Goal: Task Accomplishment & Management: Complete application form

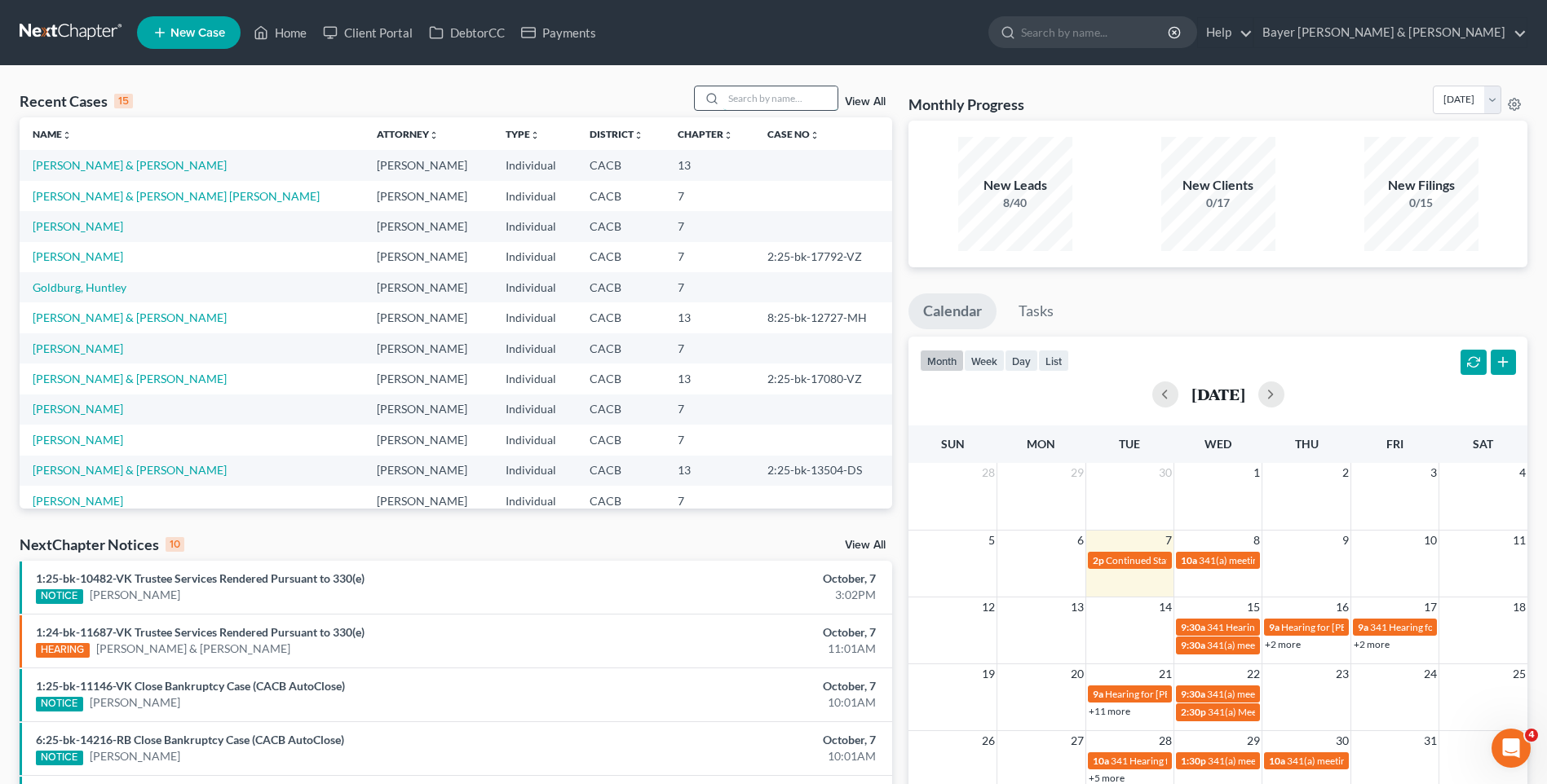
click at [802, 94] on input "search" at bounding box center [780, 98] width 114 height 24
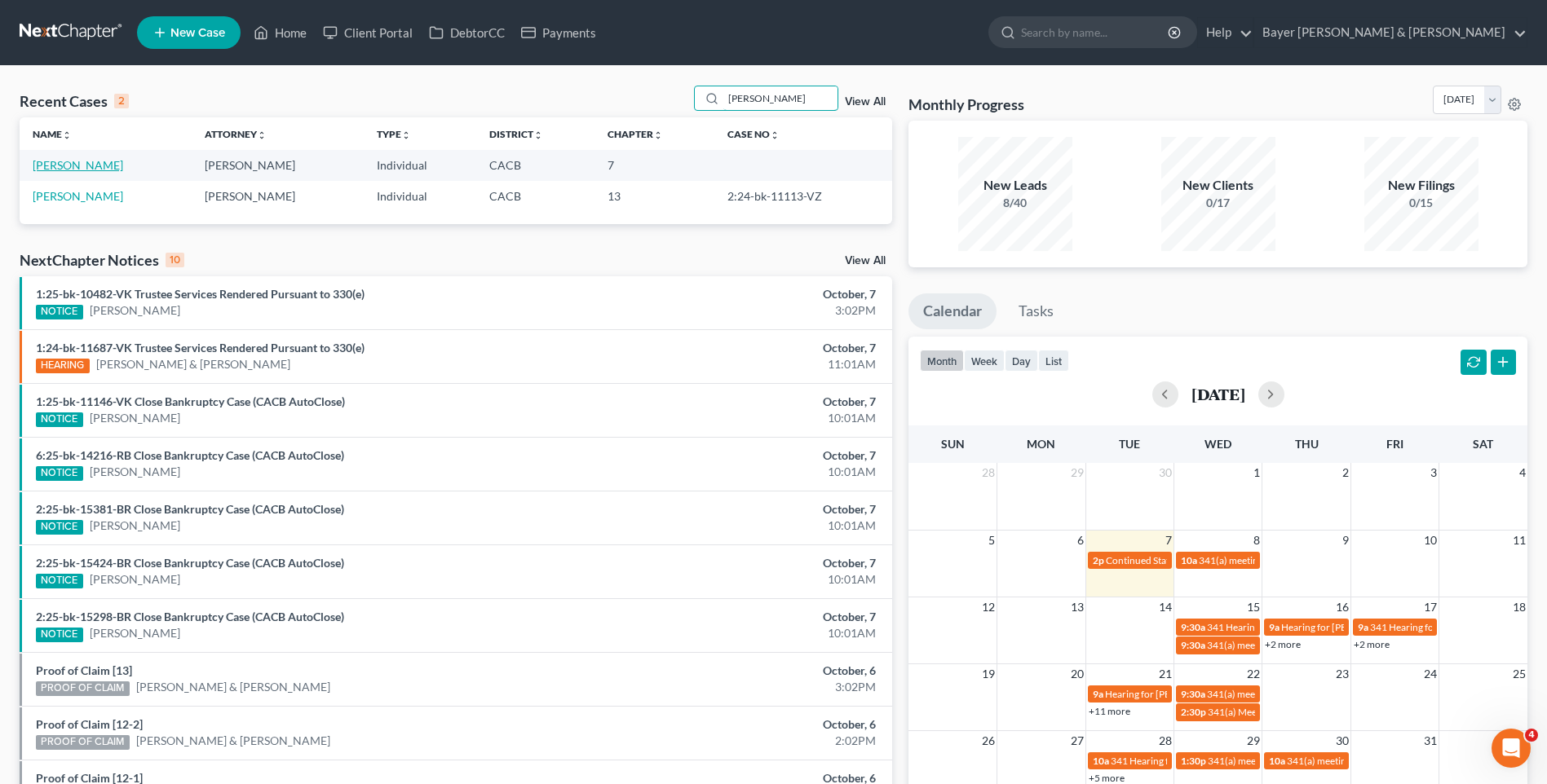
type input "[PERSON_NAME]"
click at [87, 170] on link "[PERSON_NAME]" at bounding box center [78, 165] width 90 height 14
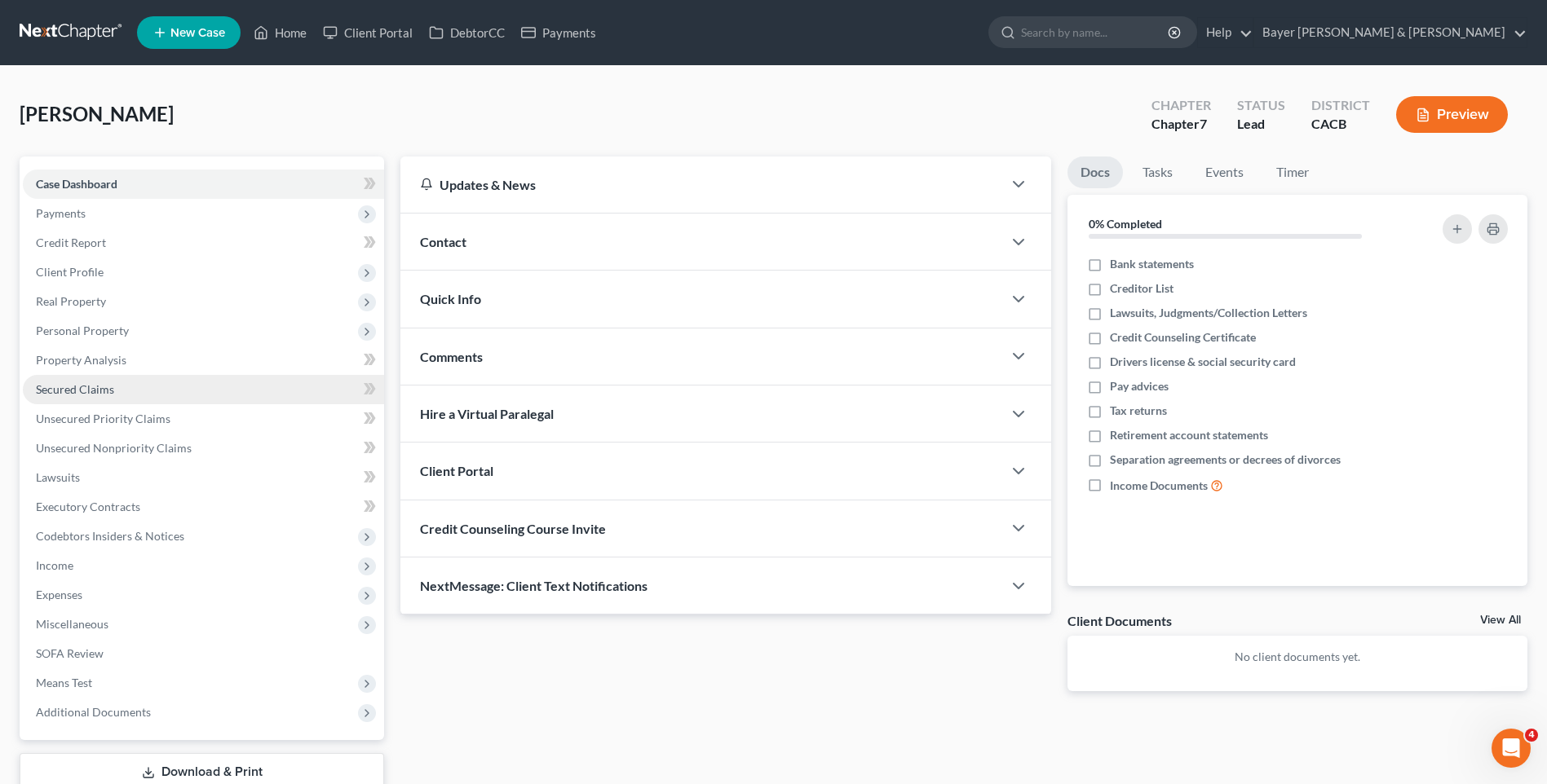
click at [114, 390] on link "Secured Claims" at bounding box center [204, 389] width 362 height 30
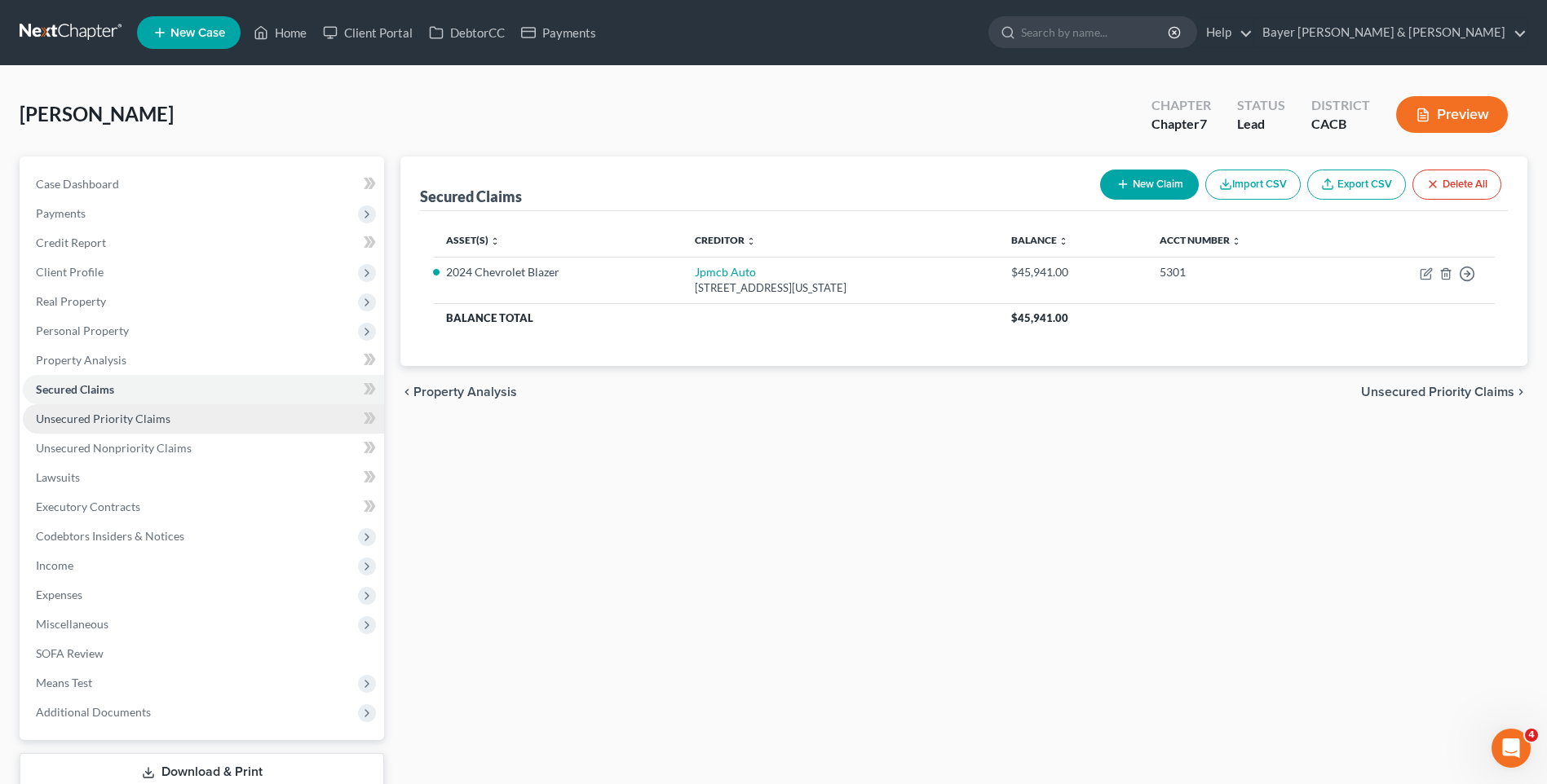
click at [101, 416] on span "Unsecured Priority Claims" at bounding box center [102, 418] width 134 height 14
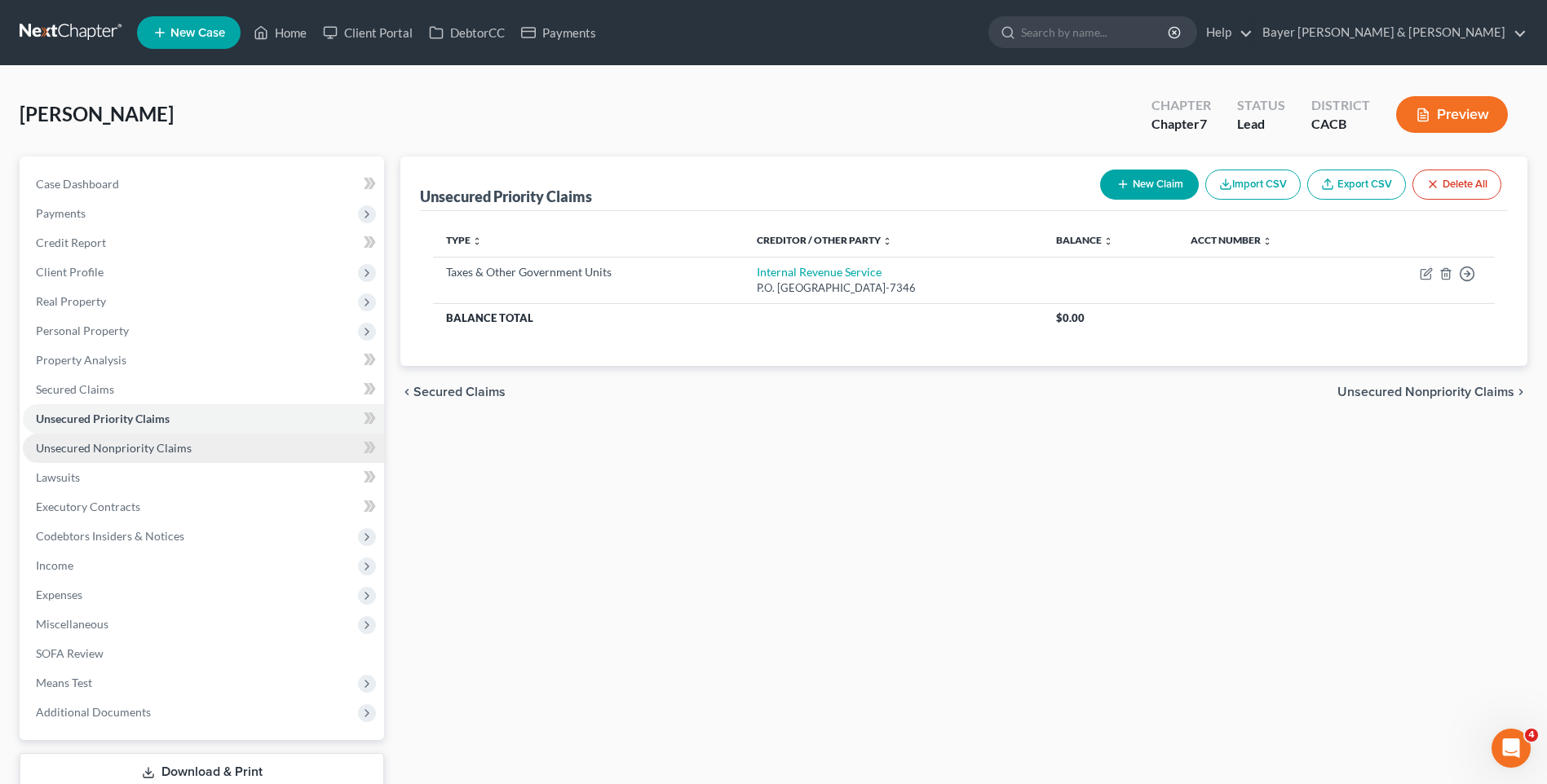
click at [91, 446] on span "Unsecured Nonpriority Claims" at bounding box center [113, 448] width 155 height 14
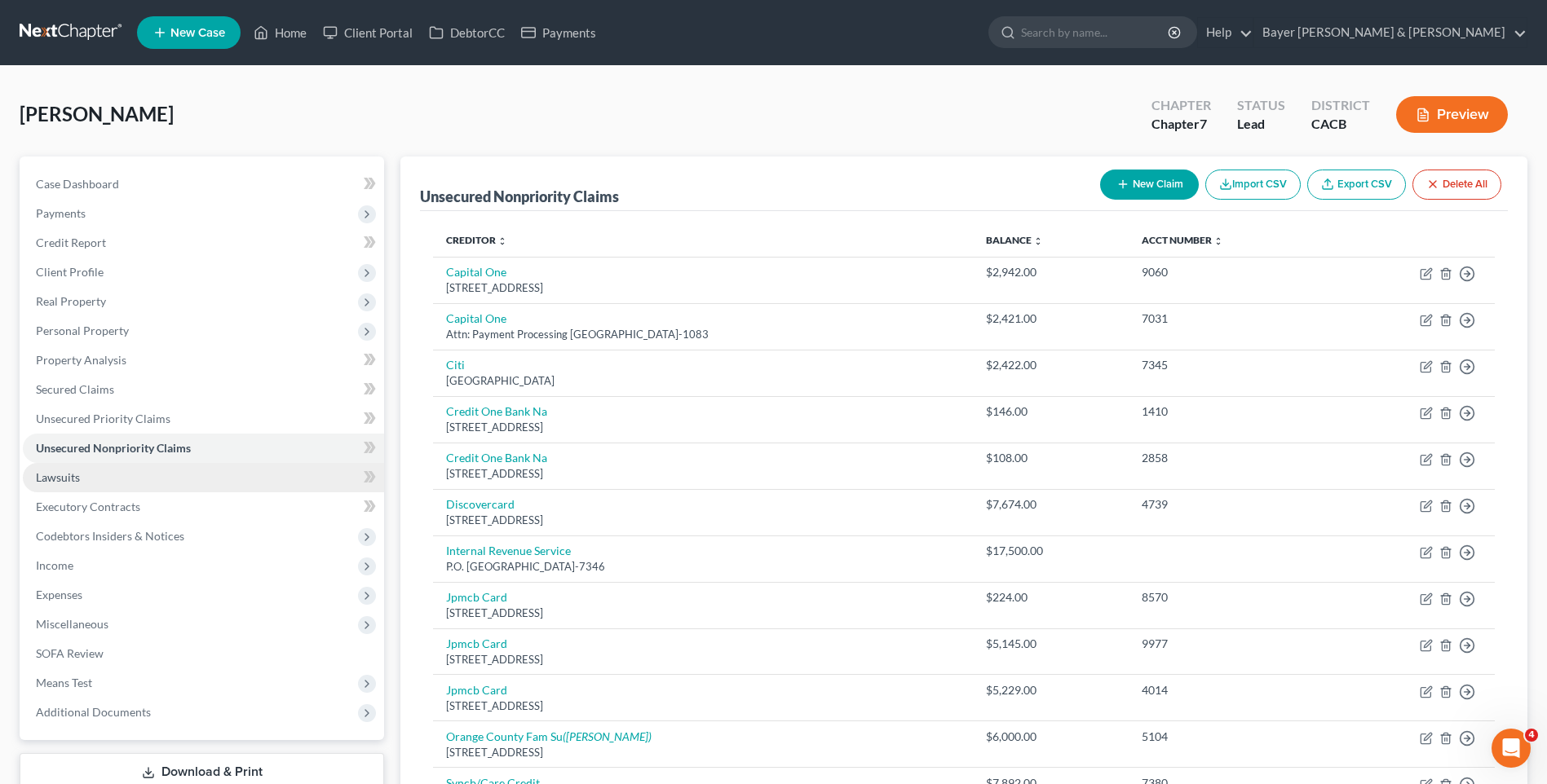
click at [73, 476] on span "Lawsuits" at bounding box center [57, 477] width 44 height 14
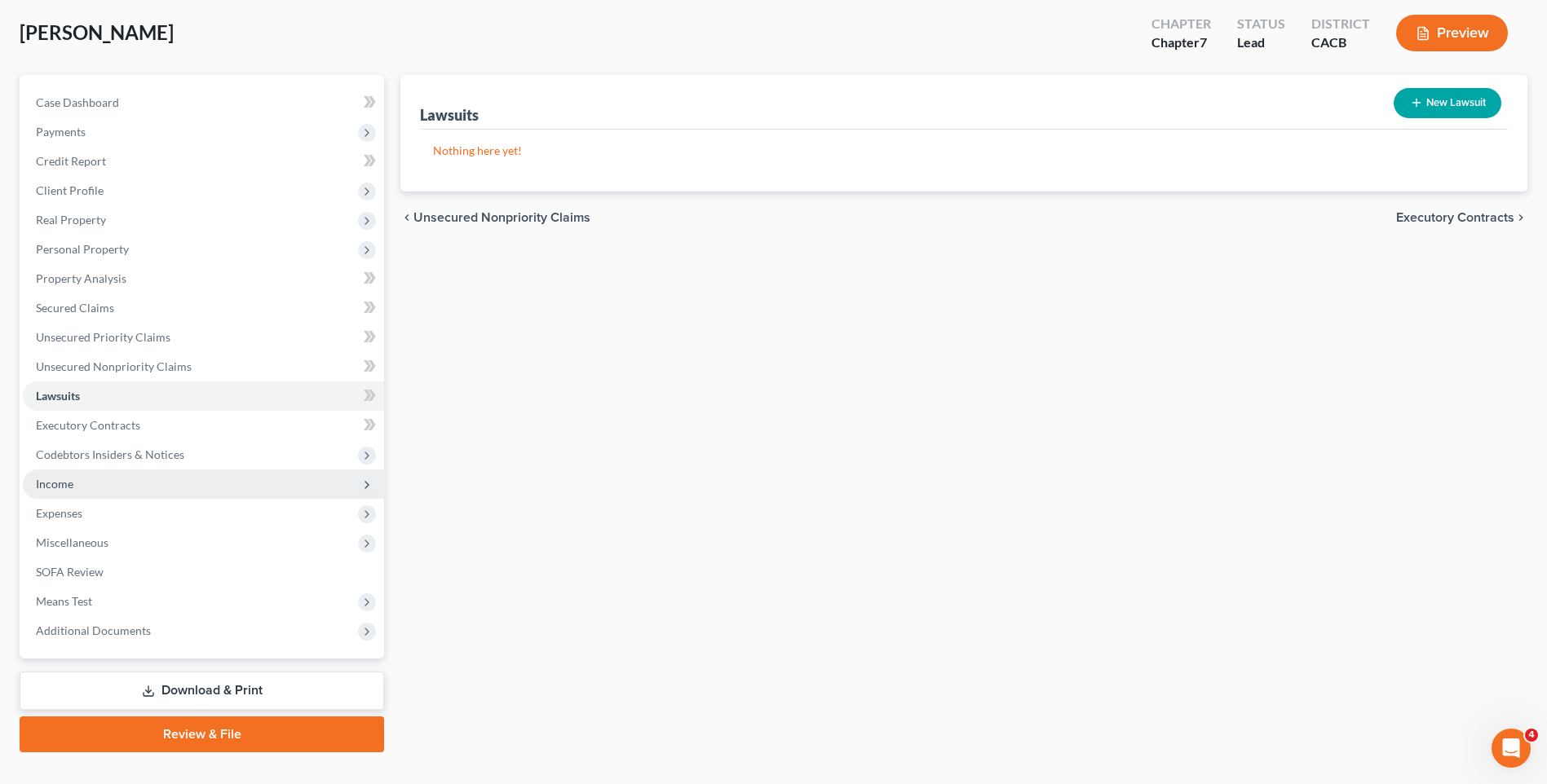
scroll to position [112, 0]
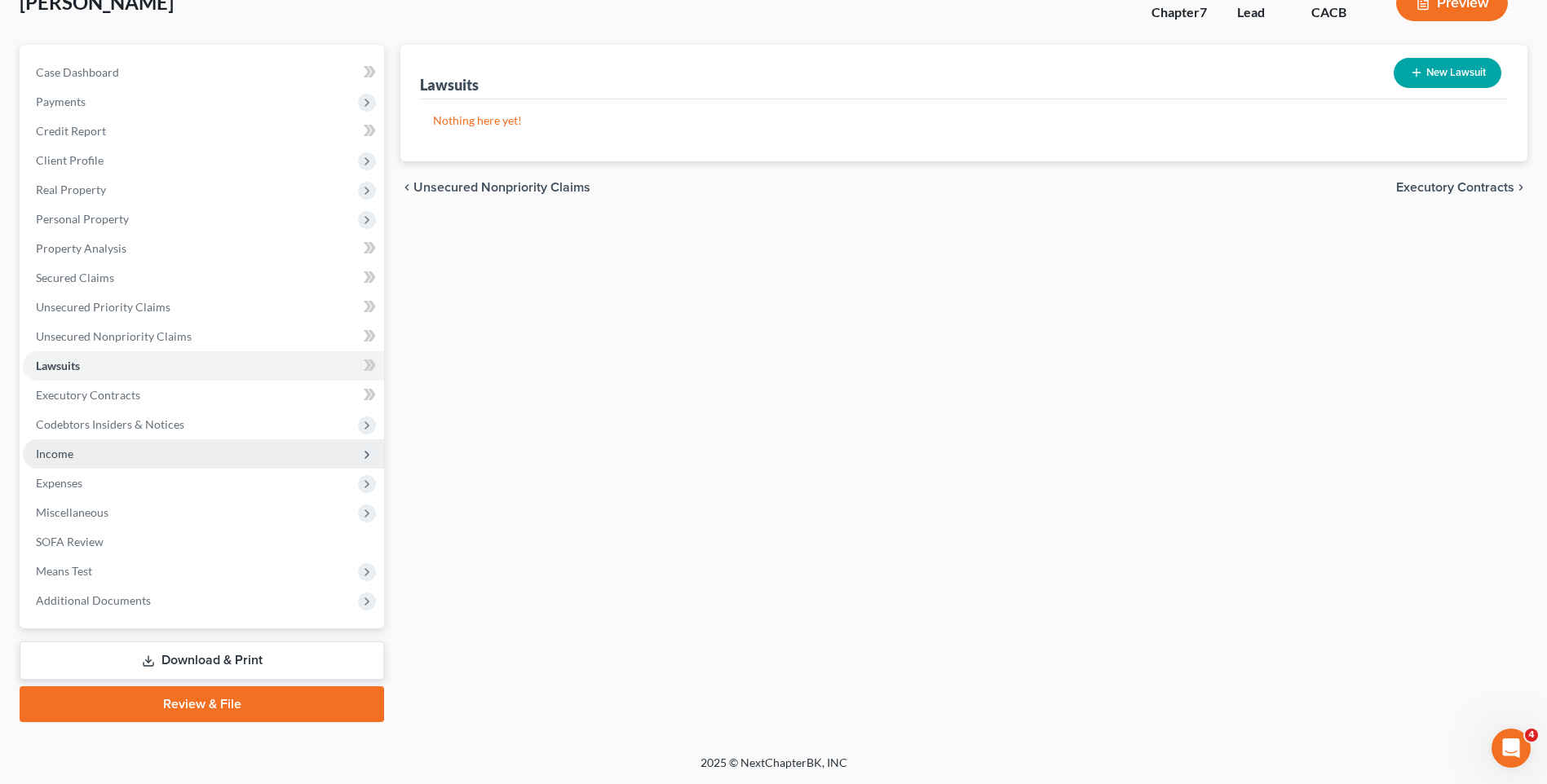
click at [74, 456] on span "Income" at bounding box center [204, 454] width 362 height 30
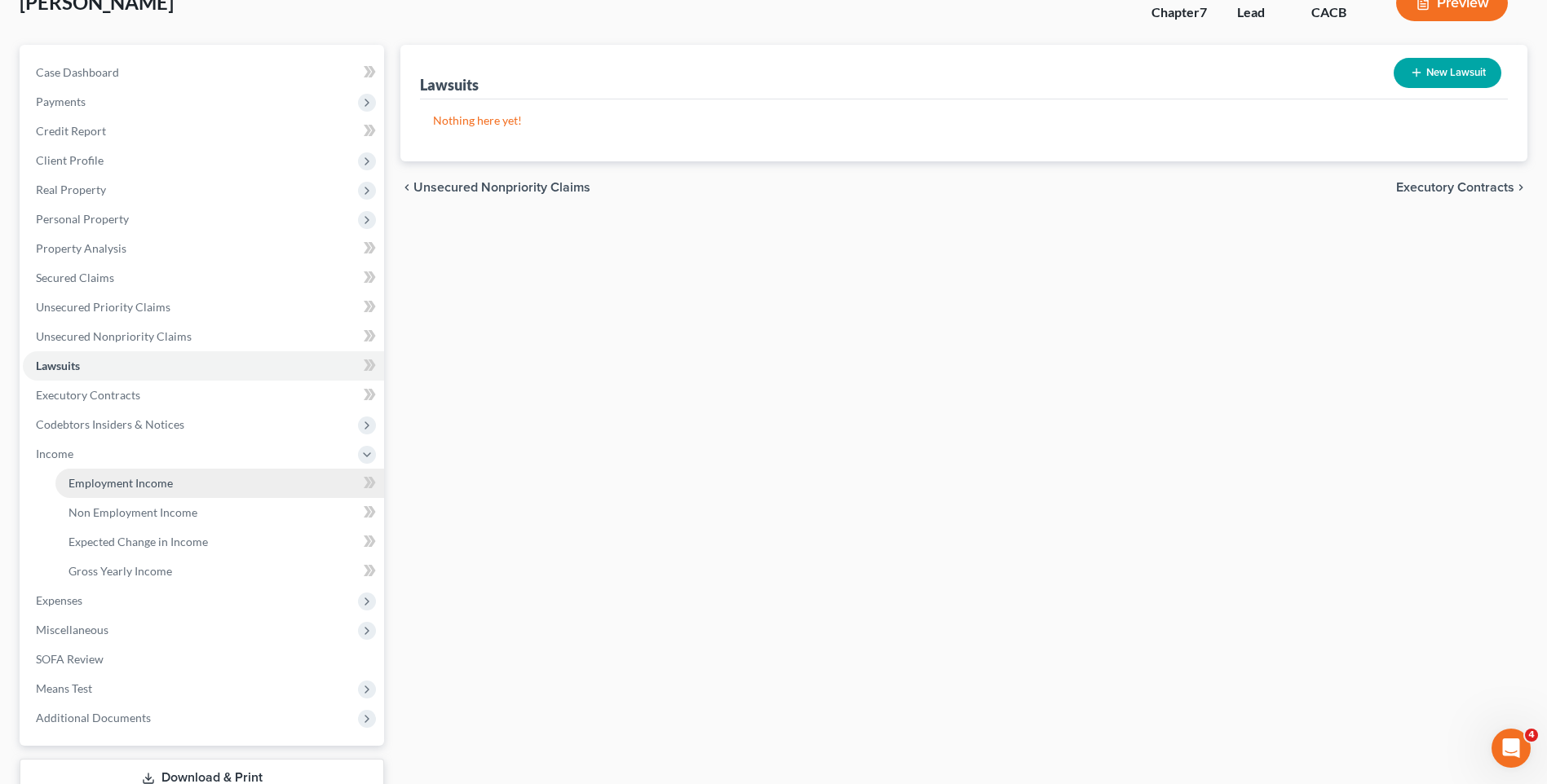
click at [119, 486] on span "Employment Income" at bounding box center [121, 483] width 105 height 14
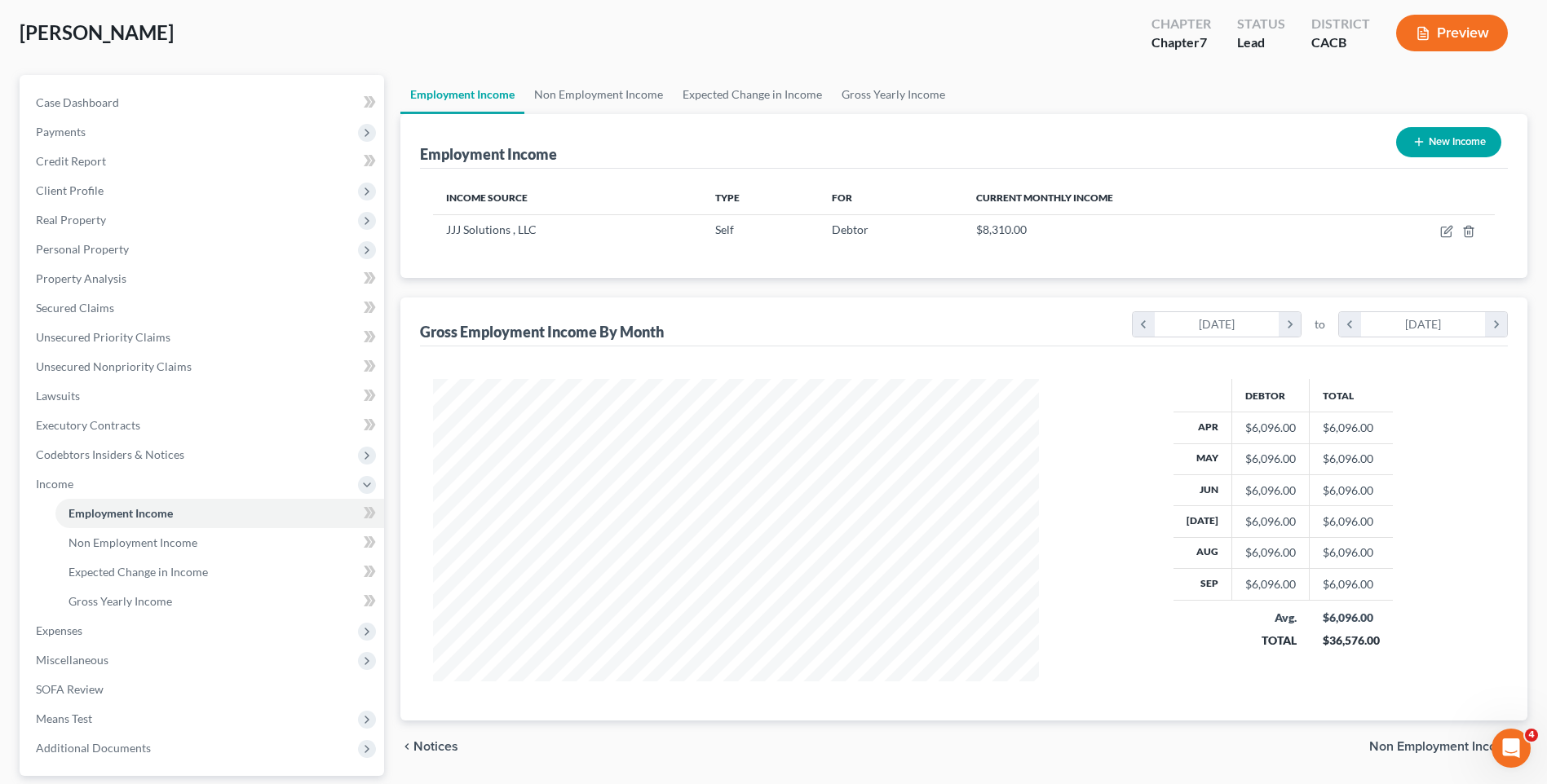
scroll to position [229, 0]
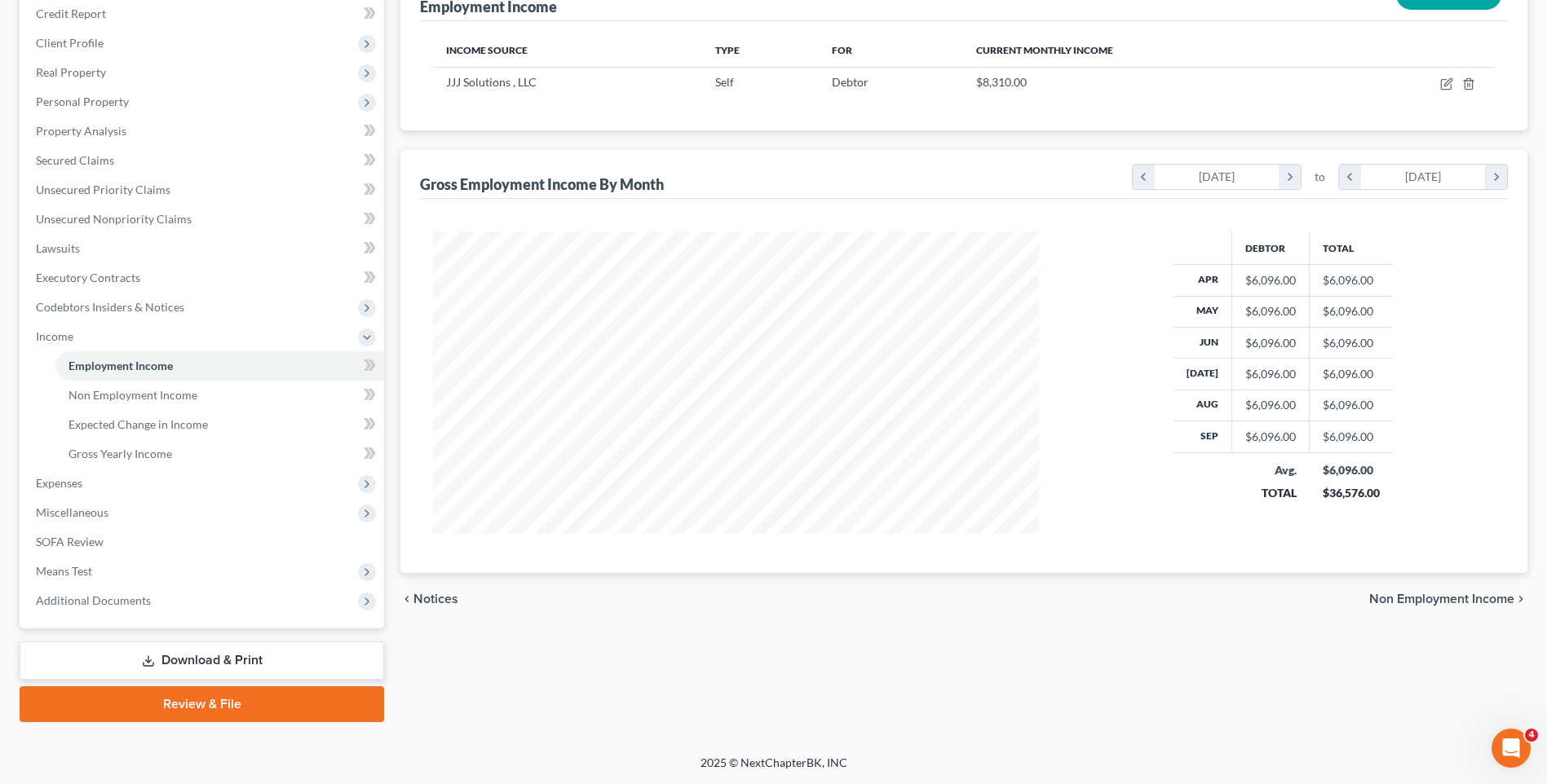
click at [1430, 602] on span "Non Employment Income" at bounding box center [1441, 599] width 145 height 13
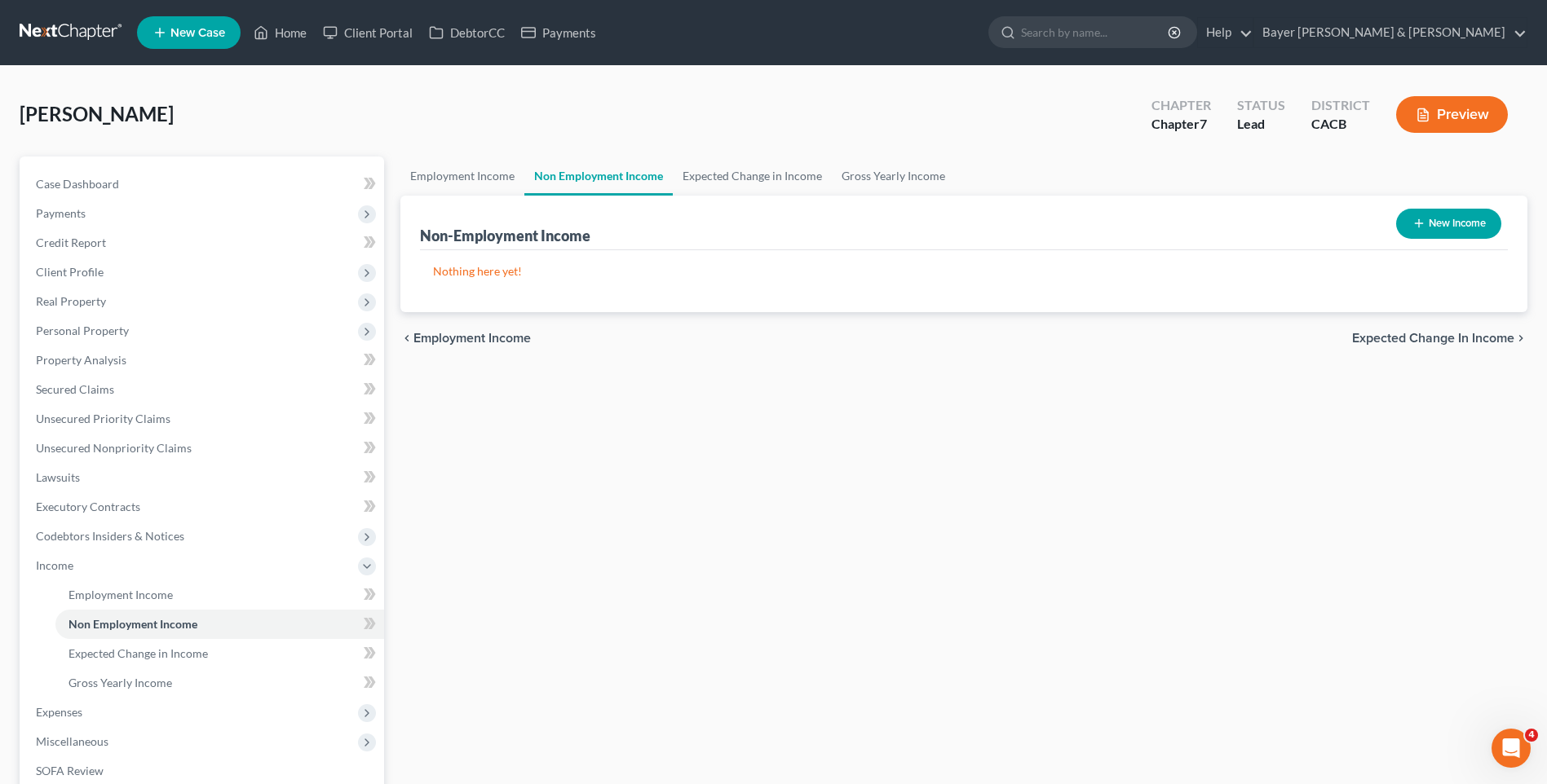
click at [1406, 337] on span "Expected Change in Income" at bounding box center [1433, 338] width 162 height 13
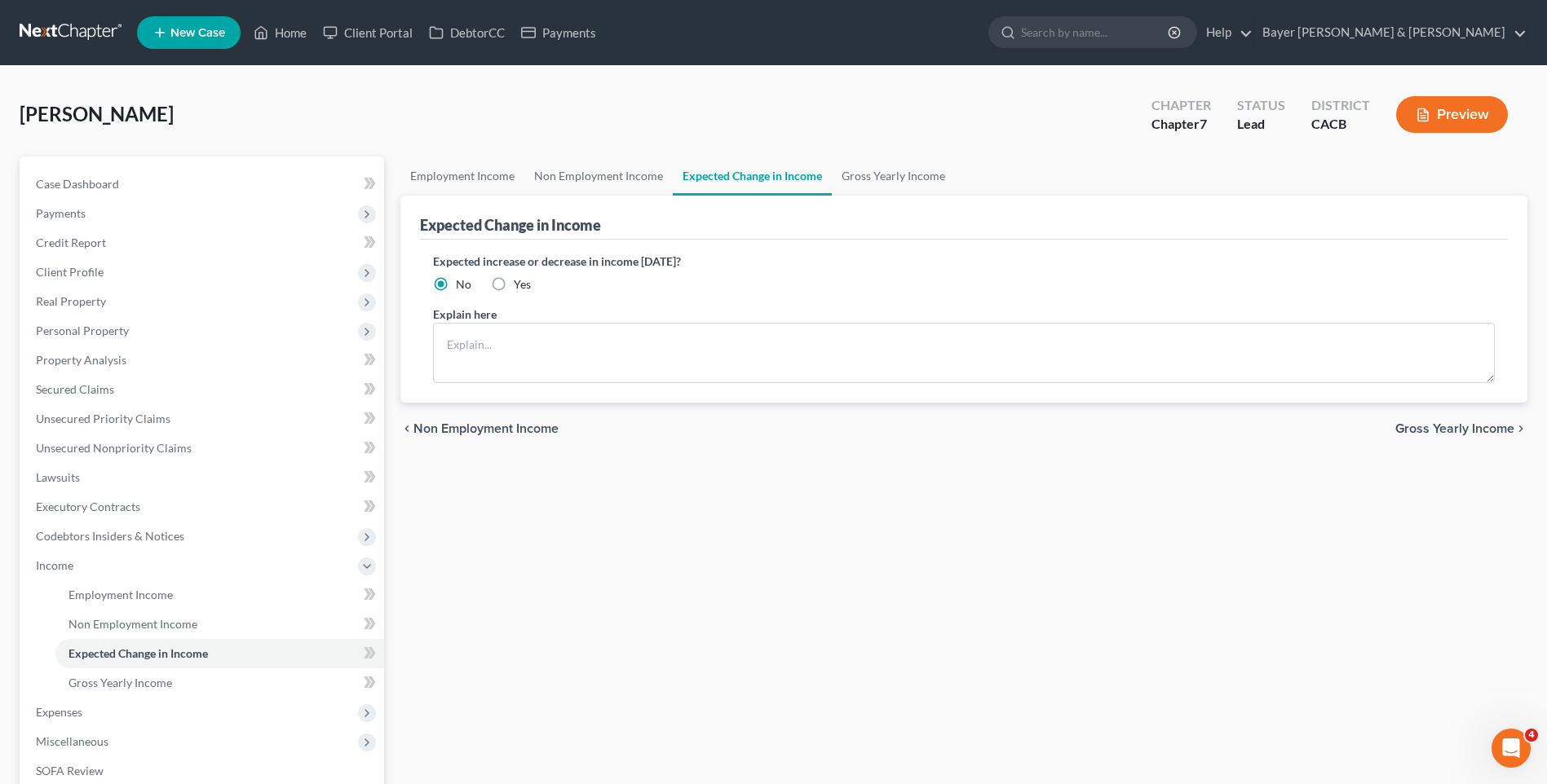
click at [1419, 425] on span "Gross Yearly Income" at bounding box center [1454, 428] width 119 height 13
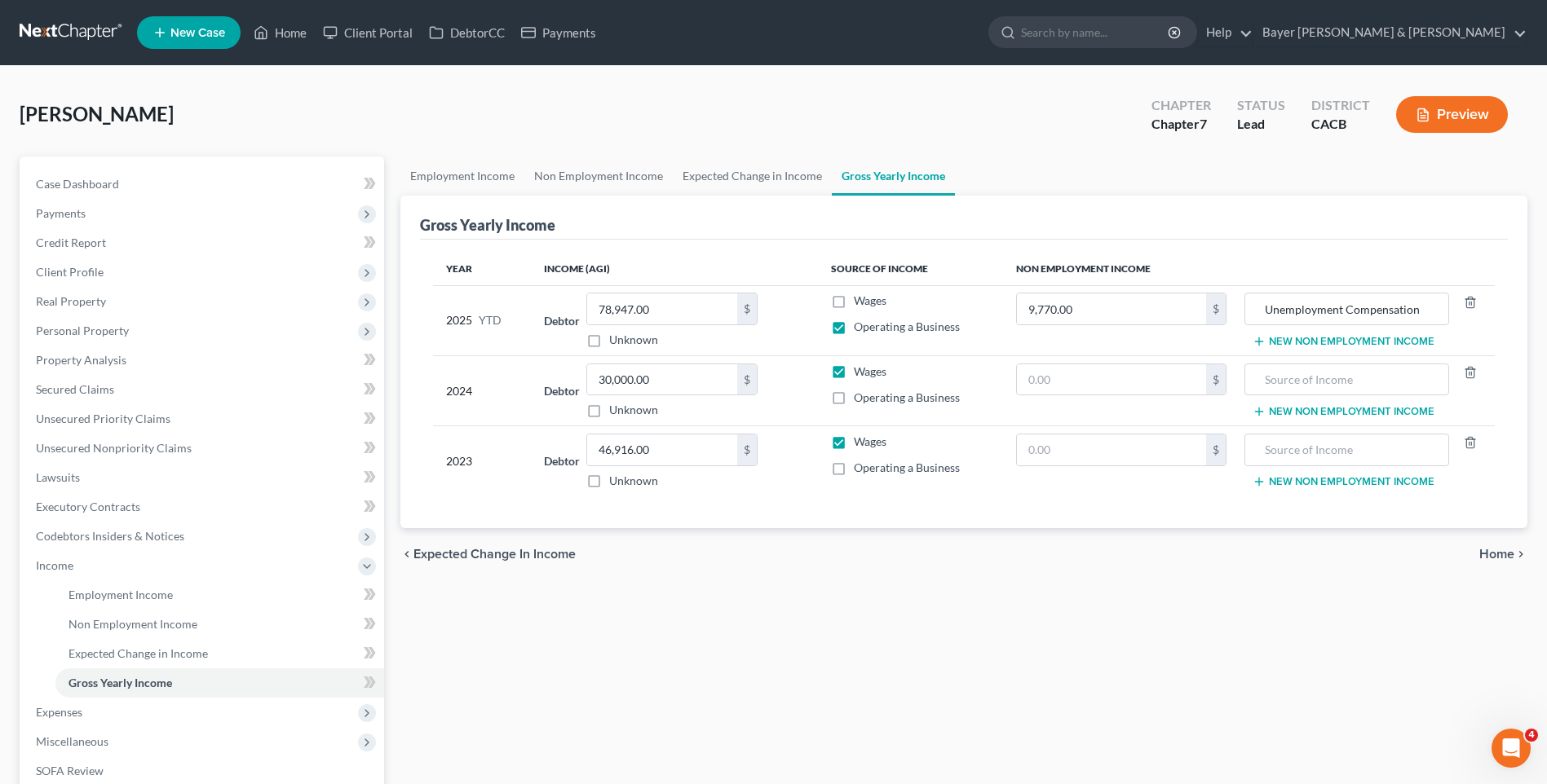
click at [1493, 552] on span "Home" at bounding box center [1497, 554] width 35 height 13
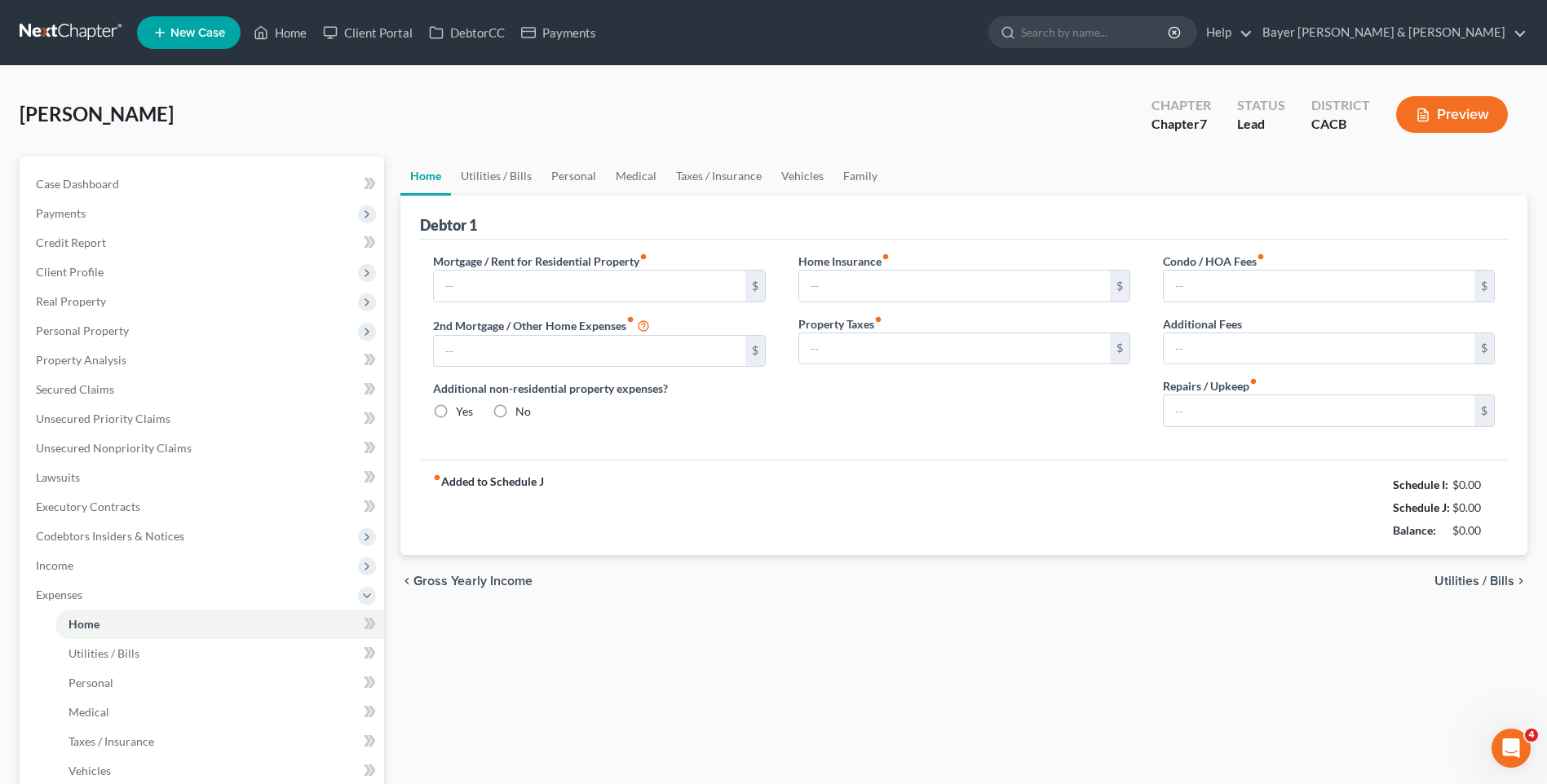
type input "0.00"
radio input "true"
type input "0.00"
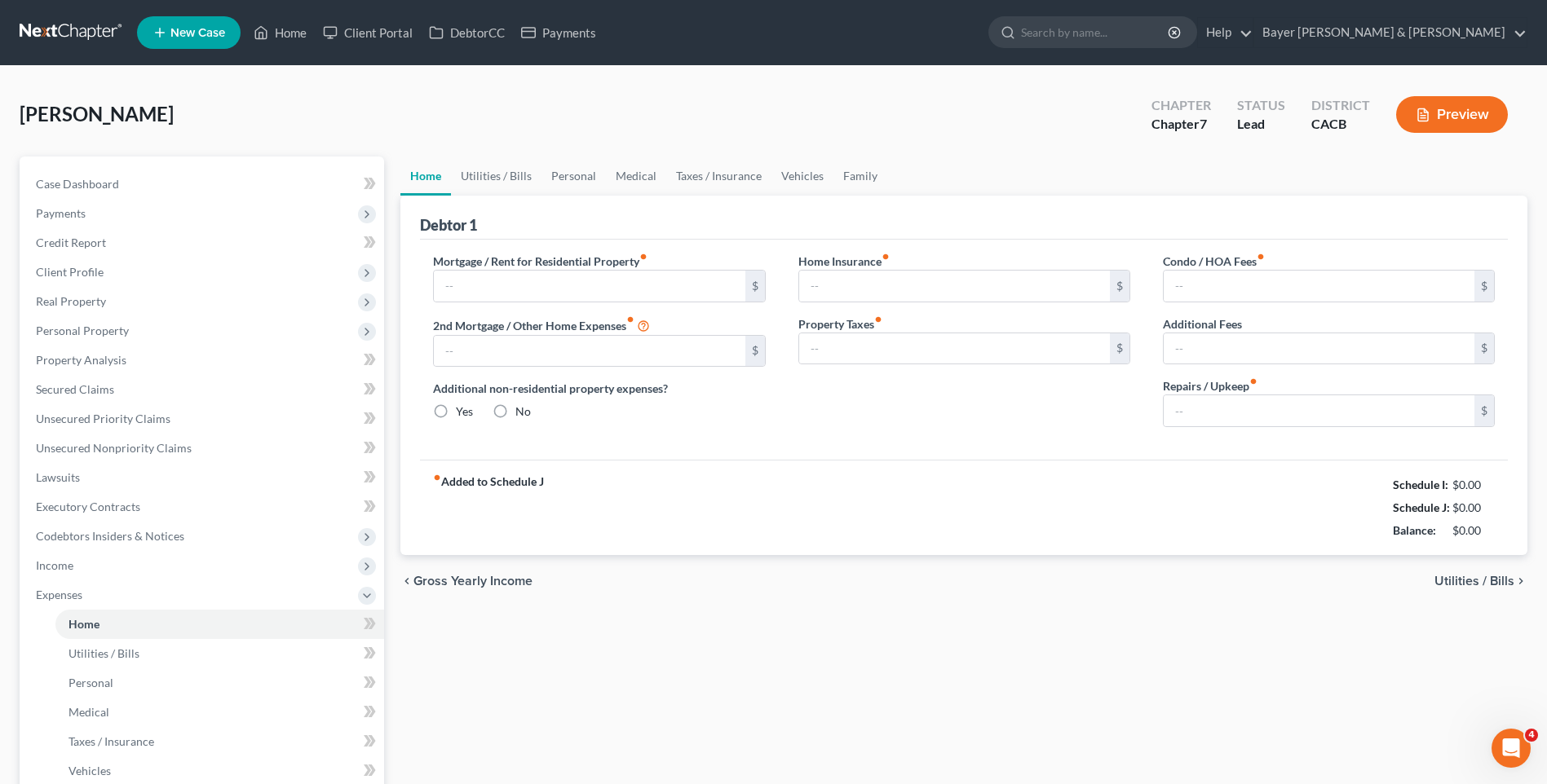
type input "0.00"
click at [543, 277] on input "text" at bounding box center [589, 286] width 311 height 31
type input "1,750"
click at [1462, 580] on span "Utilities / Bills" at bounding box center [1474, 580] width 80 height 13
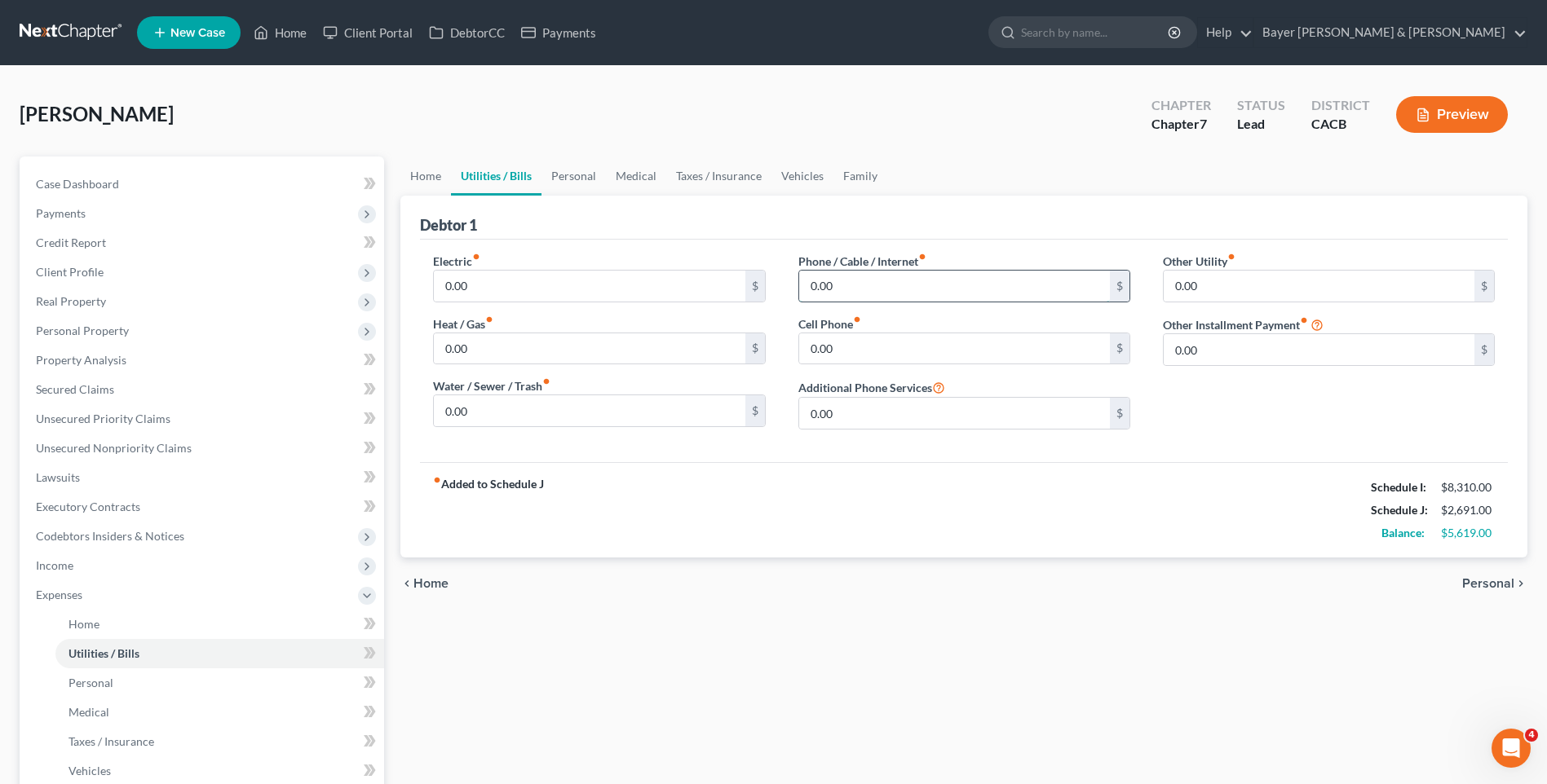
click at [834, 283] on input "0.00" at bounding box center [955, 286] width 311 height 31
type input "150"
click at [1511, 580] on span "Personal" at bounding box center [1489, 583] width 52 height 13
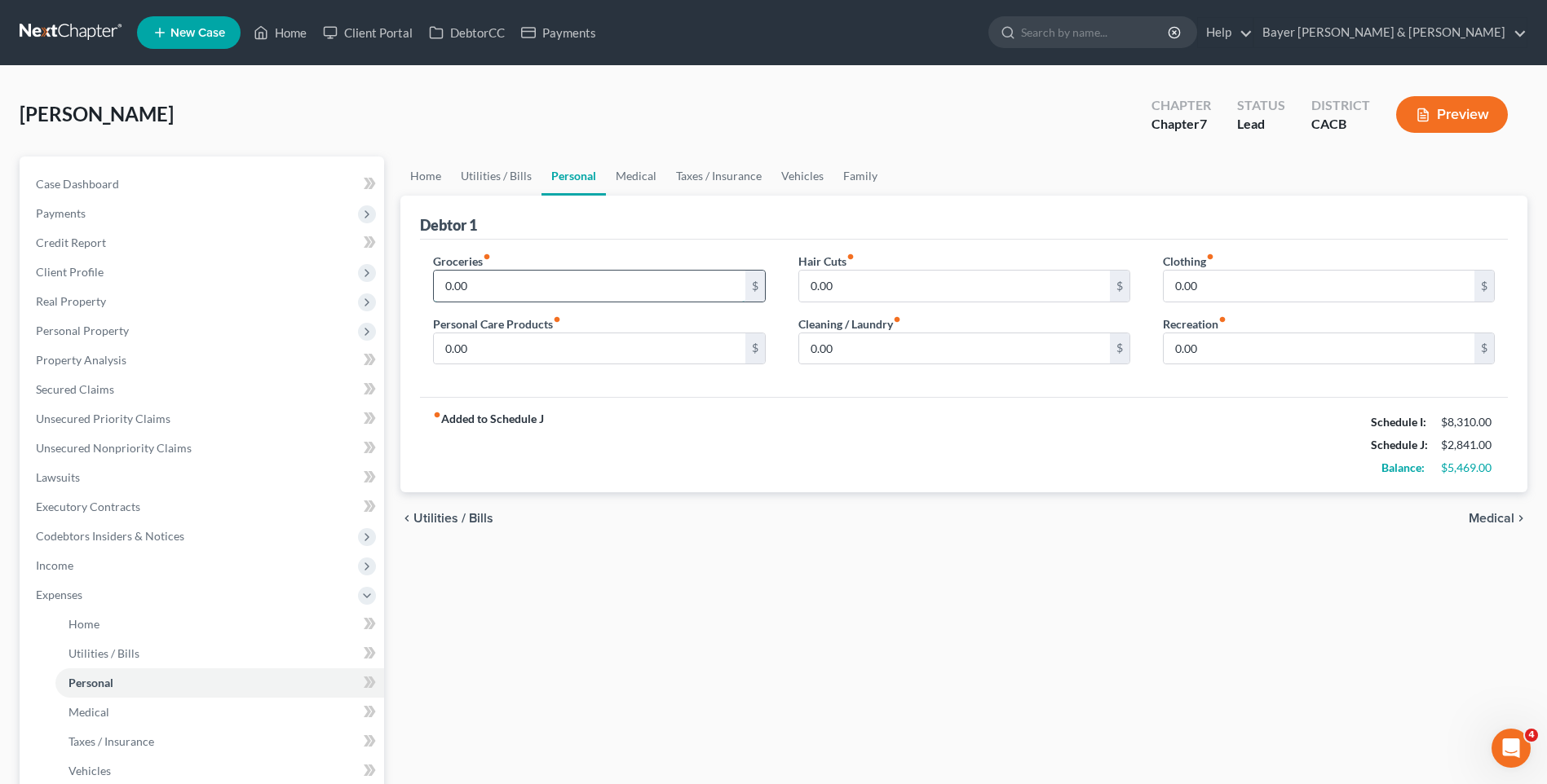
click at [479, 285] on input "0.00" at bounding box center [589, 286] width 311 height 31
type input "400"
click at [499, 351] on input "0.00" at bounding box center [589, 349] width 311 height 31
type input "5"
type input "60"
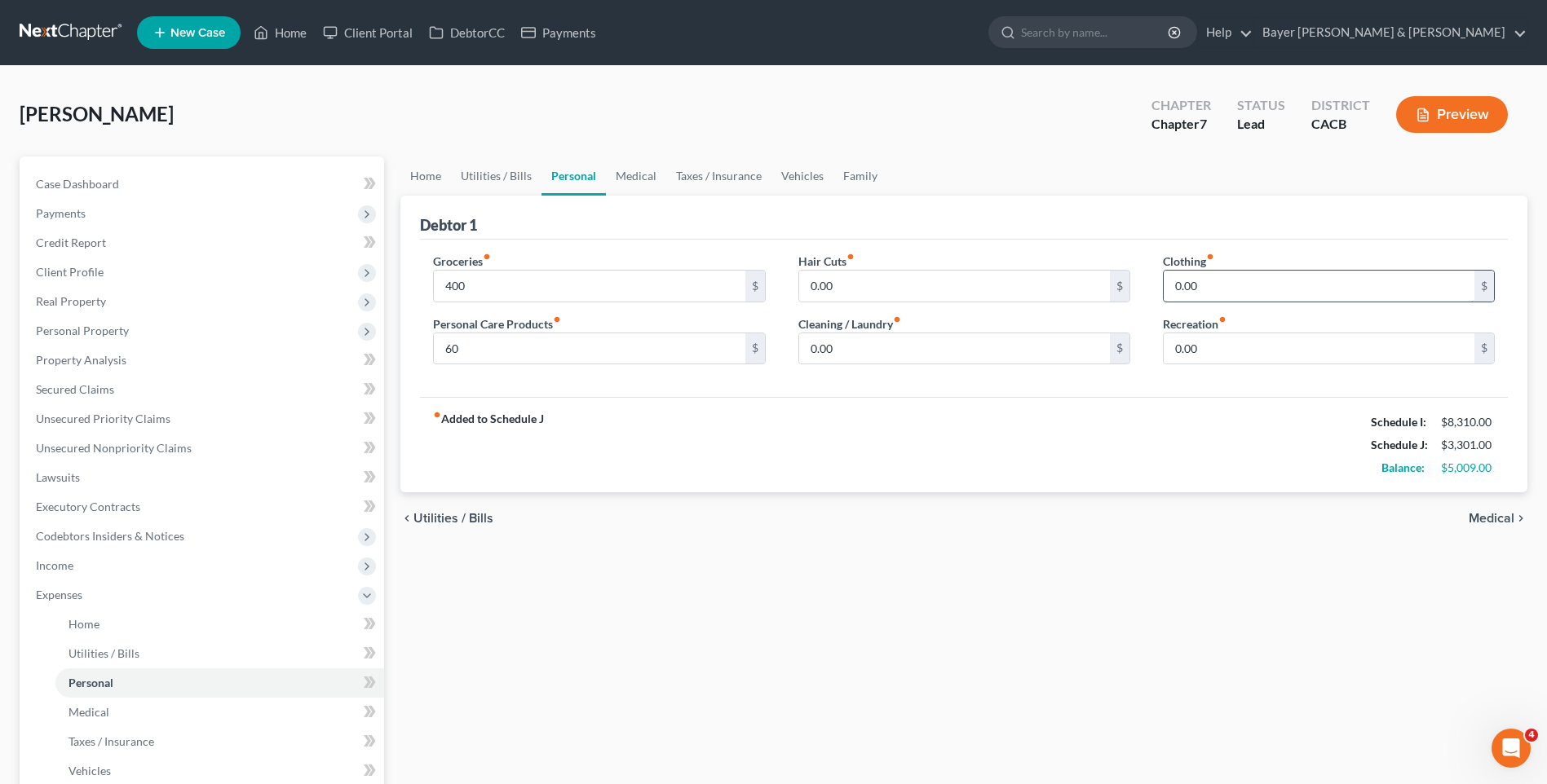
click at [1227, 285] on input "0.00" at bounding box center [1319, 286] width 311 height 31
type input "50"
click at [1150, 384] on div "Groceries fiber_manual_record 400 $ Personal Care Products fiber_manual_record …" at bounding box center [964, 318] width 1088 height 158
click at [1202, 348] on input "0.00" at bounding box center [1319, 349] width 311 height 31
click at [1201, 284] on input "50" at bounding box center [1319, 286] width 311 height 31
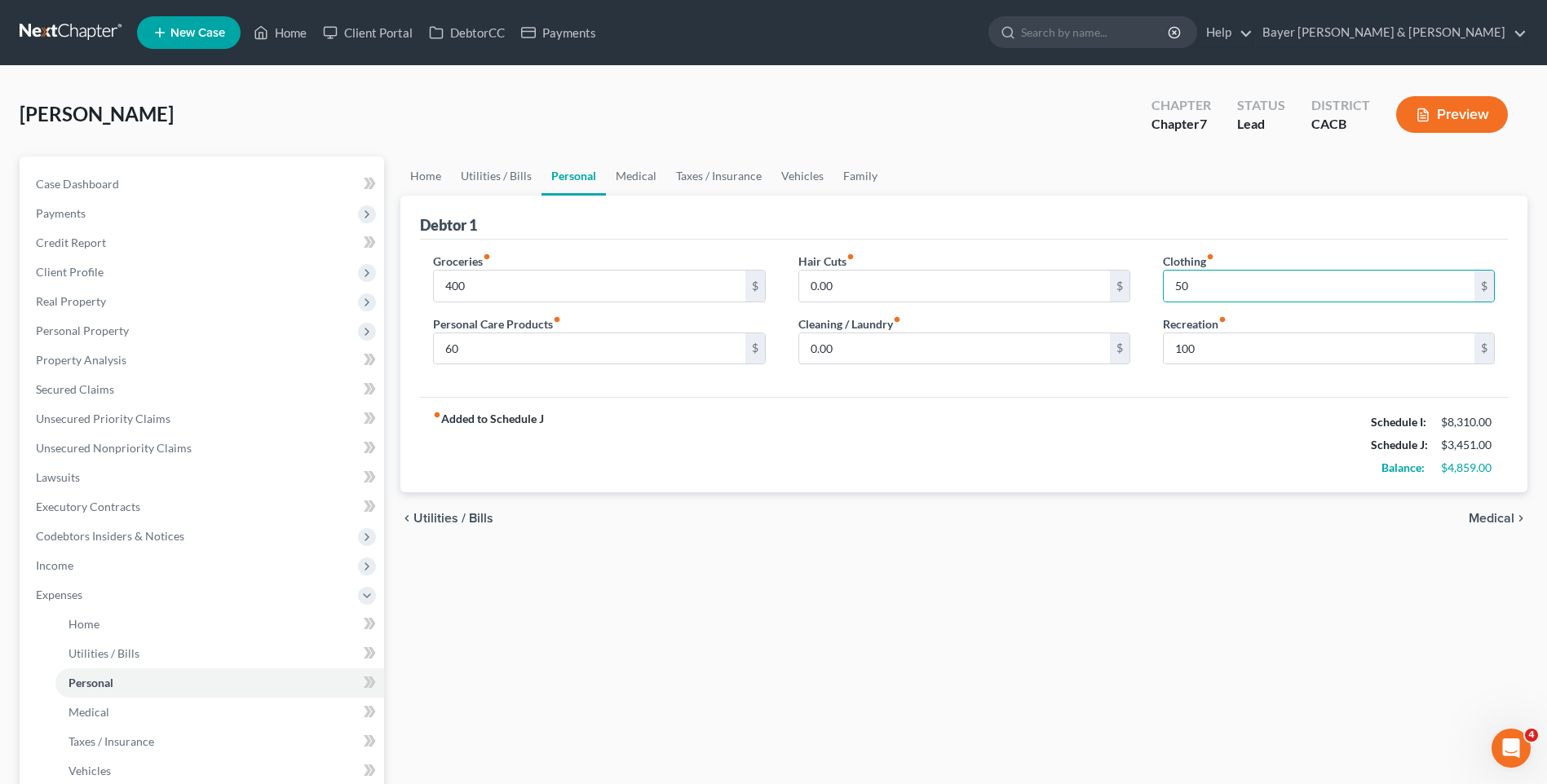
click at [1118, 390] on div "Groceries fiber_manual_record 400 $ Personal Care Products fiber_manual_record …" at bounding box center [964, 318] width 1088 height 158
click at [1201, 346] on input "100" at bounding box center [1319, 349] width 311 height 31
type input "50"
click at [1478, 519] on span "Medical" at bounding box center [1491, 518] width 46 height 13
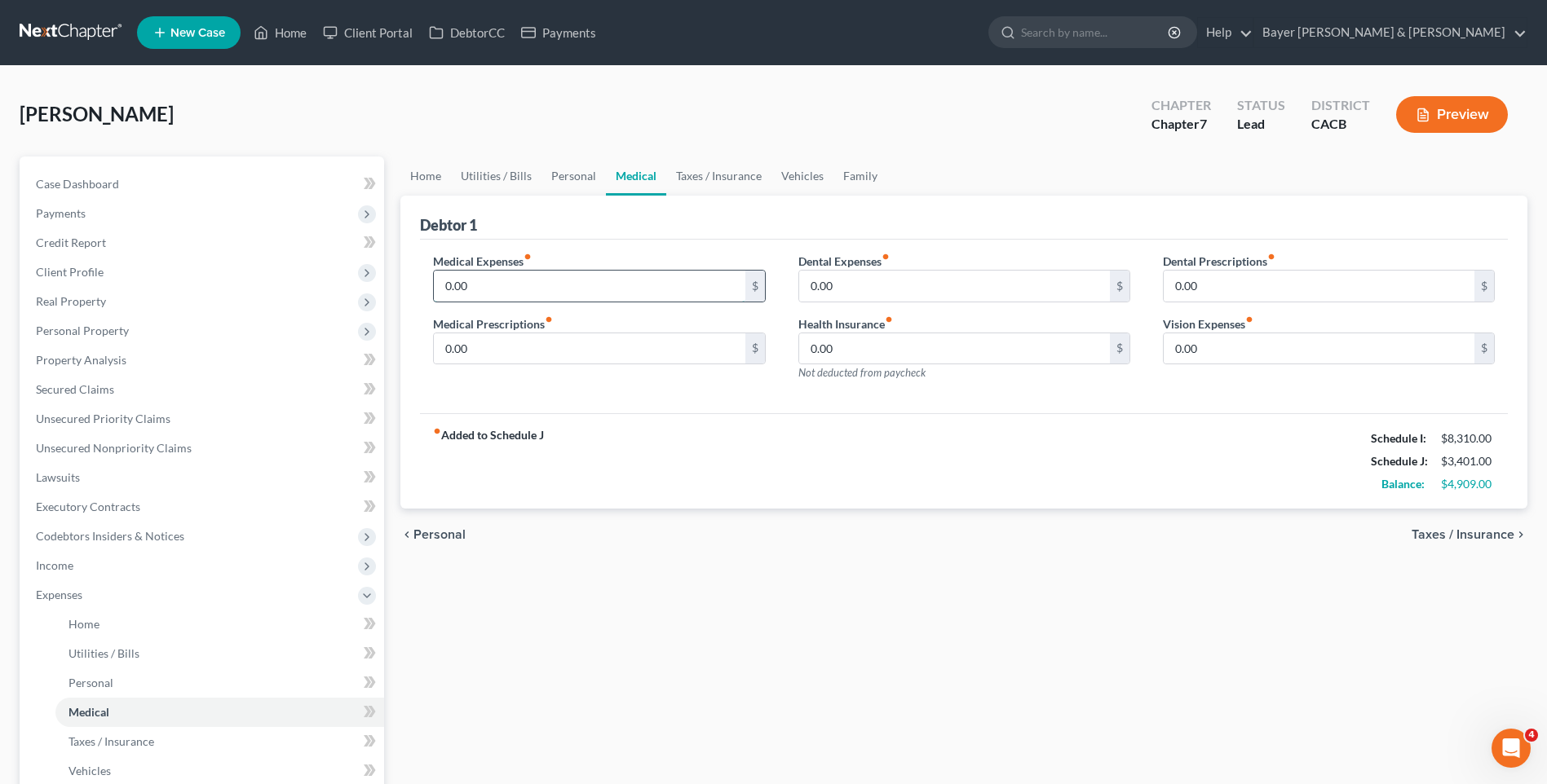
click at [479, 282] on input "0.00" at bounding box center [589, 286] width 311 height 31
type input "125"
click at [1443, 532] on span "Taxes / Insurance" at bounding box center [1463, 534] width 103 height 13
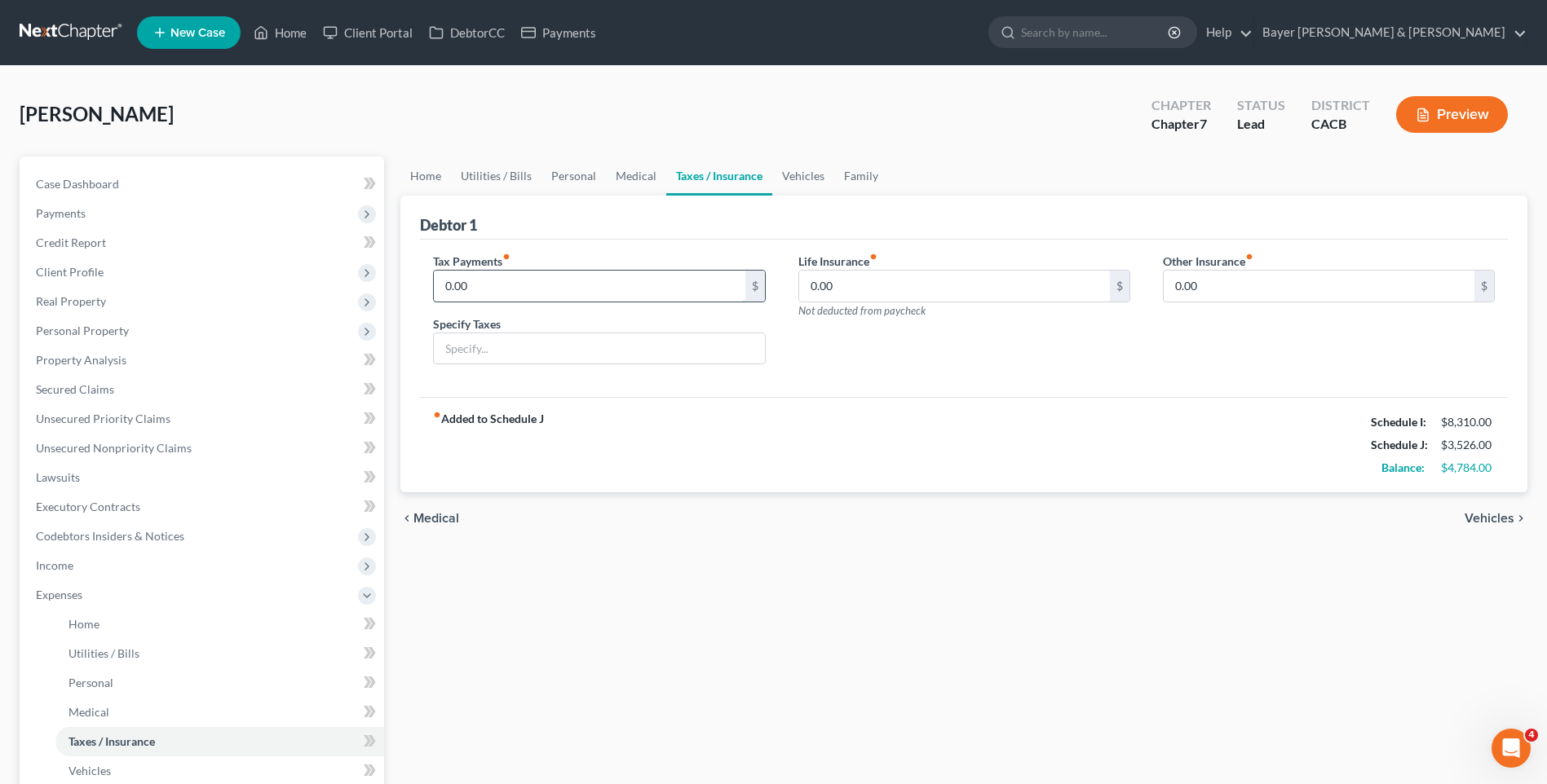
click at [523, 285] on input "0.00" at bounding box center [589, 286] width 311 height 31
type input "1,000"
click at [476, 347] on input "text" at bounding box center [598, 349] width 330 height 31
type input "Taxes-est."
click at [1491, 515] on span "Vehicles" at bounding box center [1489, 518] width 50 height 13
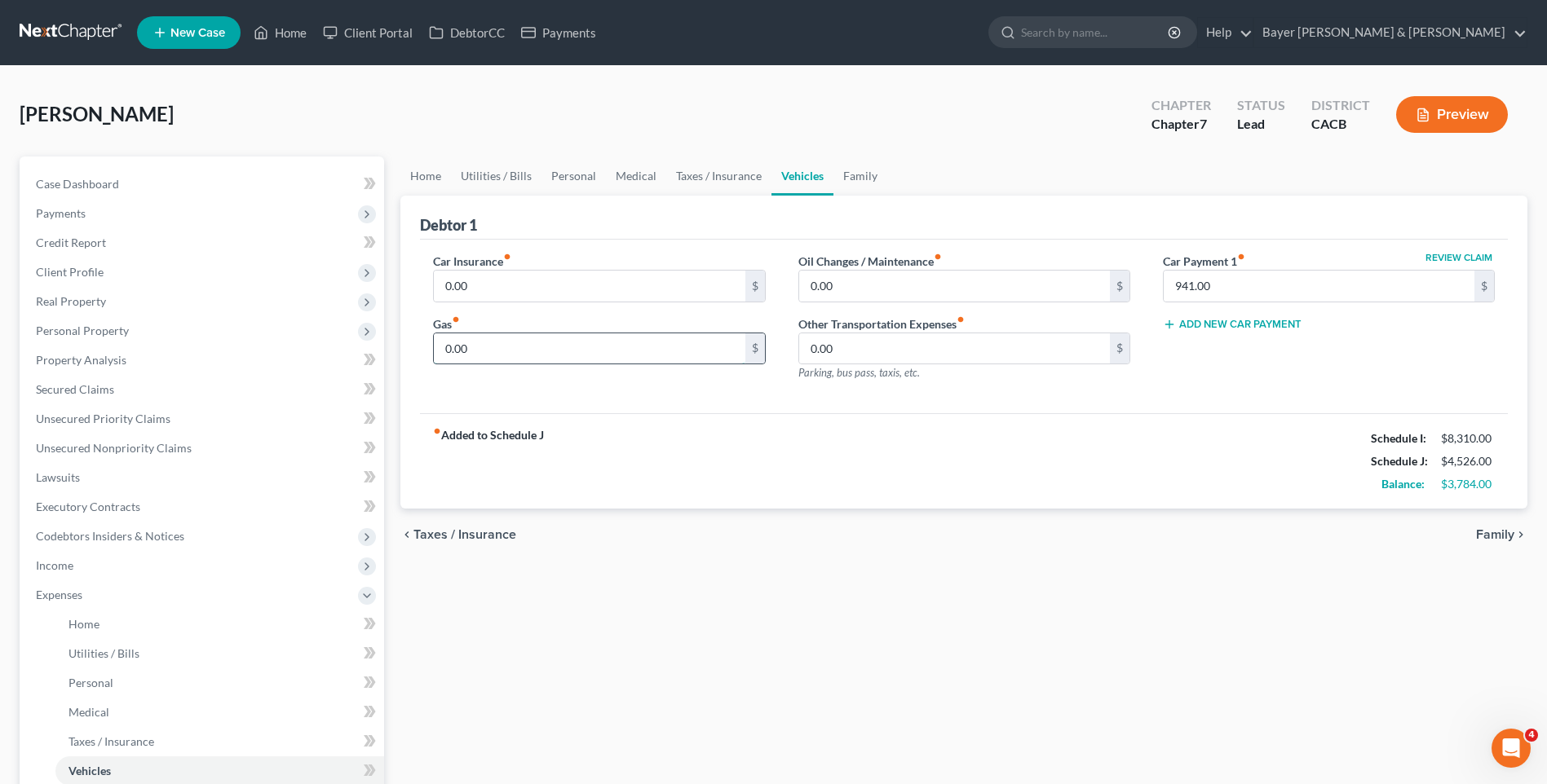
click at [500, 350] on input "0.00" at bounding box center [589, 349] width 311 height 31
type input "700"
click at [645, 575] on div "Home Utilities / Bills Personal Medical Taxes / Insurance Vehicles Family Debto…" at bounding box center [963, 597] width 1143 height 883
click at [1495, 529] on span "Family" at bounding box center [1495, 534] width 38 height 13
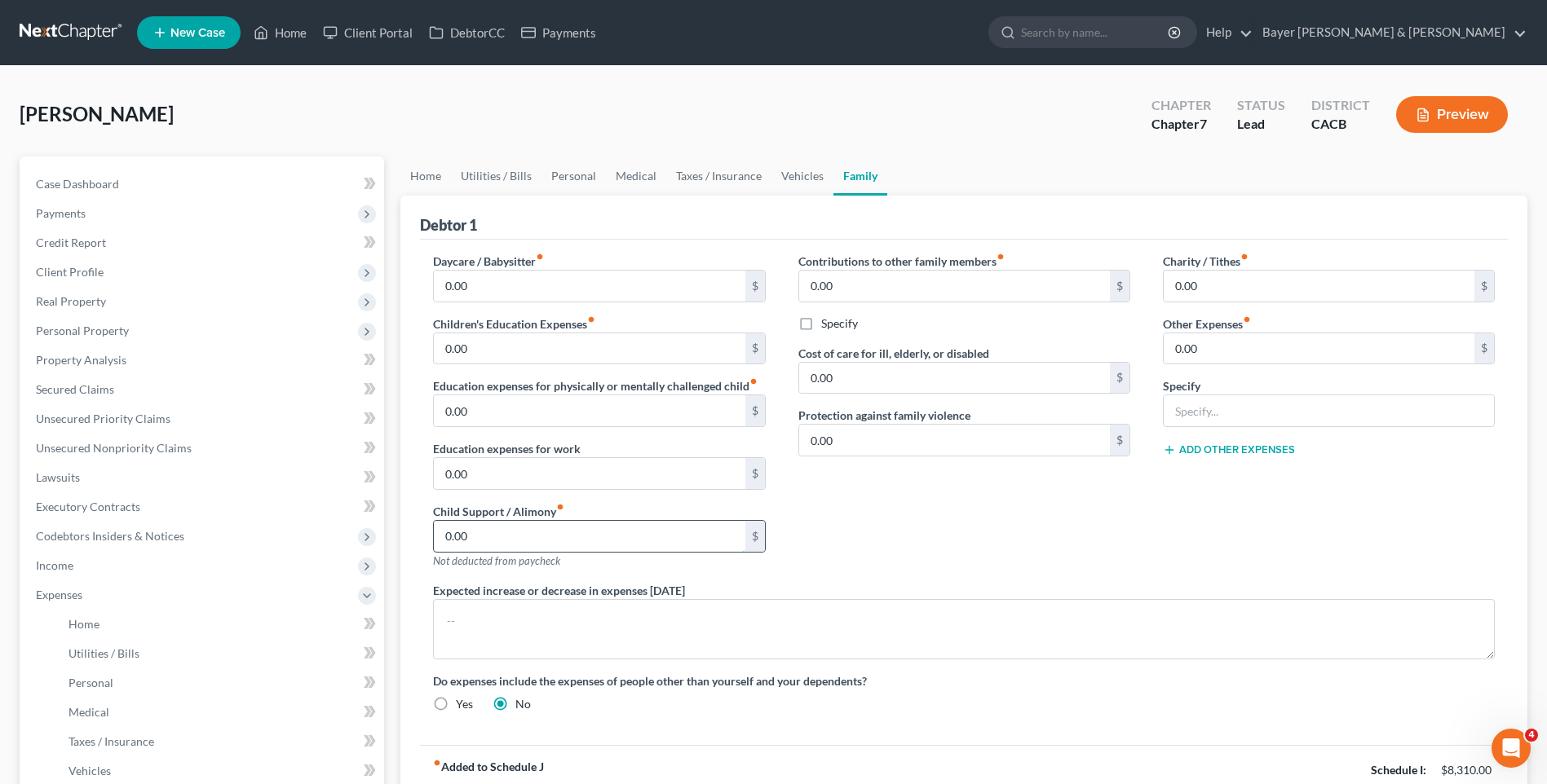
click at [473, 536] on input "0.00" at bounding box center [589, 536] width 311 height 31
type input "488"
click at [505, 356] on input "0.00" at bounding box center [589, 349] width 311 height 31
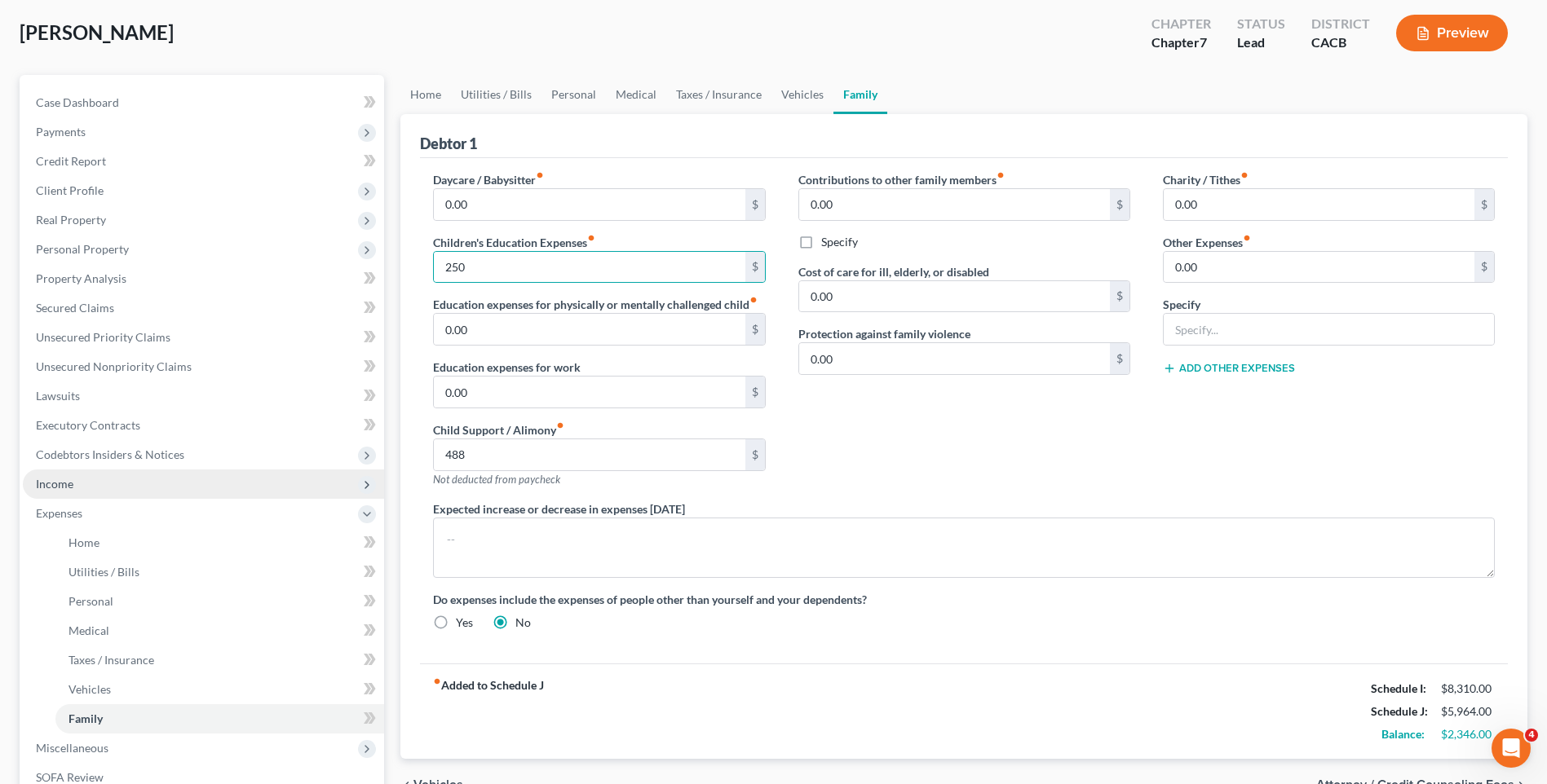
click at [112, 489] on span "Income" at bounding box center [204, 484] width 362 height 30
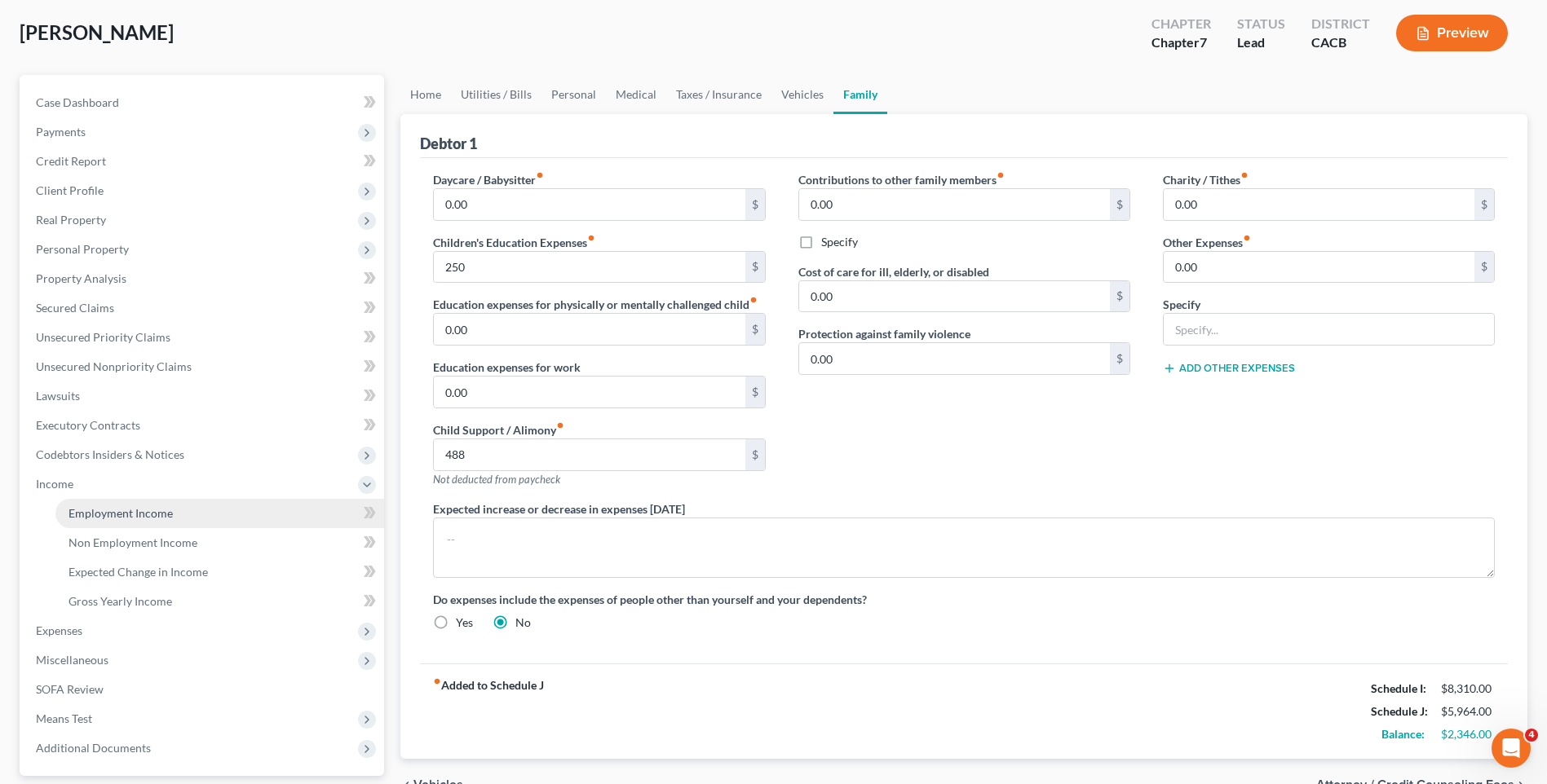
click at [155, 515] on span "Employment Income" at bounding box center [121, 513] width 105 height 14
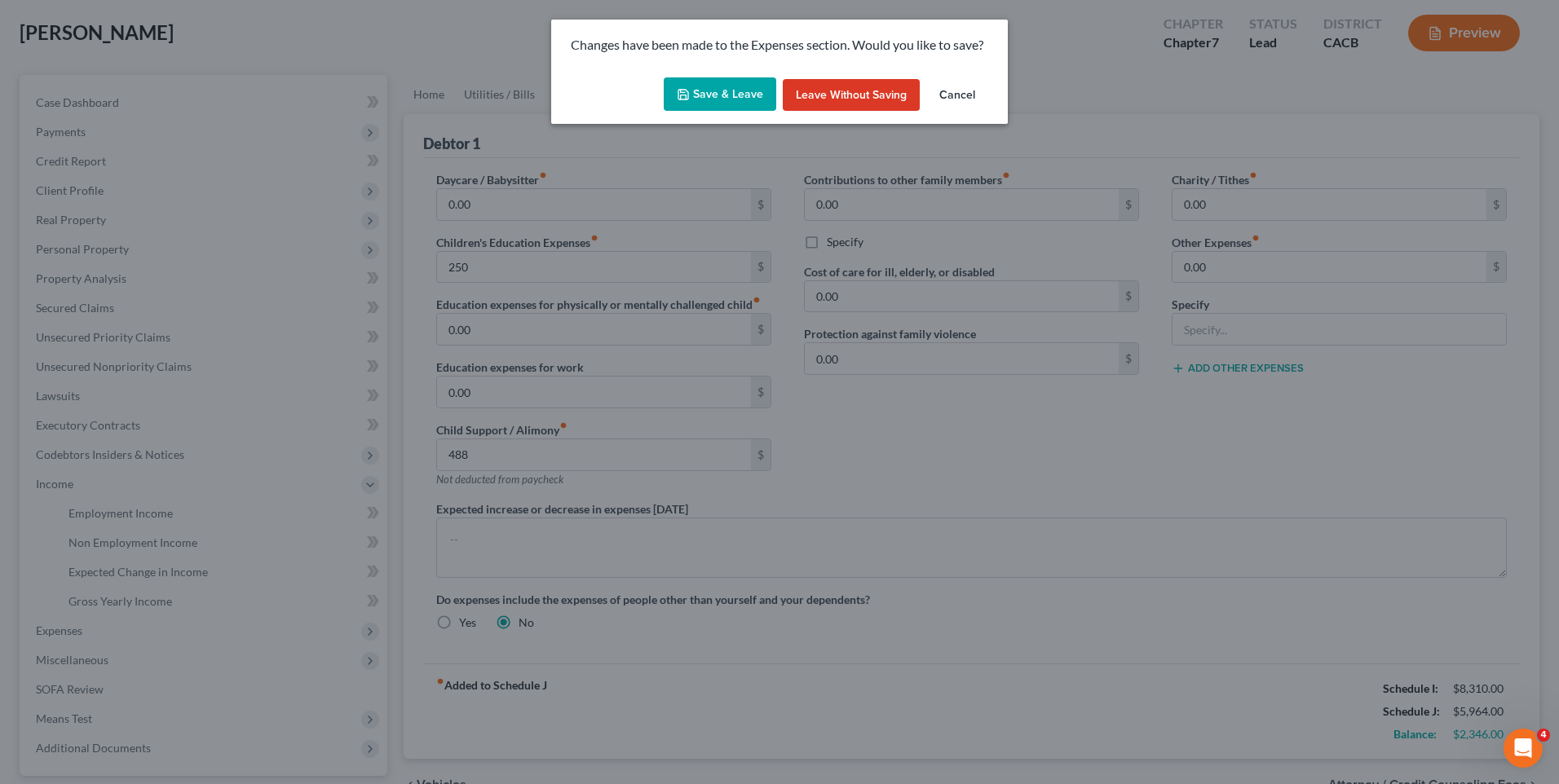
click at [742, 84] on button "Save & Leave" at bounding box center [720, 95] width 112 height 35
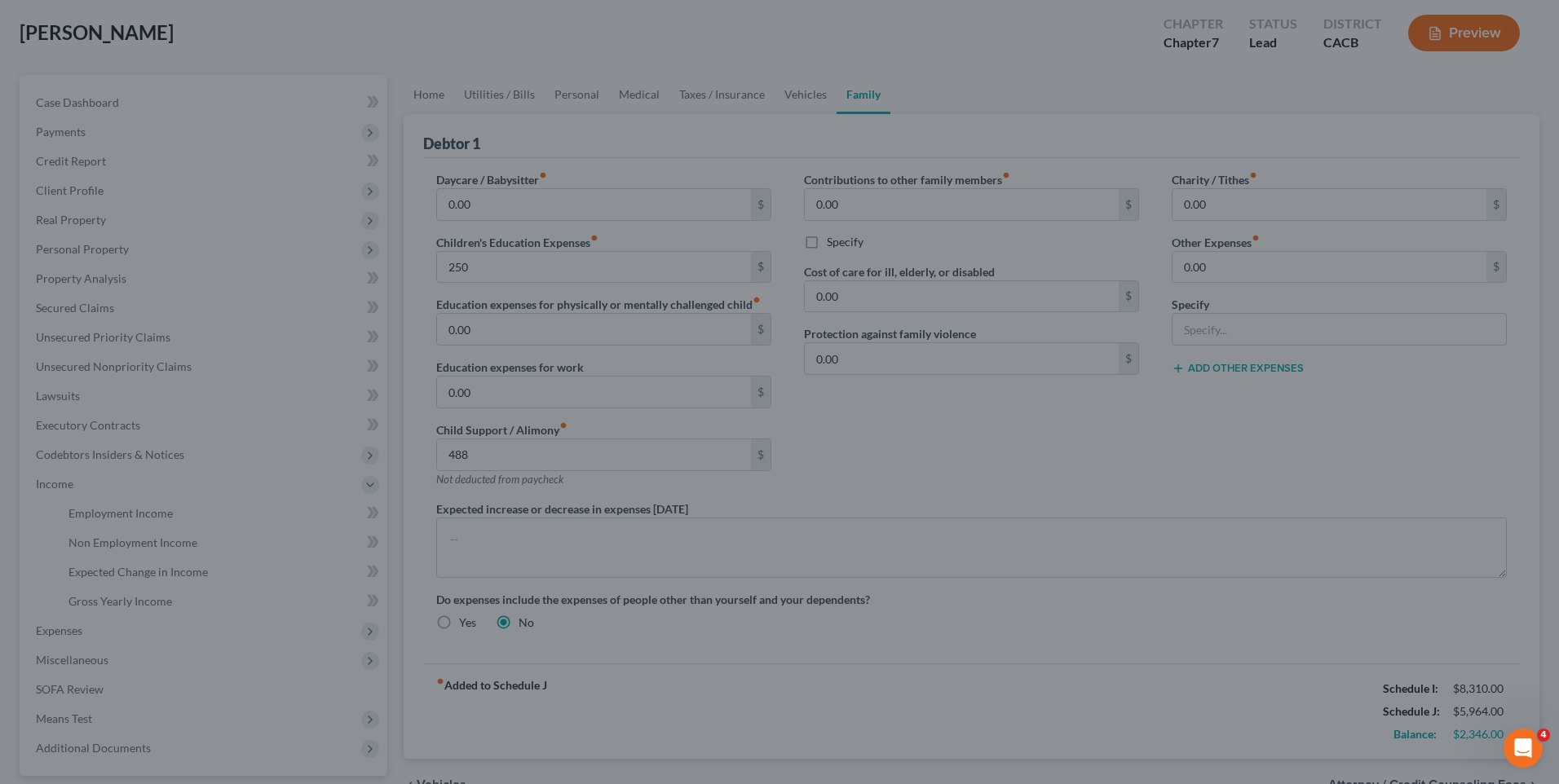
type input "250.00"
type input "488.00"
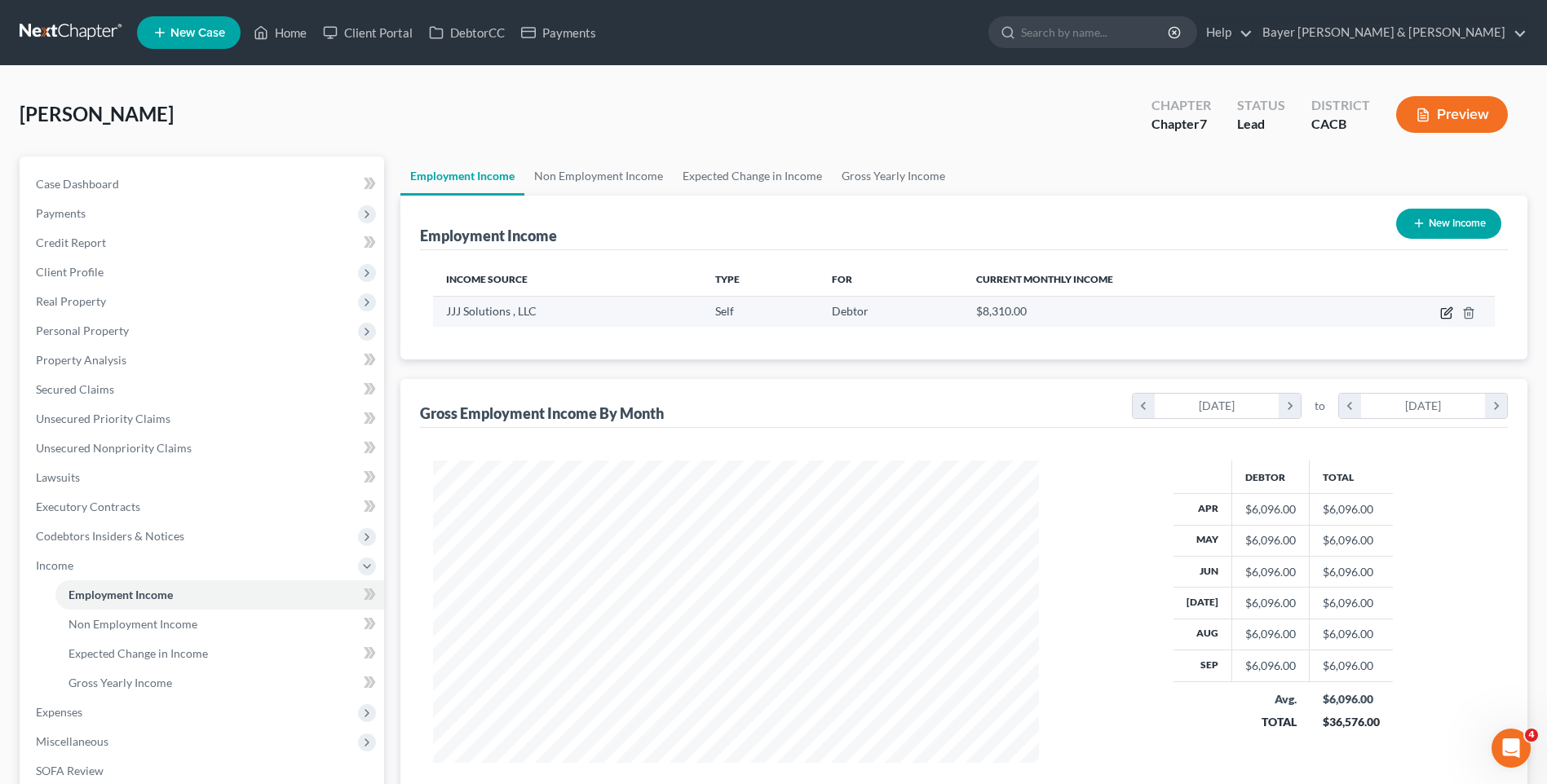
click at [1446, 314] on icon "button" at bounding box center [1446, 313] width 13 height 13
select select "1"
select select "0"
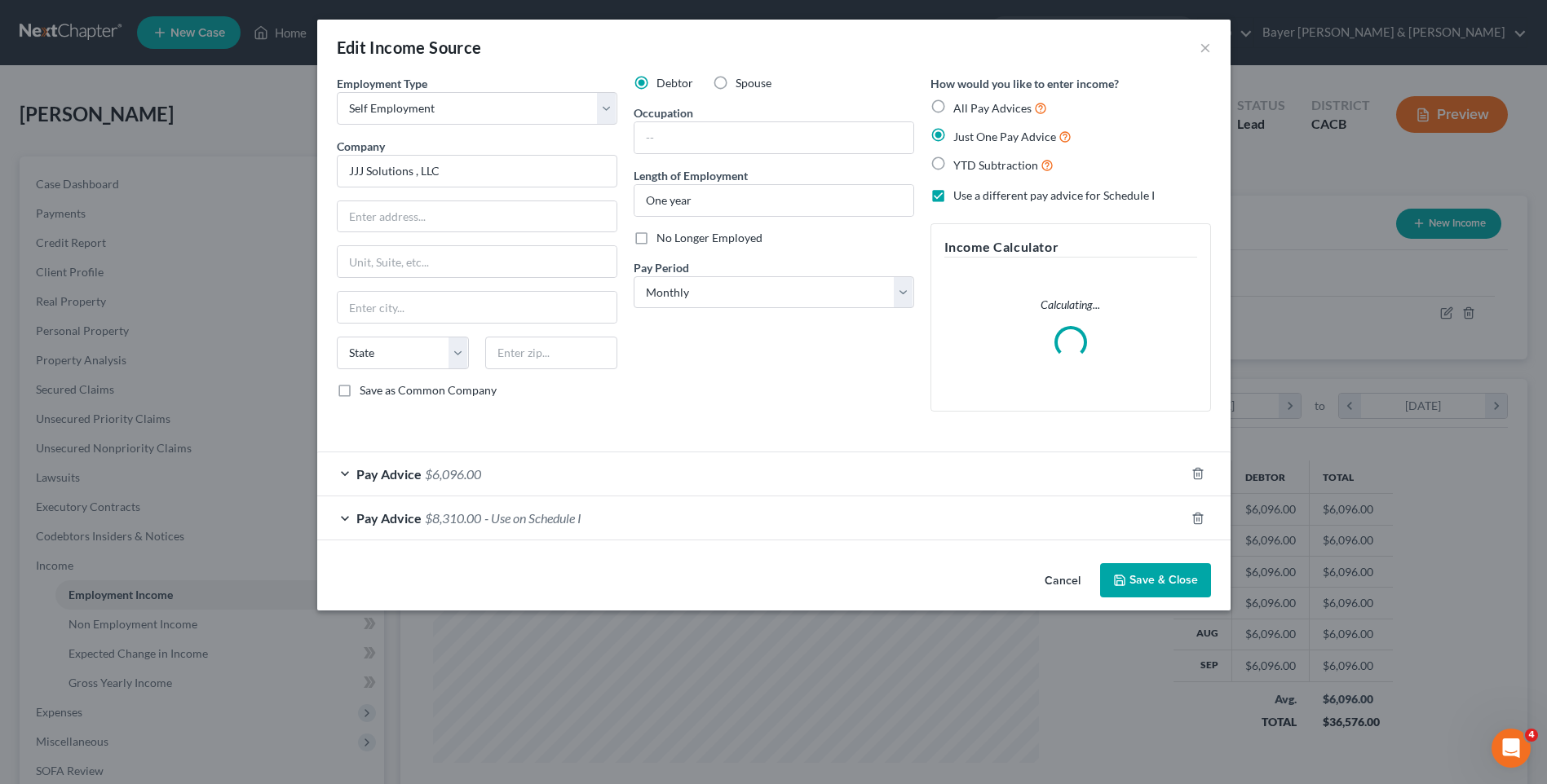
scroll to position [305, 644]
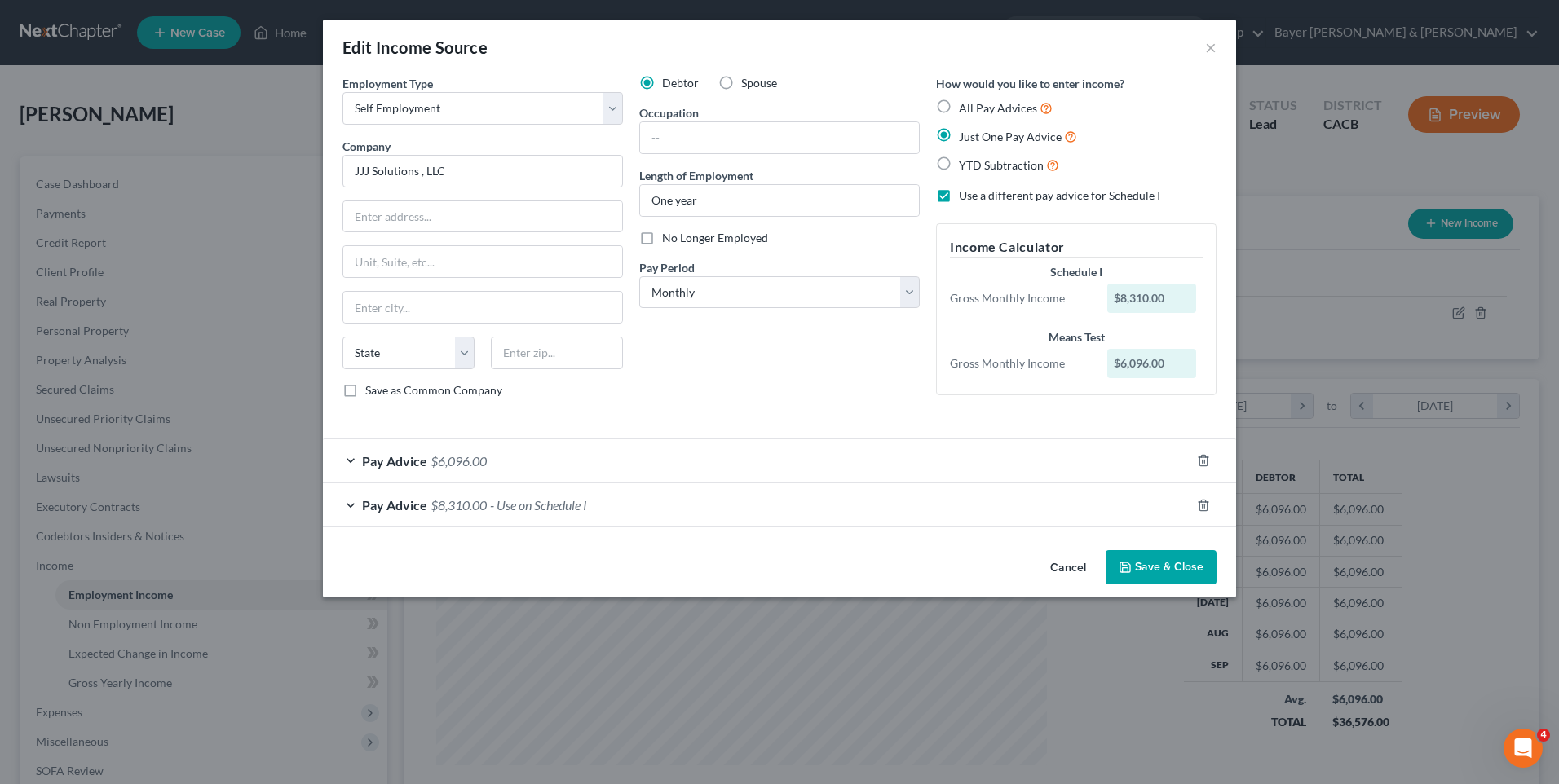
click at [489, 504] on div "Pay Advice $8,310.00 - Use on Schedule I" at bounding box center [756, 504] width 868 height 43
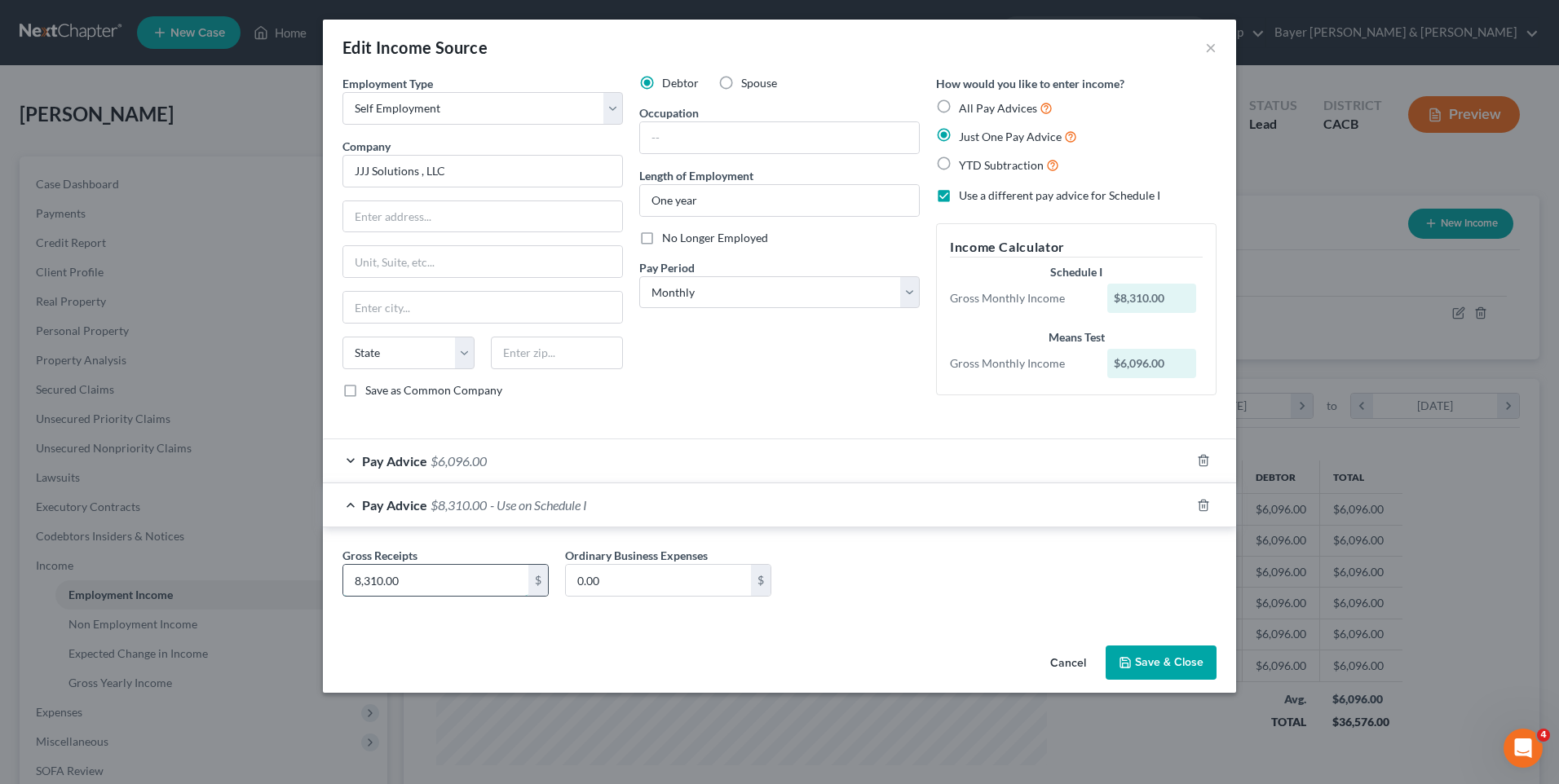
click at [421, 580] on input "8,310.00" at bounding box center [435, 580] width 185 height 31
type input "7,000"
click at [1153, 660] on button "Save & Close" at bounding box center [1161, 662] width 111 height 35
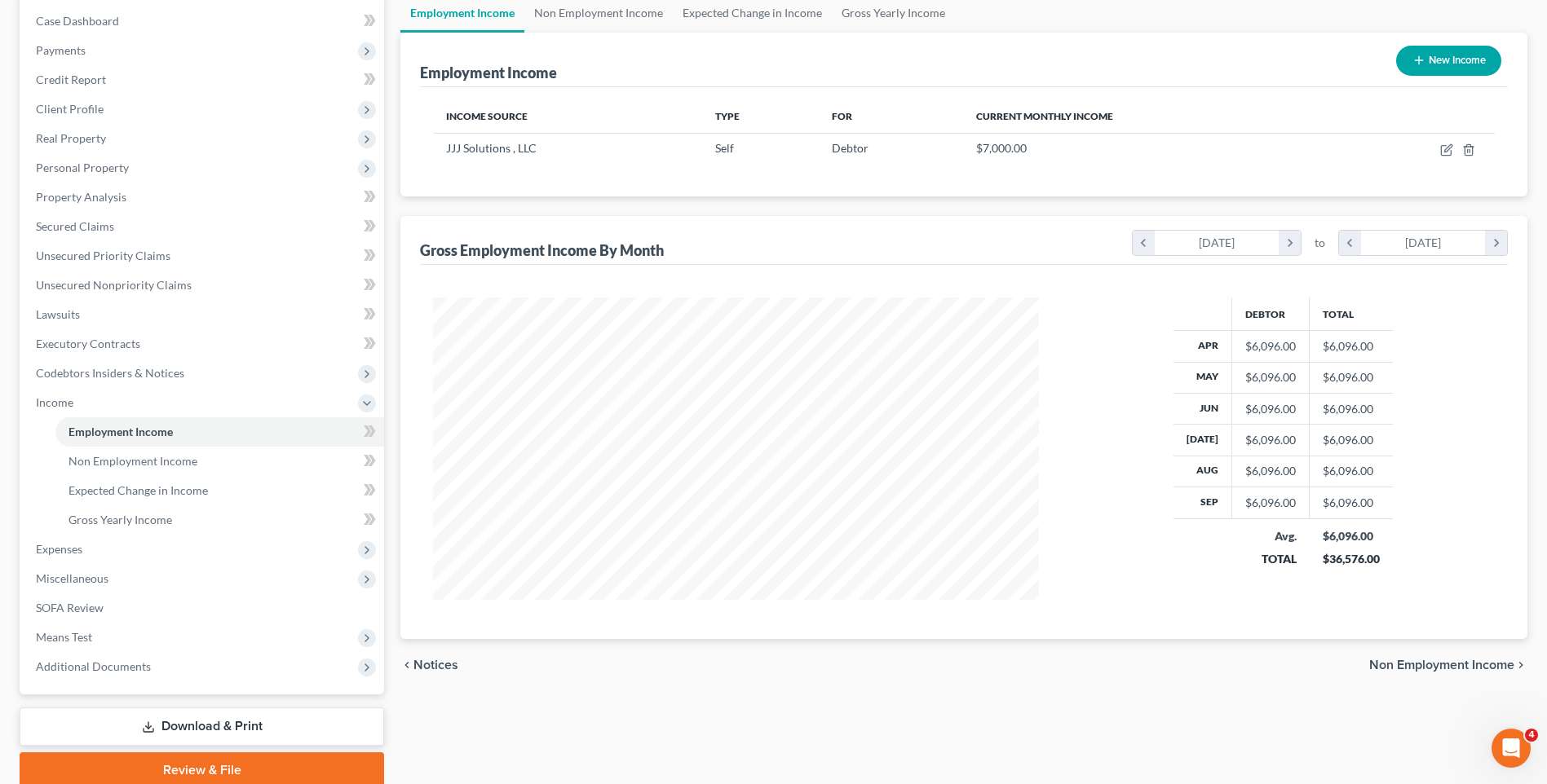
scroll to position [229, 0]
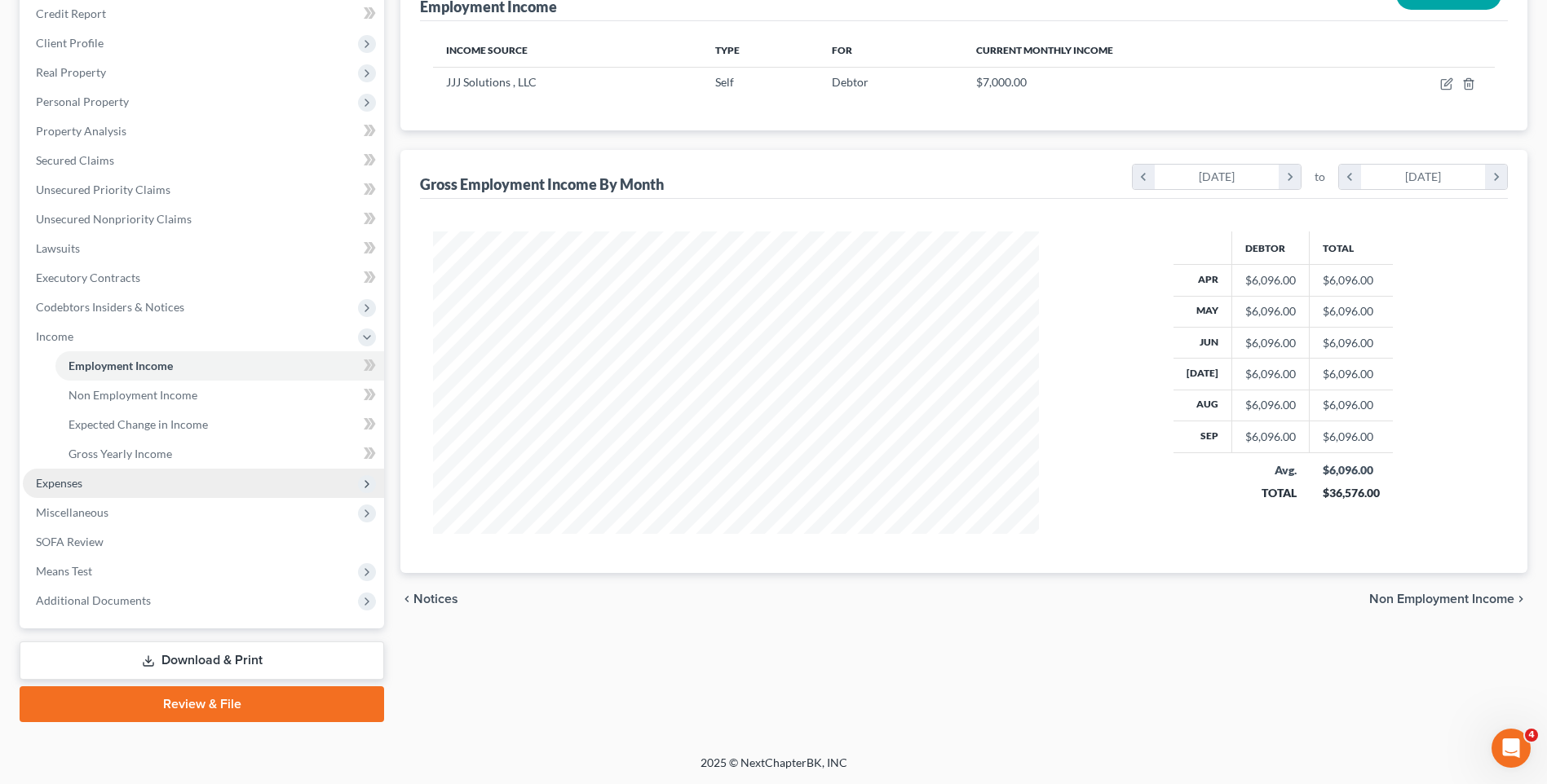
click at [157, 487] on span "Expenses" at bounding box center [204, 483] width 362 height 30
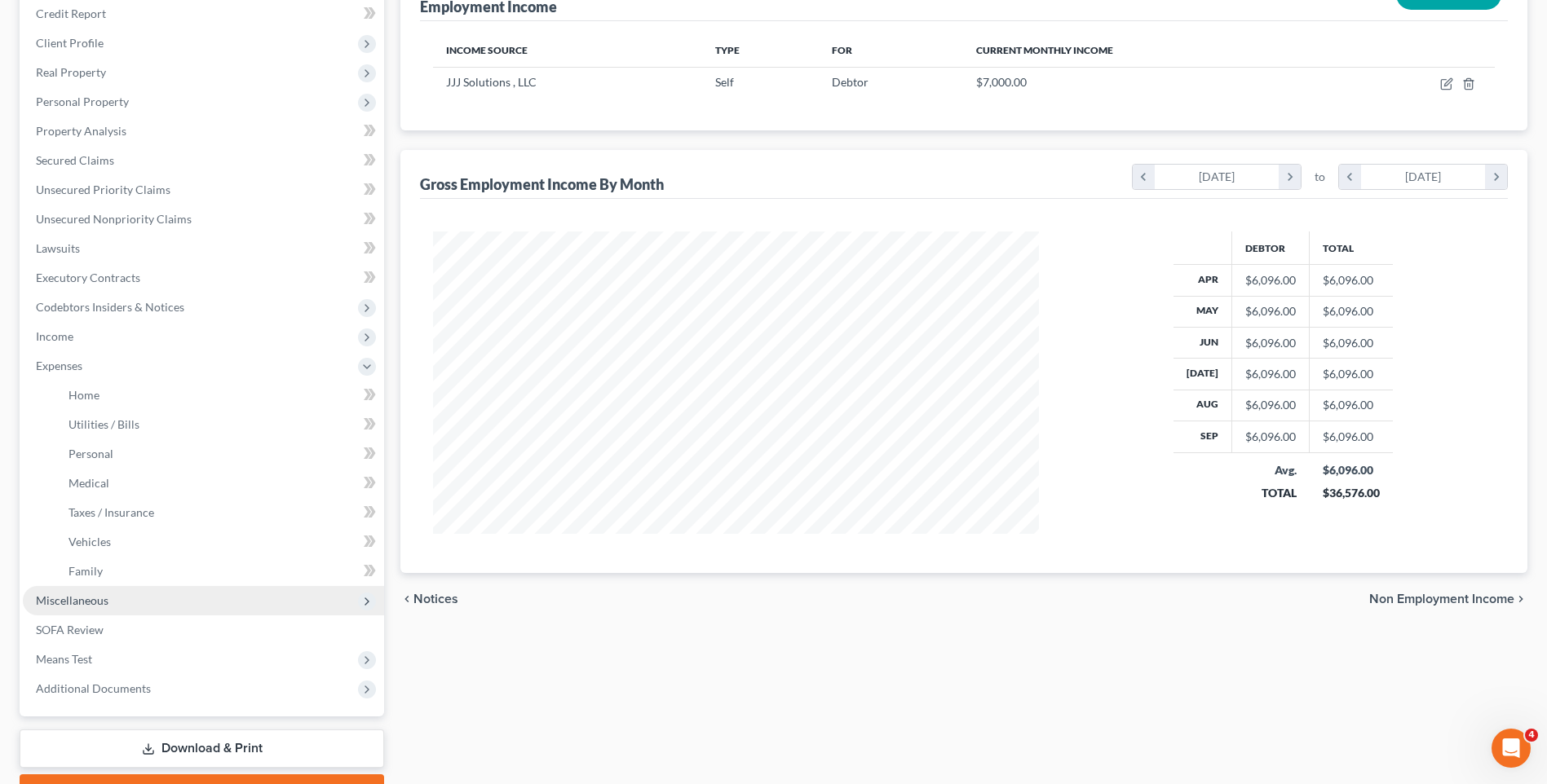
click at [166, 604] on span "Miscellaneous" at bounding box center [204, 601] width 362 height 30
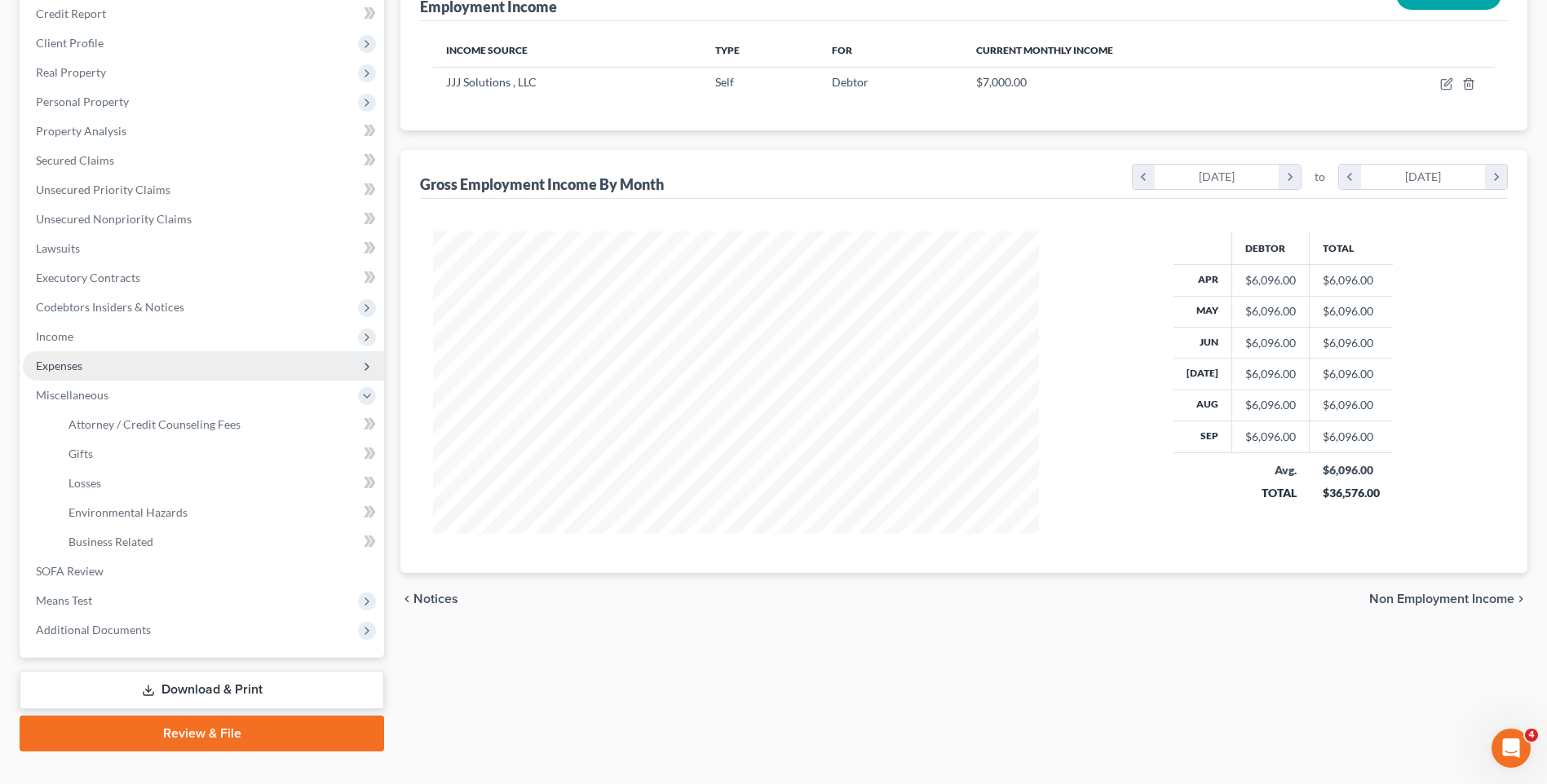
click at [82, 368] on span "Expenses" at bounding box center [58, 366] width 46 height 14
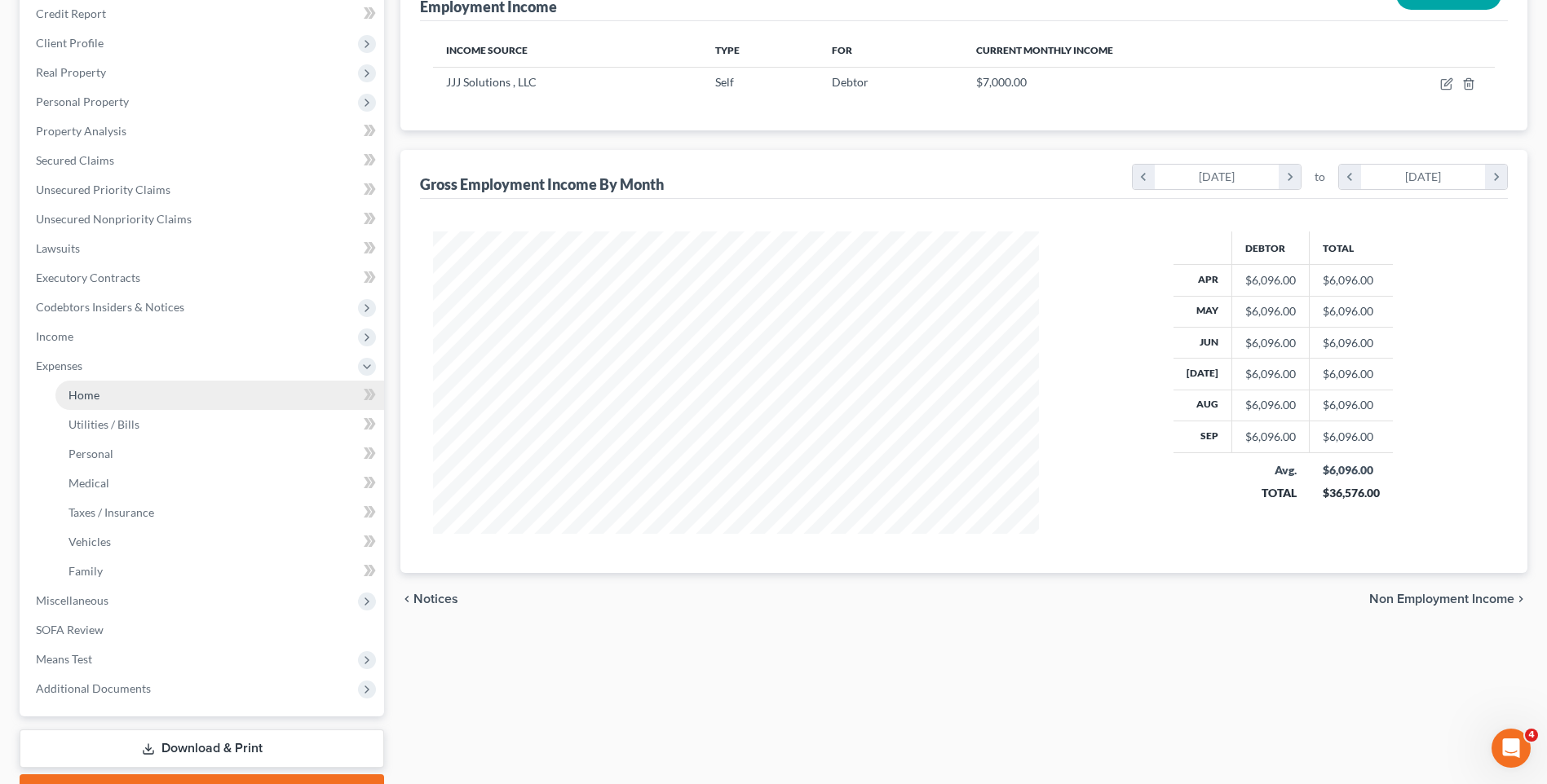
click at [103, 390] on link "Home" at bounding box center [220, 395] width 329 height 30
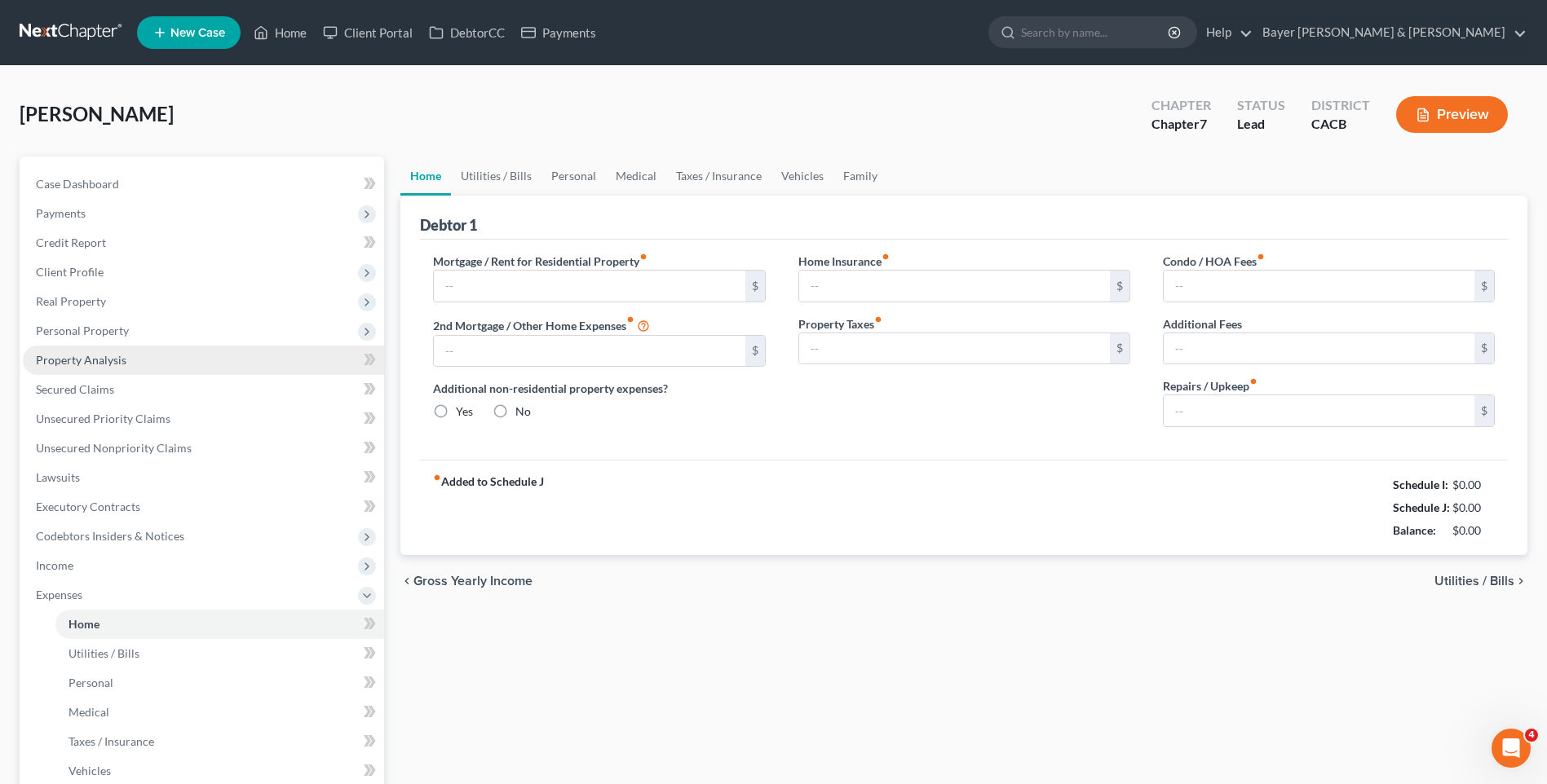
type input "1,750.00"
type input "0.00"
radio input "true"
type input "0.00"
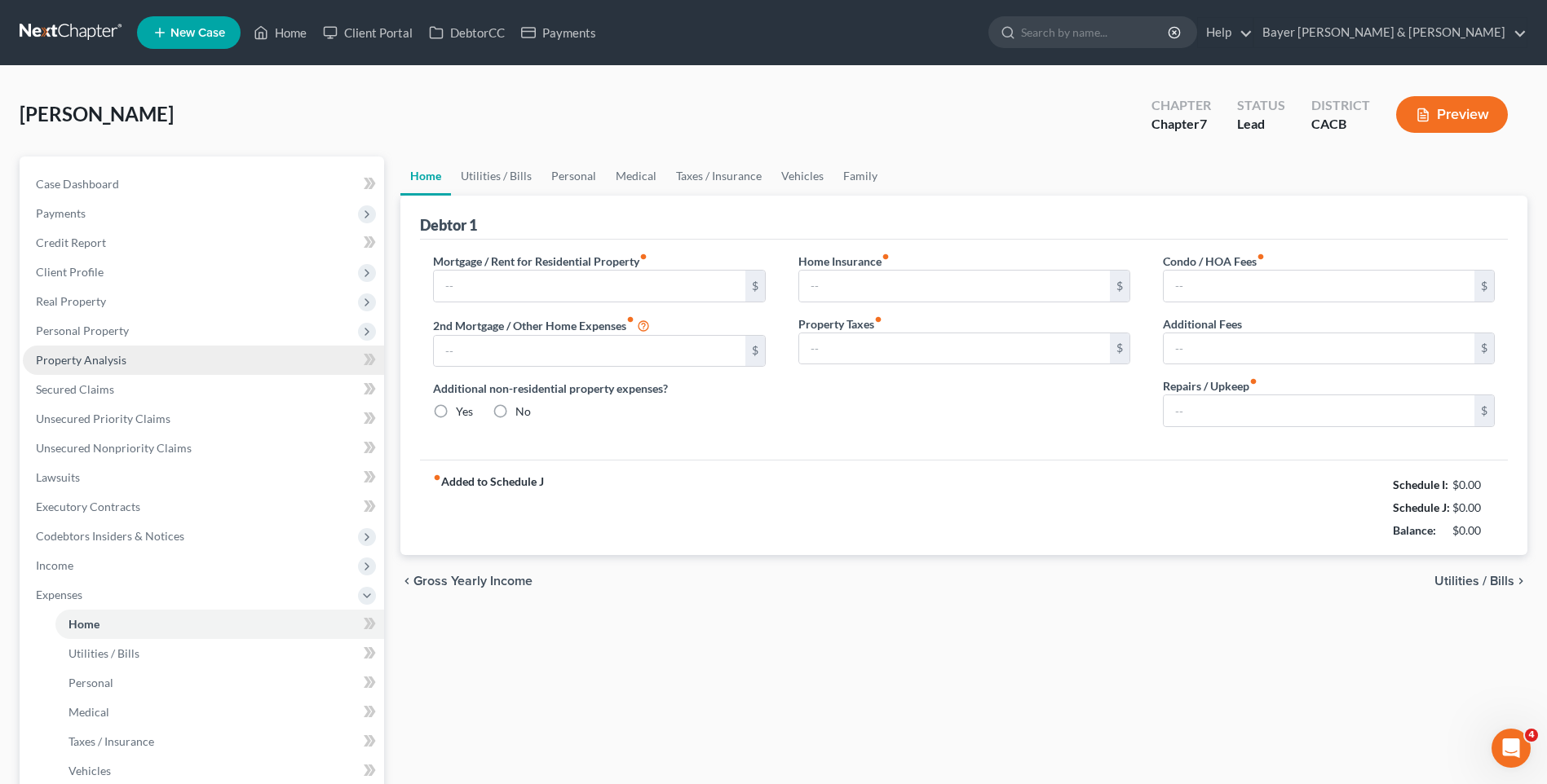
type input "0.00"
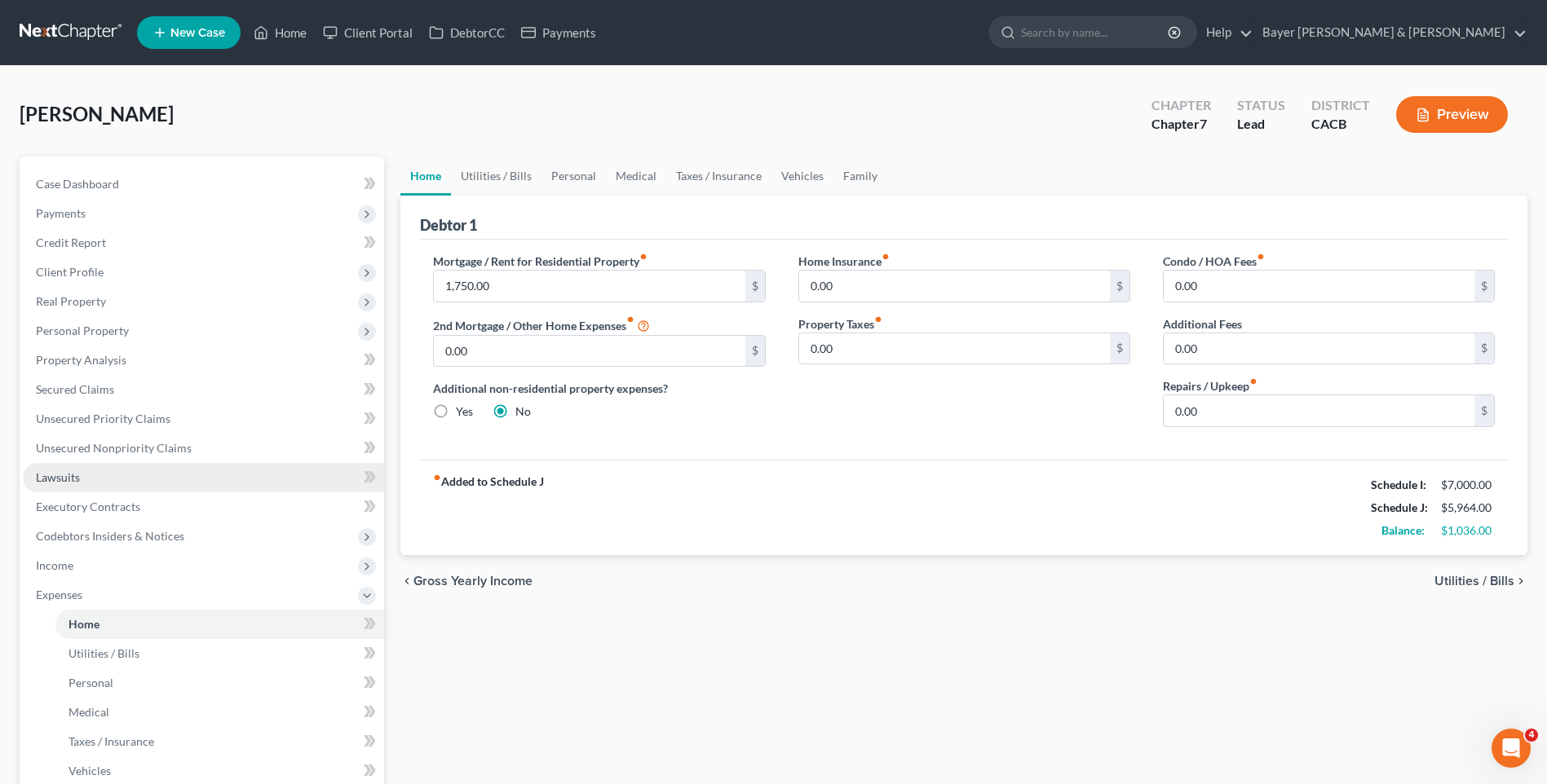
click at [75, 472] on span "Lawsuits" at bounding box center [57, 477] width 44 height 14
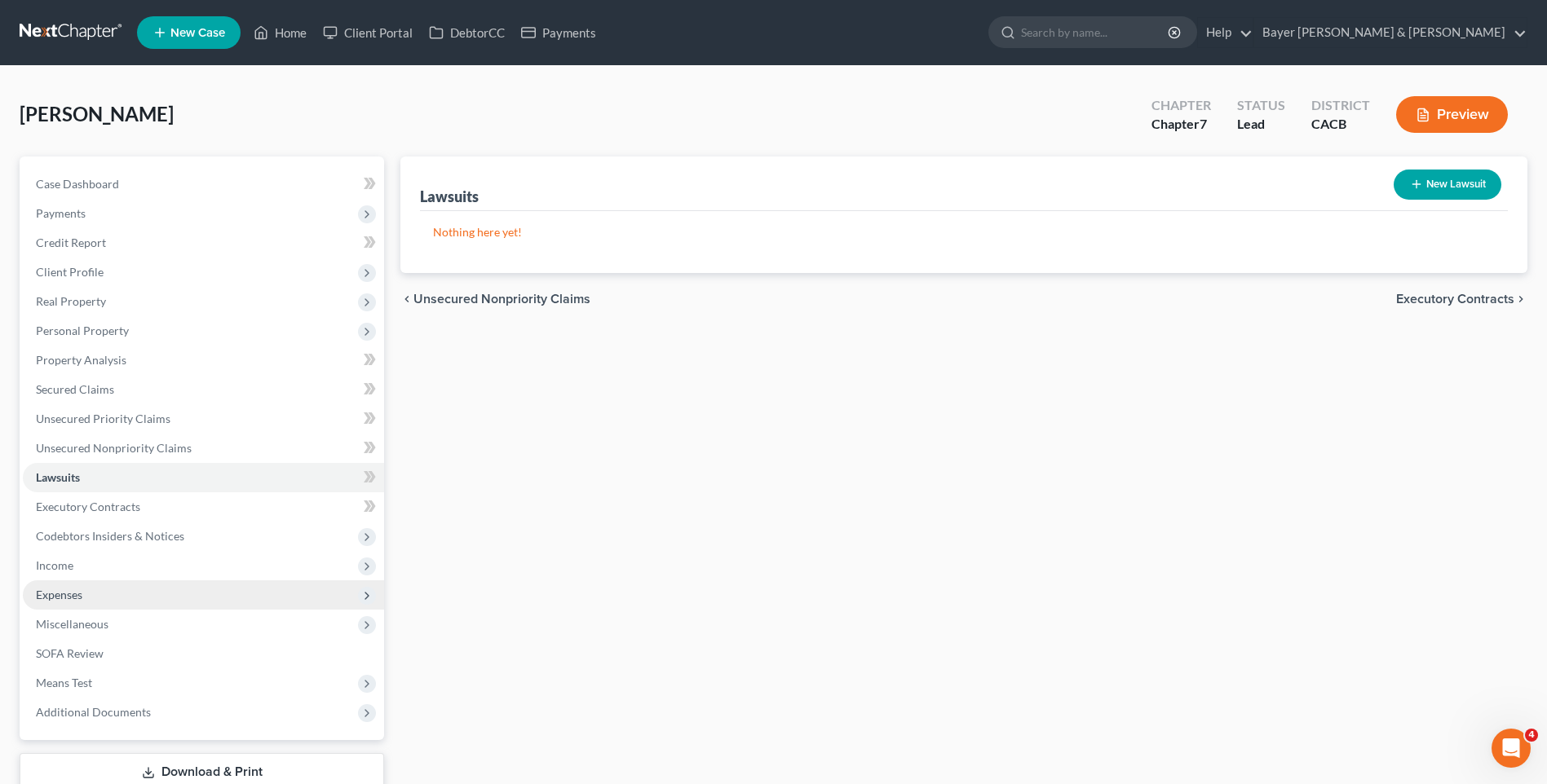
click at [116, 592] on span "Expenses" at bounding box center [204, 595] width 362 height 30
click at [116, 593] on span "Expenses" at bounding box center [204, 595] width 362 height 30
click at [106, 598] on span "Expenses" at bounding box center [204, 595] width 362 height 30
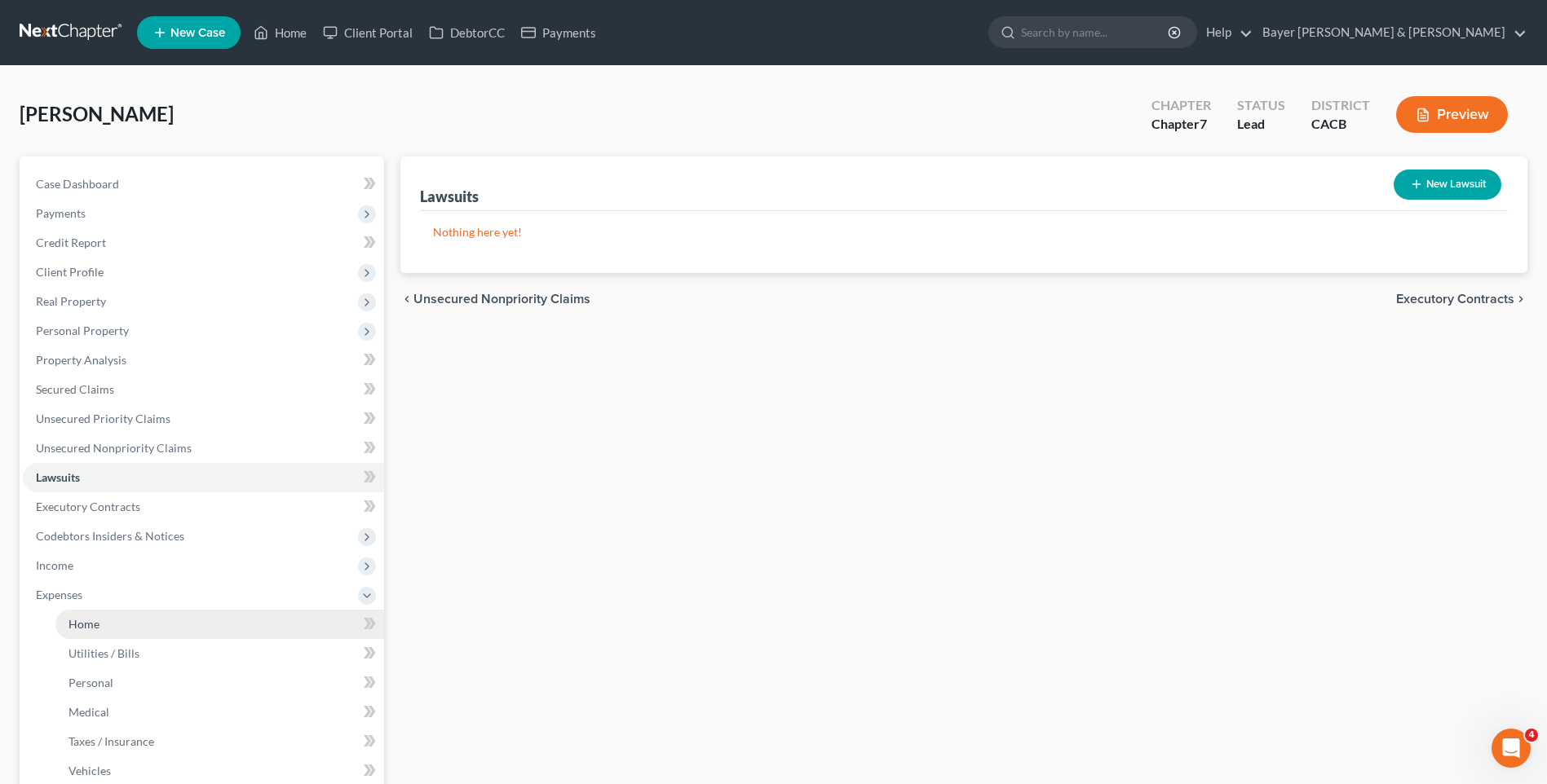
click at [88, 621] on span "Home" at bounding box center [84, 624] width 31 height 14
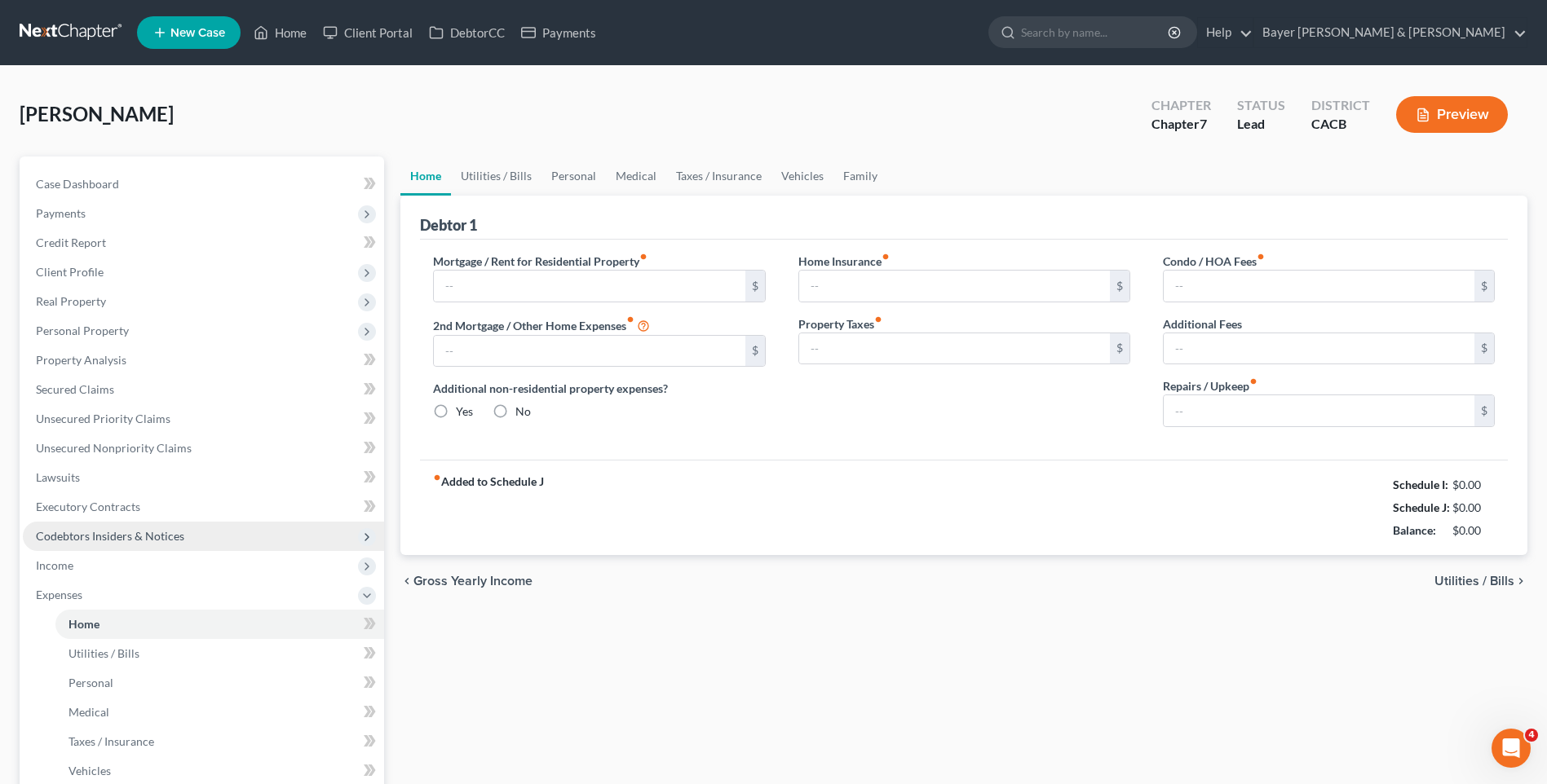
type input "1,750.00"
type input "0.00"
radio input "true"
type input "0.00"
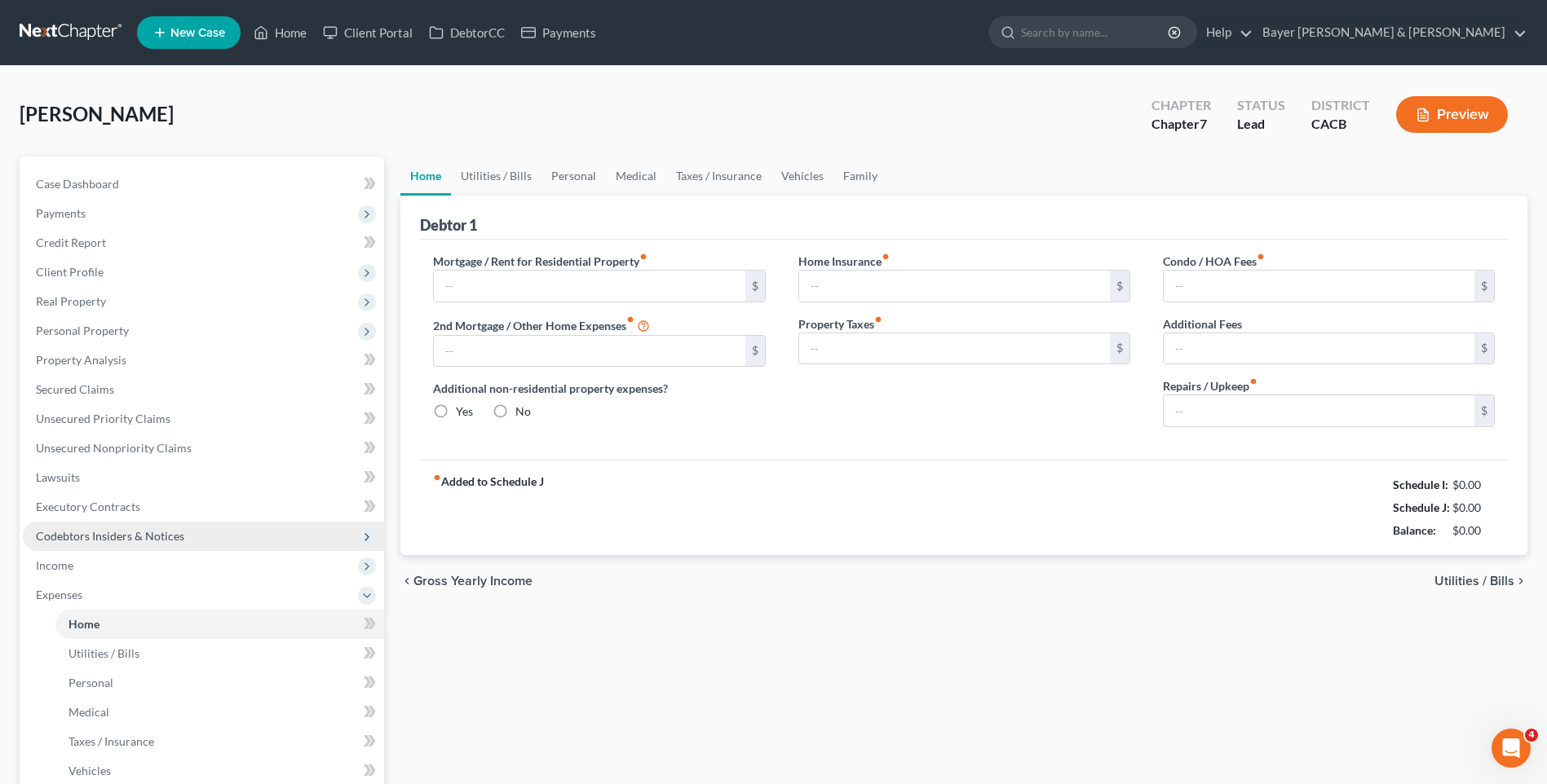
type input "0.00"
click at [1460, 581] on span "Utilities / Bills" at bounding box center [1474, 580] width 80 height 13
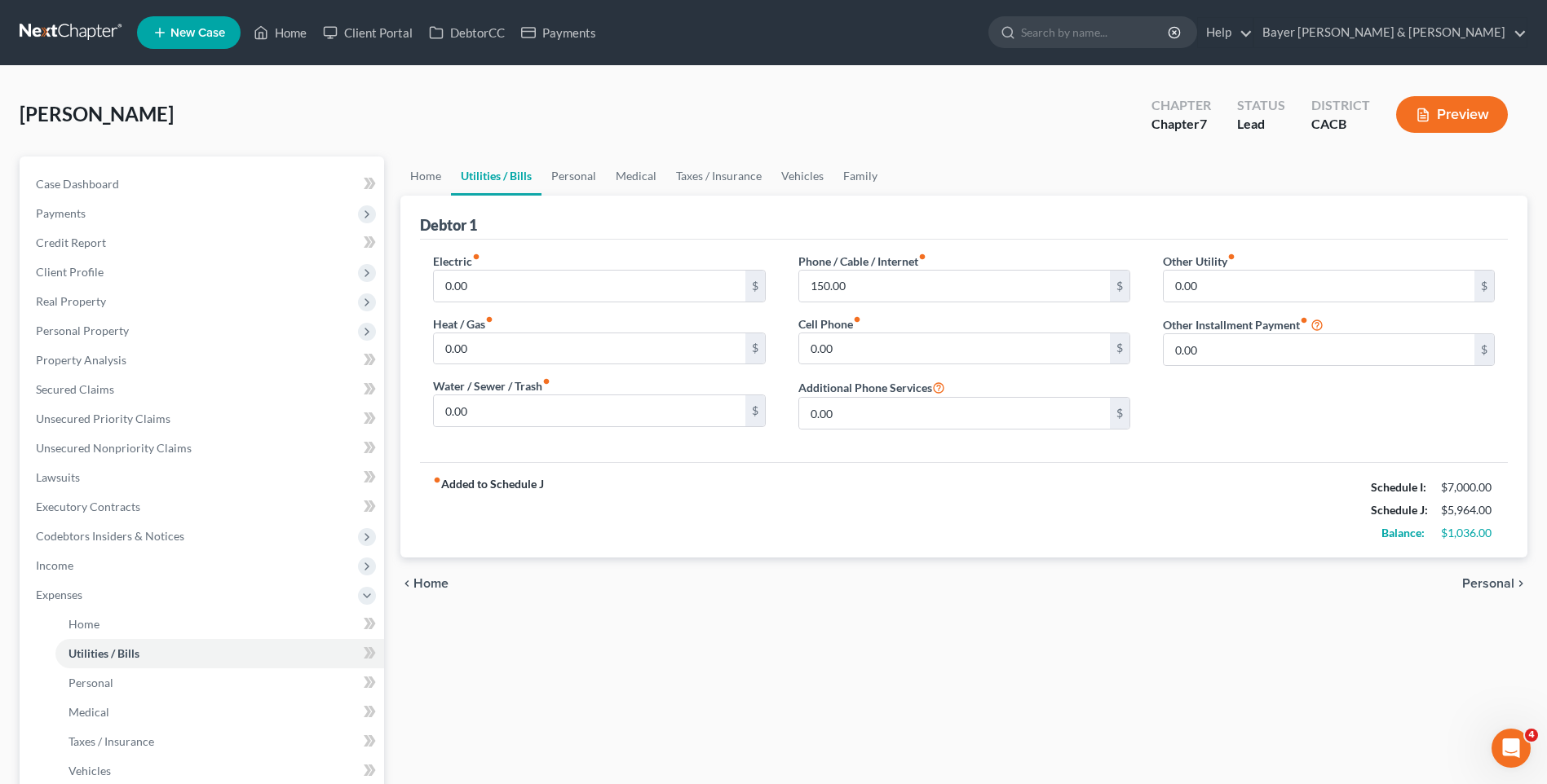
click at [428, 581] on span "Home" at bounding box center [431, 583] width 35 height 13
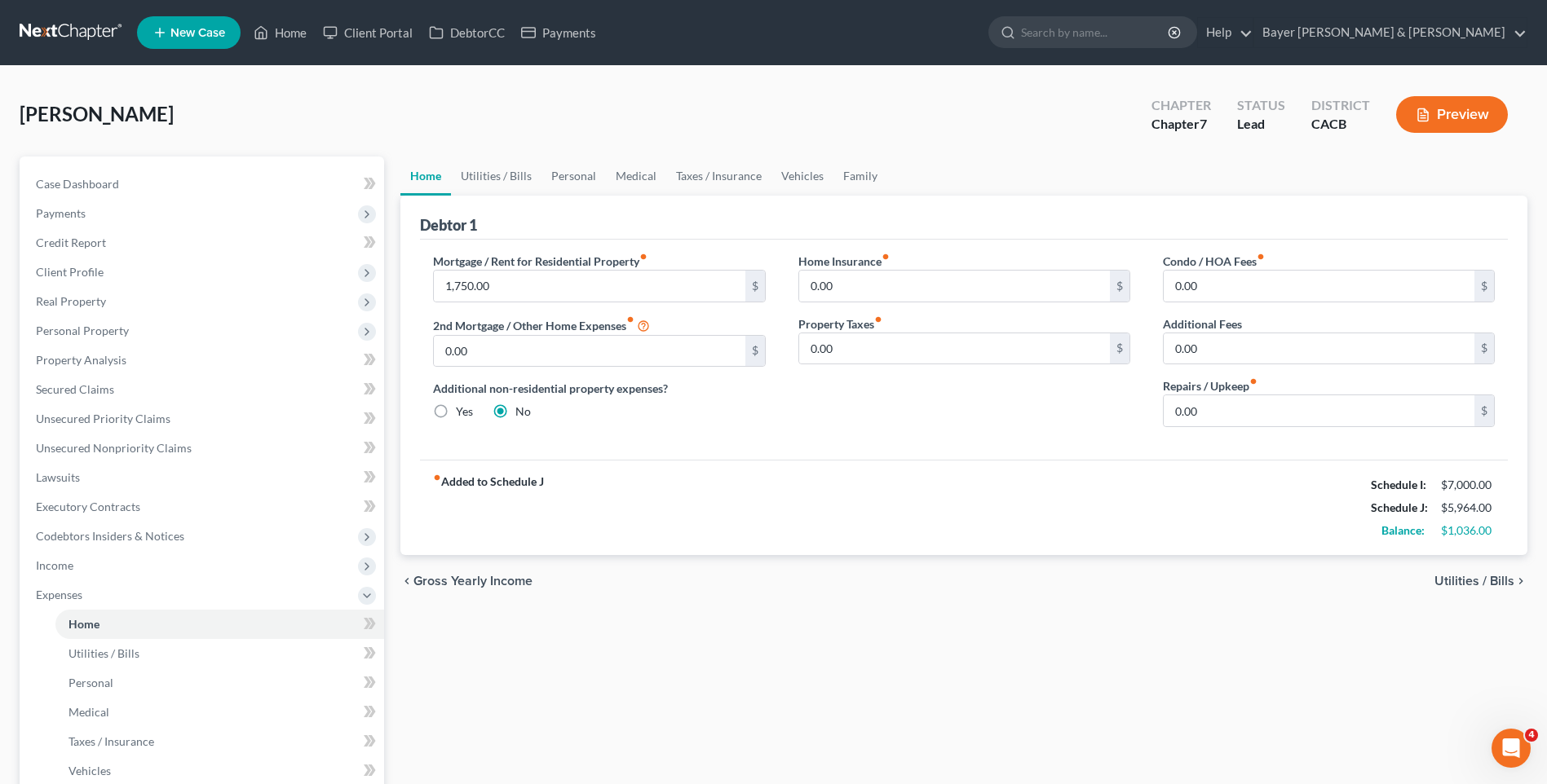
click at [1505, 584] on span "Utilities / Bills" at bounding box center [1474, 580] width 80 height 13
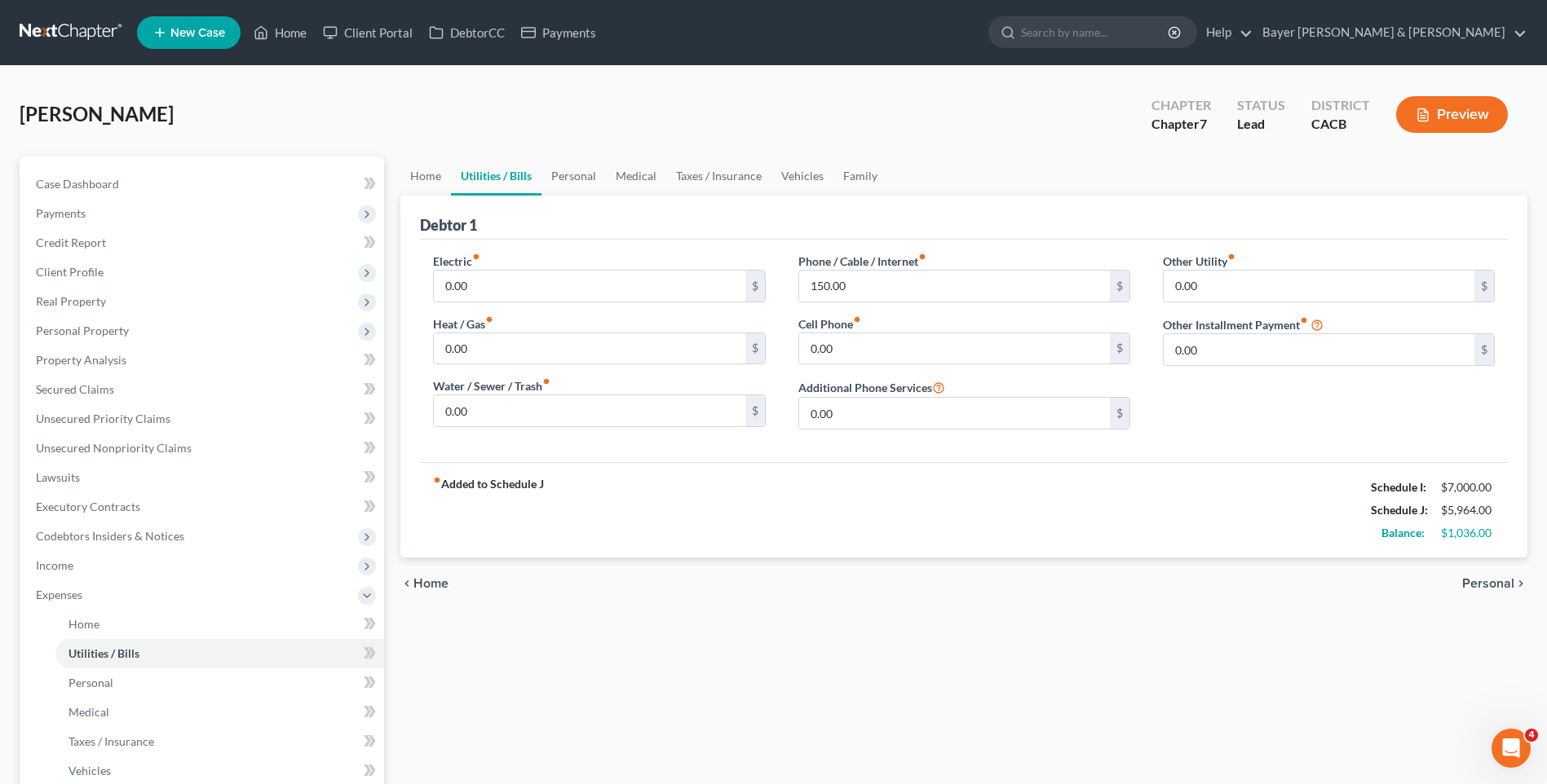
click at [1506, 580] on span "Personal" at bounding box center [1489, 583] width 52 height 13
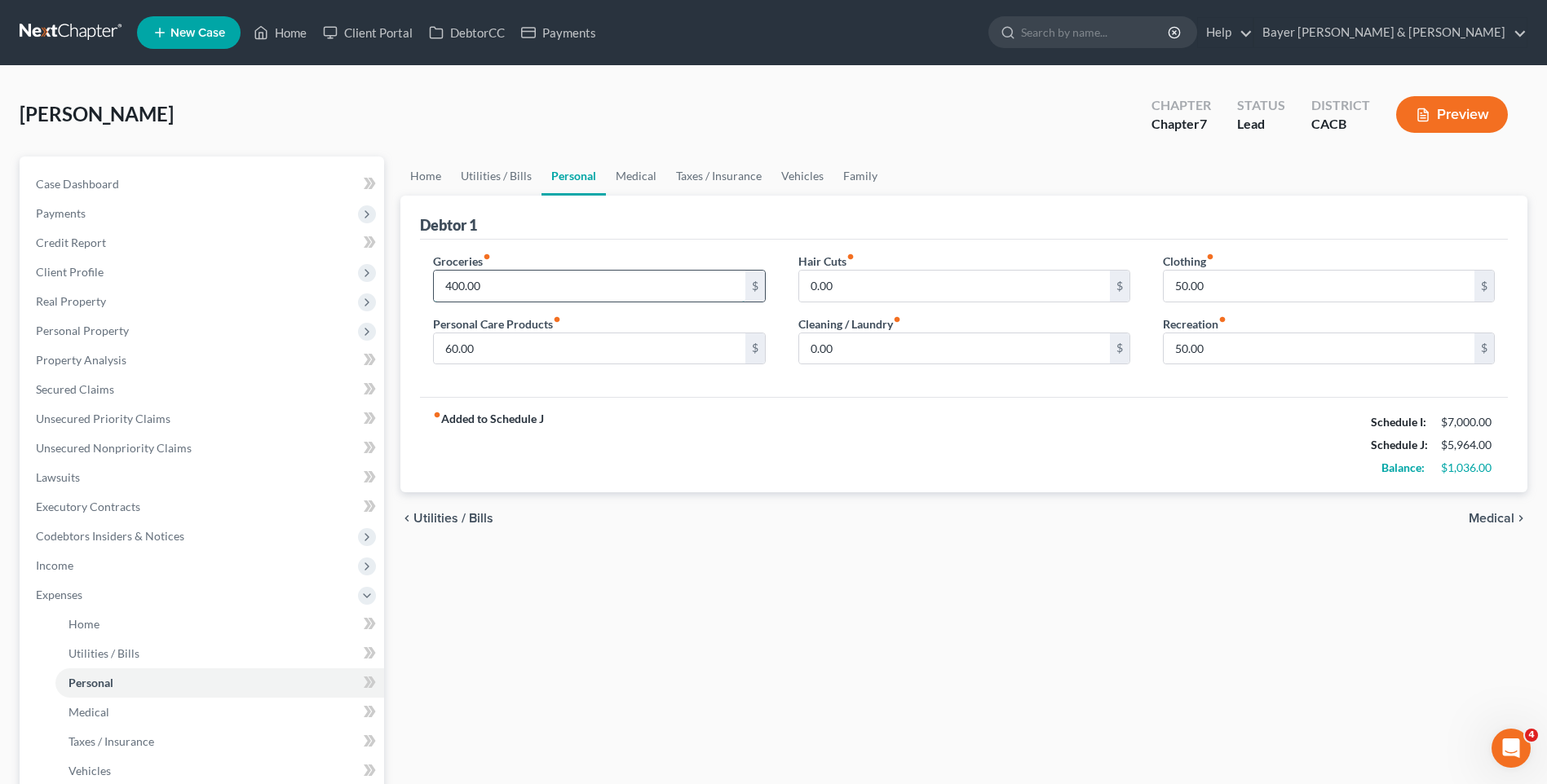
click at [451, 286] on input "400.00" at bounding box center [589, 286] width 311 height 31
type input "500"
click at [705, 460] on div "fiber_manual_record Added to Schedule J Schedule I: $7,000.00 Schedule J: $6,06…" at bounding box center [964, 444] width 1088 height 95
click at [488, 342] on input "60.00" at bounding box center [589, 349] width 311 height 31
click at [1026, 487] on div "fiber_manual_record Added to Schedule J Schedule I: $7,000.00 Schedule J: $6,06…" at bounding box center [964, 444] width 1088 height 95
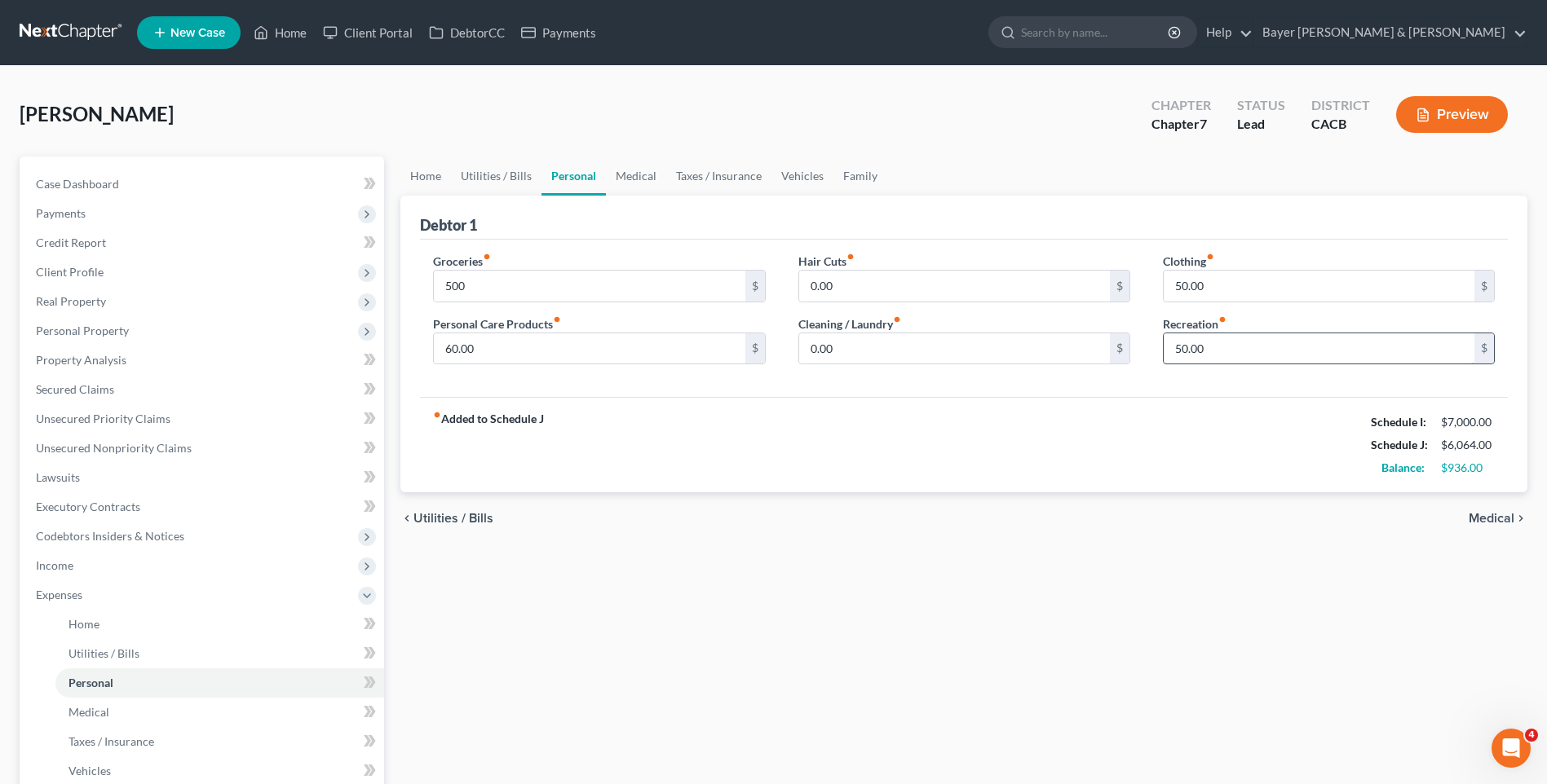
click at [1210, 348] on input "50.00" at bounding box center [1319, 349] width 311 height 31
type input "100"
click at [1185, 553] on div "Home Utilities / Bills Personal Medical Taxes / Insurance Vehicles Family Debto…" at bounding box center [963, 597] width 1143 height 883
click at [1508, 521] on span "Medical" at bounding box center [1491, 518] width 46 height 13
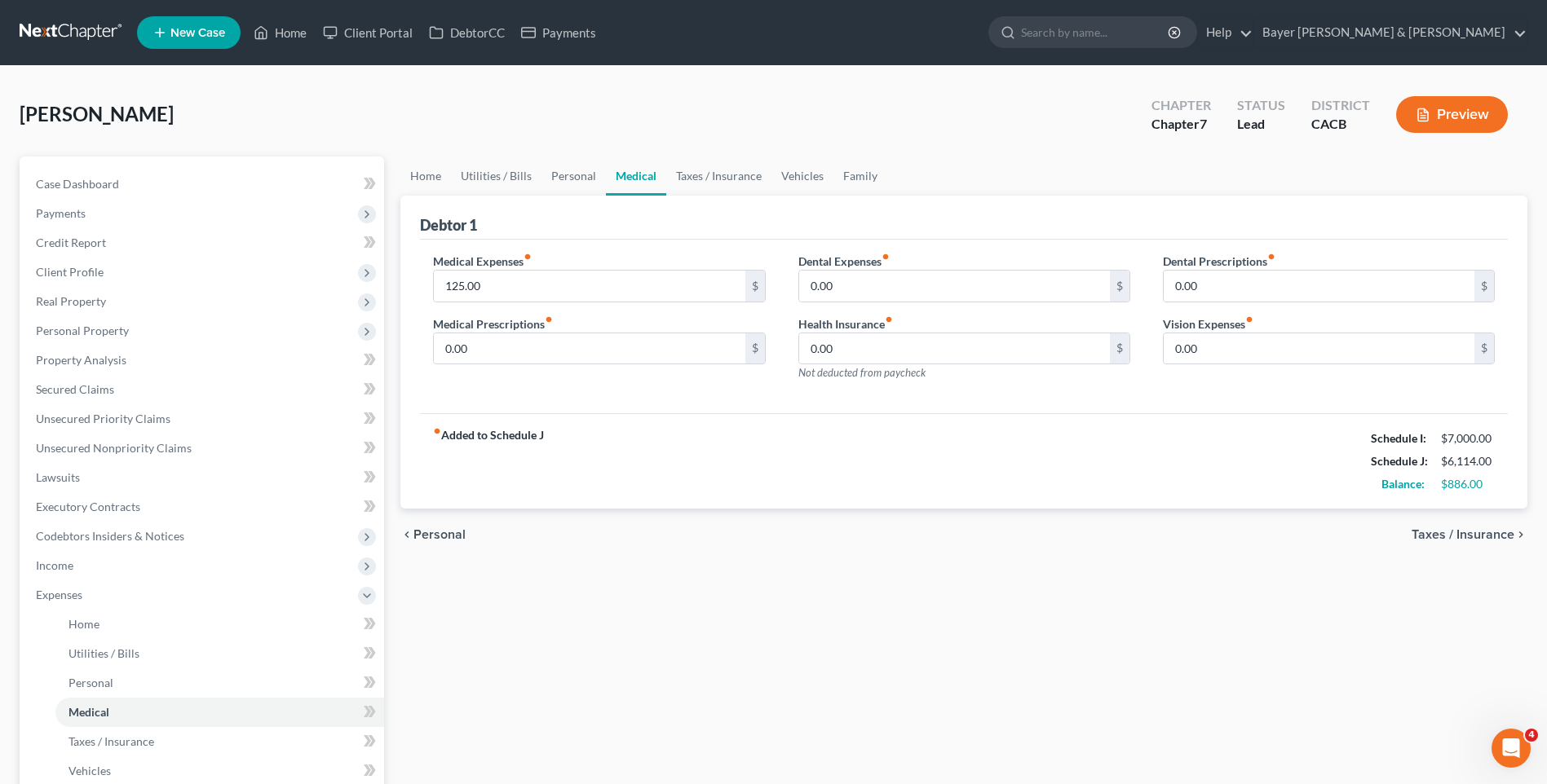
click at [1462, 535] on span "Taxes / Insurance" at bounding box center [1463, 534] width 103 height 13
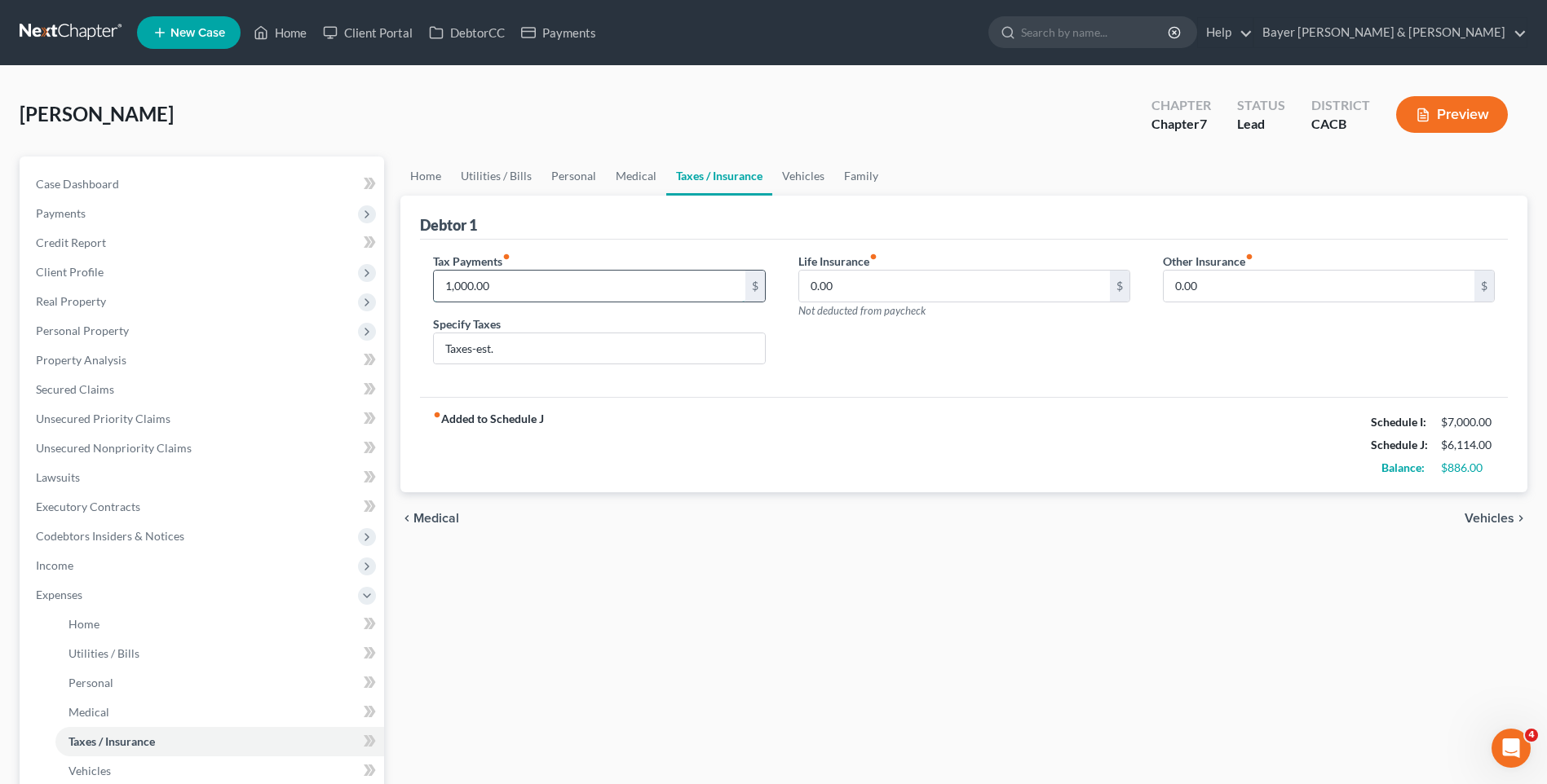
click at [526, 277] on input "1,000.00" at bounding box center [589, 286] width 311 height 31
type input "1"
type input "750"
click at [650, 452] on div "fiber_manual_record Added to Schedule J Schedule I: $7,000.00 Schedule J: $5,86…" at bounding box center [964, 444] width 1088 height 95
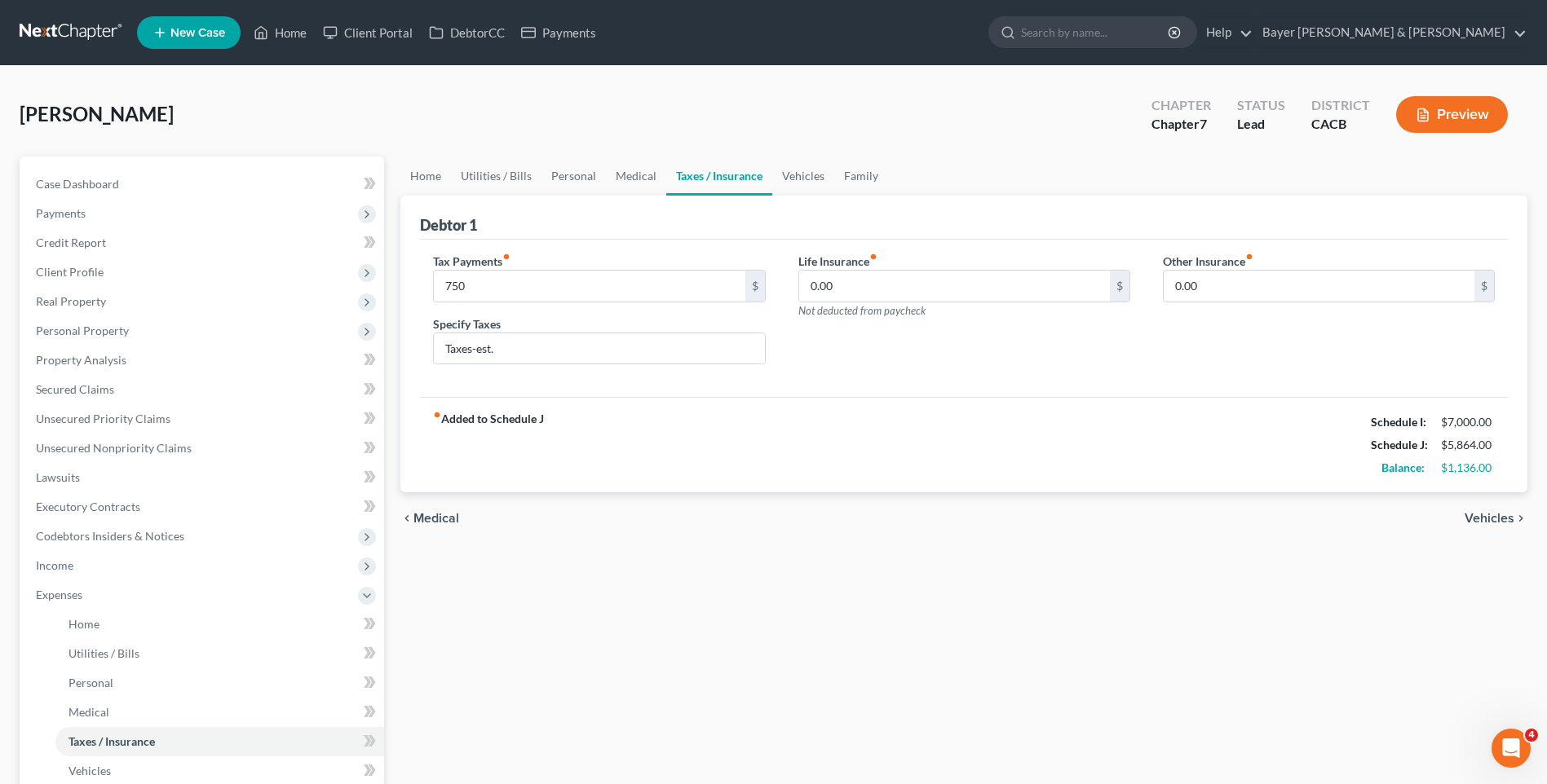
click at [1476, 513] on span "Vehicles" at bounding box center [1489, 518] width 50 height 13
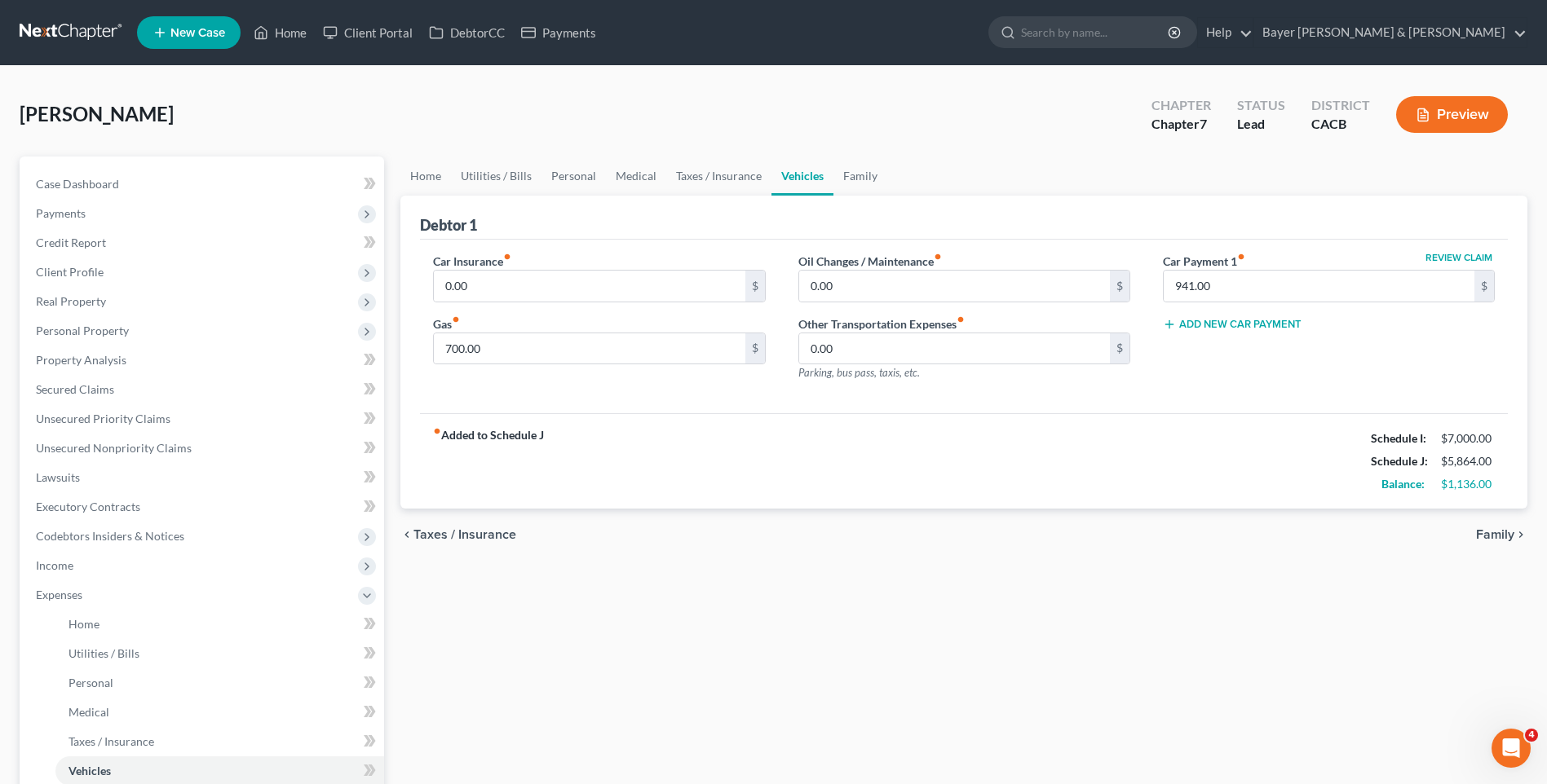
click at [1485, 537] on span "Family" at bounding box center [1495, 534] width 38 height 13
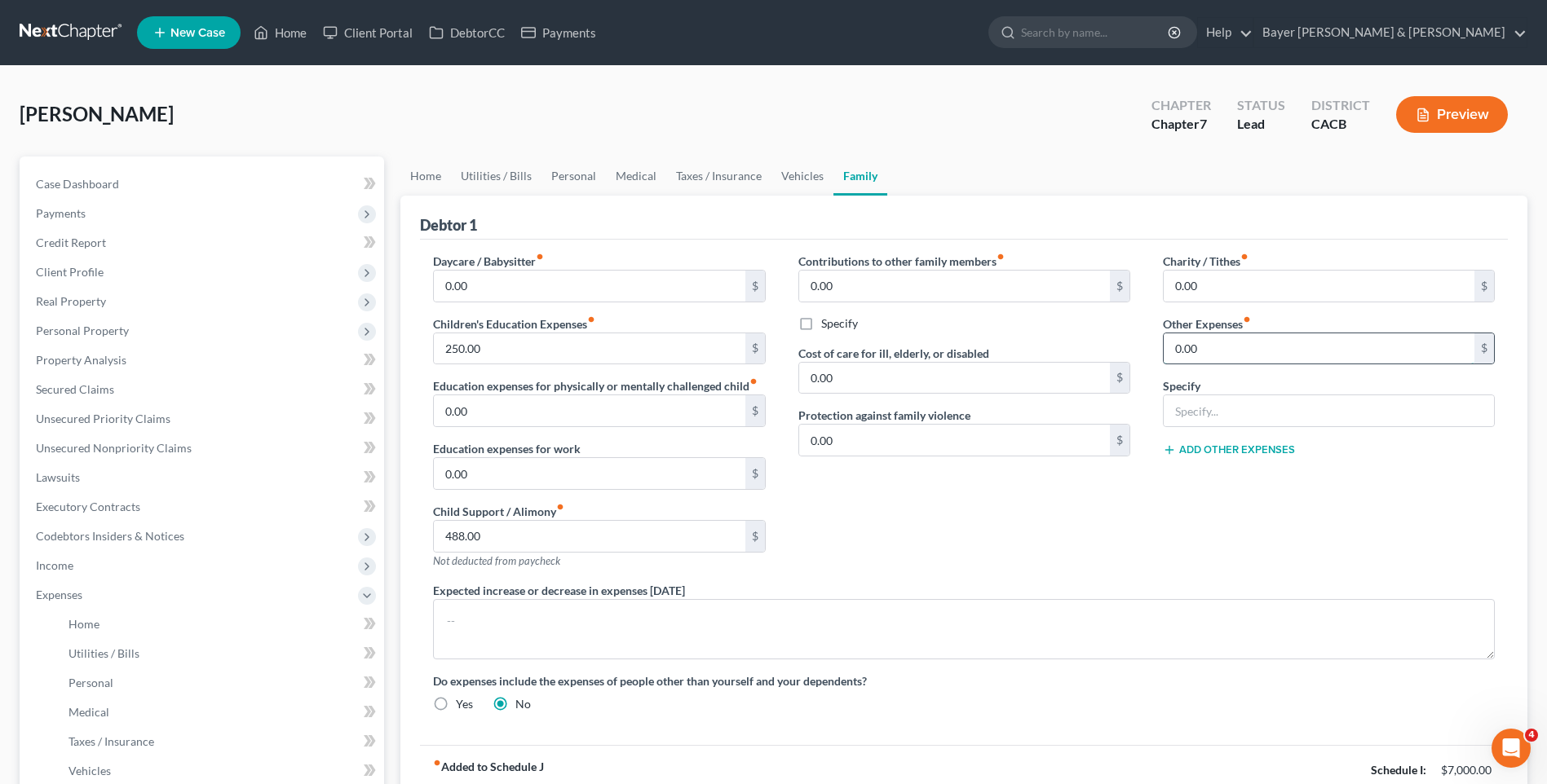
click at [1207, 348] on input "0.00" at bounding box center [1319, 349] width 311 height 31
type input "1"
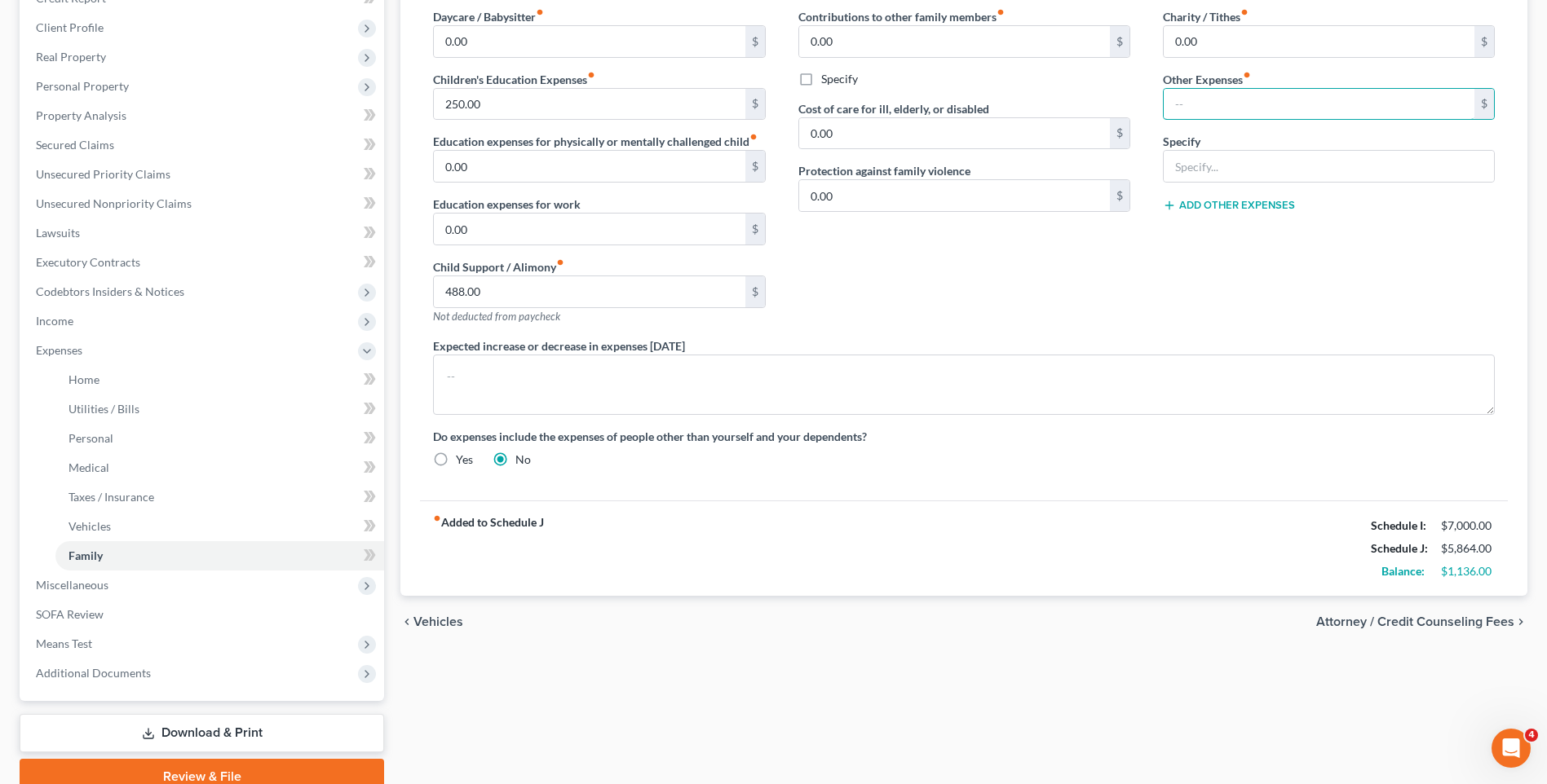
scroll to position [317, 0]
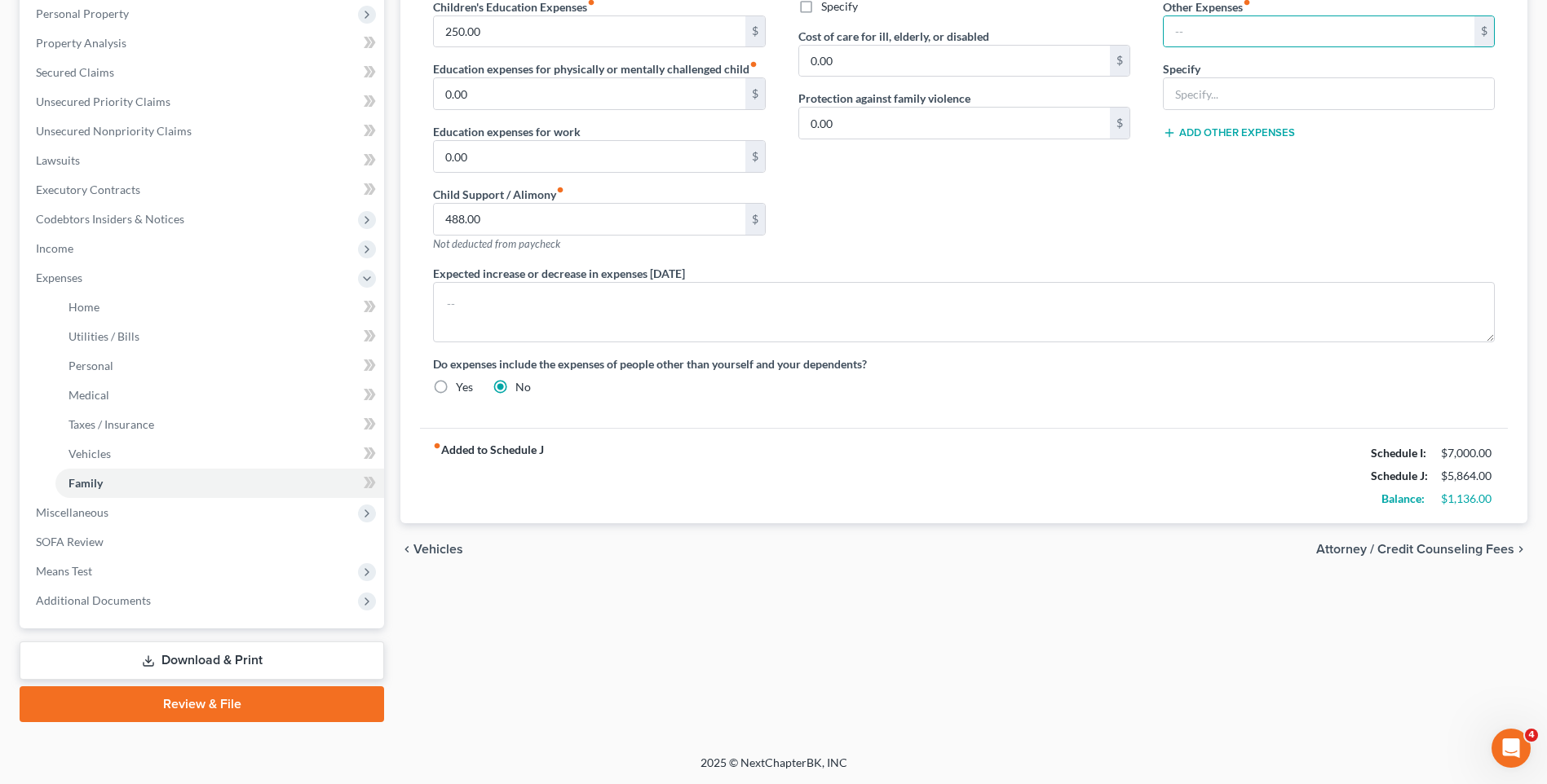
click at [1395, 550] on span "Attorney / Credit Counseling Fees" at bounding box center [1415, 549] width 199 height 13
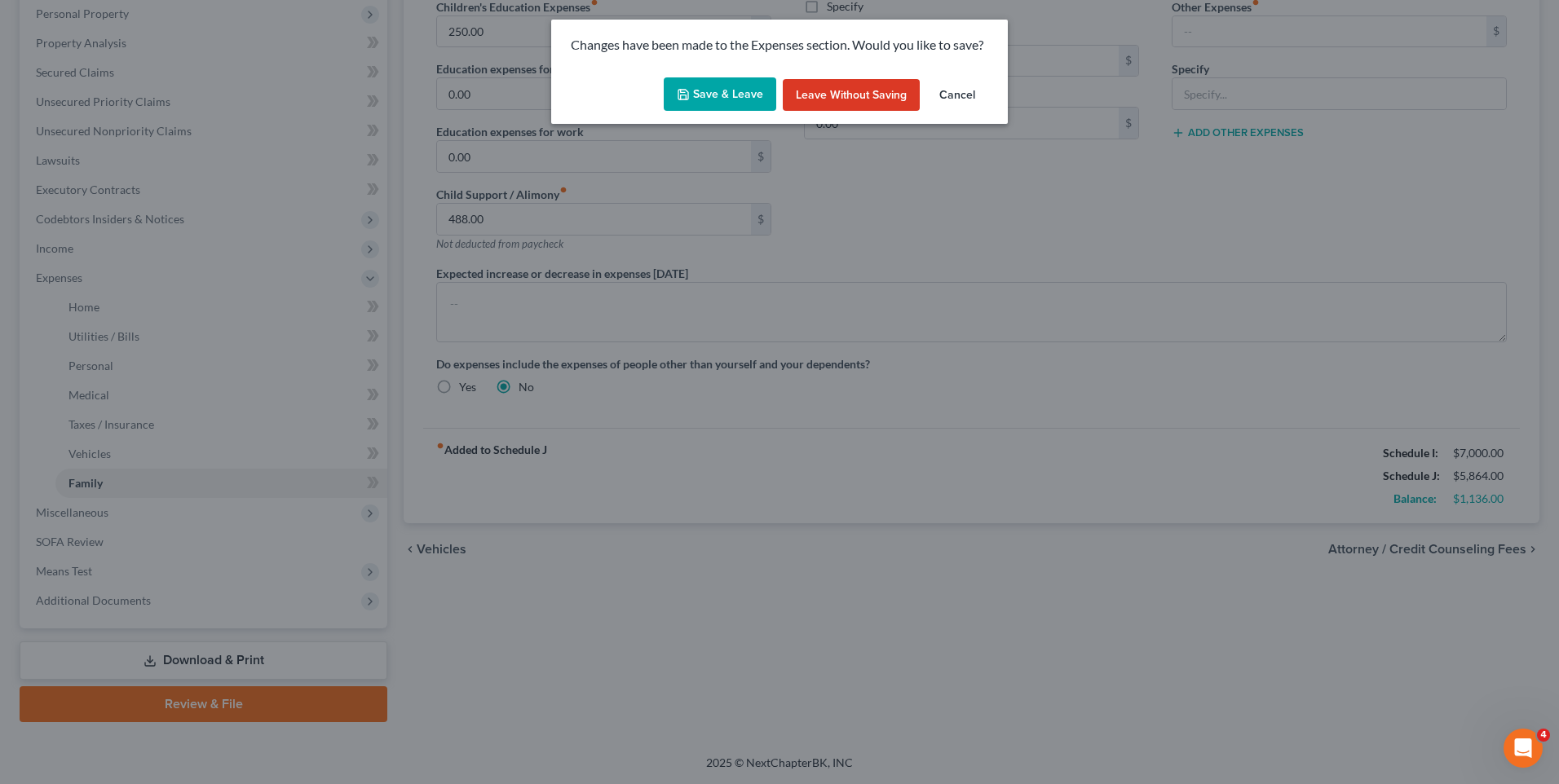
click at [693, 91] on button "Save & Leave" at bounding box center [720, 95] width 112 height 35
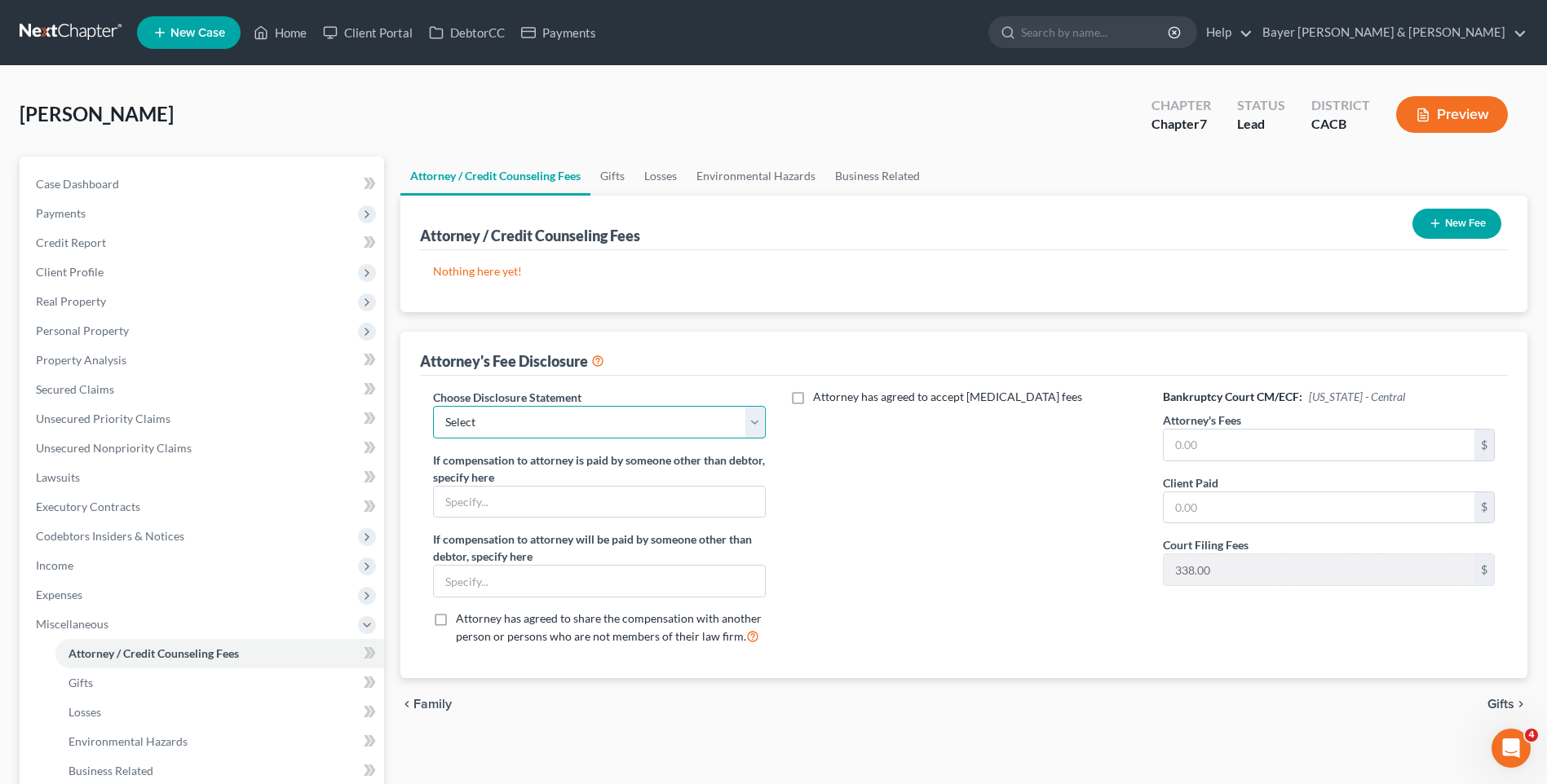
drag, startPoint x: 754, startPoint y: 418, endPoint x: 705, endPoint y: 422, distance: 49.2
click at [754, 418] on select "Select Substitution in Ch 7 (when UST requests docs) Chapter 11 Standard Ch7 Fe…" at bounding box center [598, 422] width 332 height 33
select select "2"
click at [433, 406] on select "Select Substitution in Ch 7 (when UST requests docs) Chapter 11 Standard Ch7 Fe…" at bounding box center [598, 422] width 332 height 33
click at [1238, 438] on input "text" at bounding box center [1319, 445] width 311 height 31
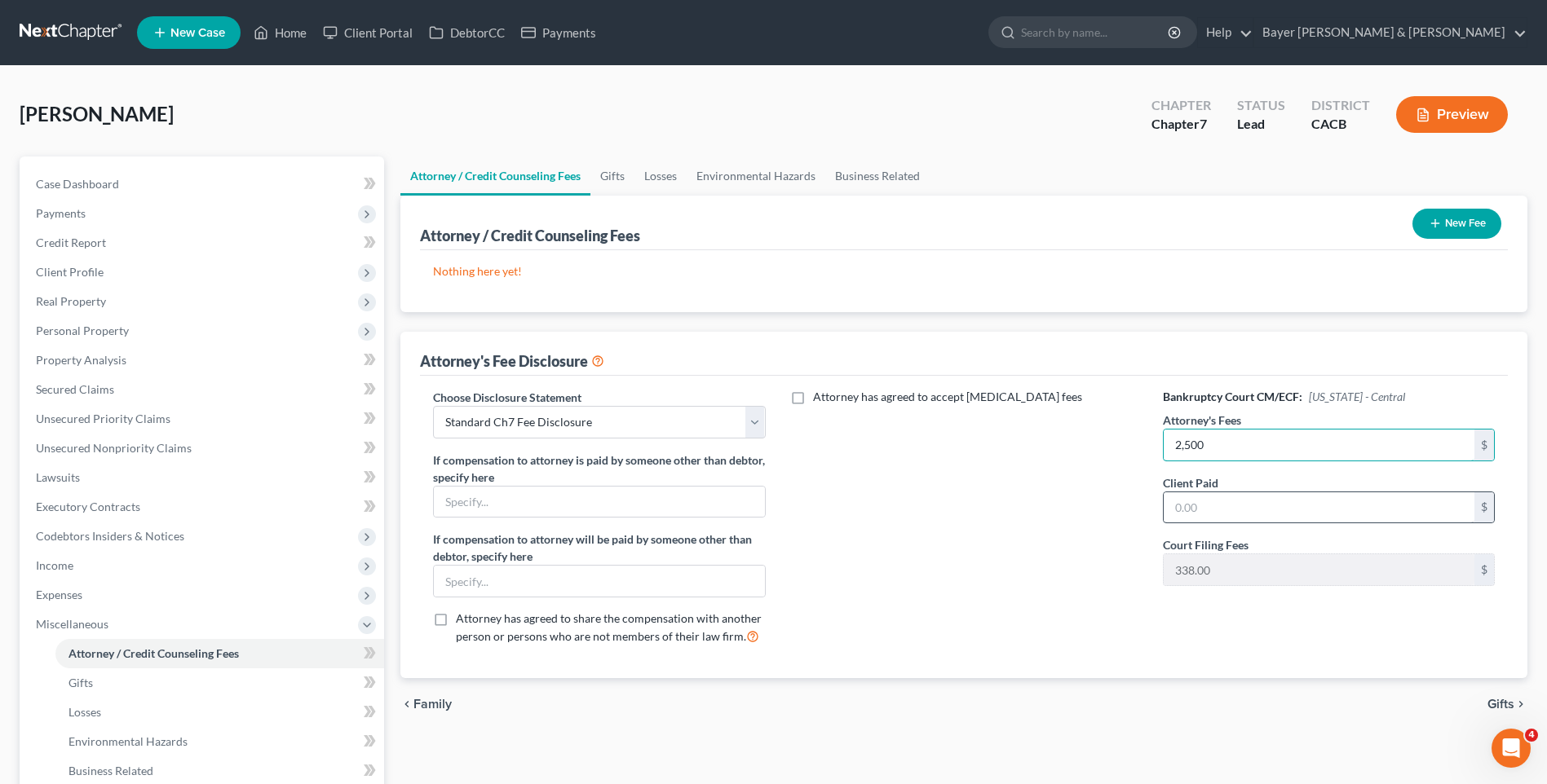
type input "2,500"
click at [1224, 502] on input "text" at bounding box center [1319, 508] width 311 height 31
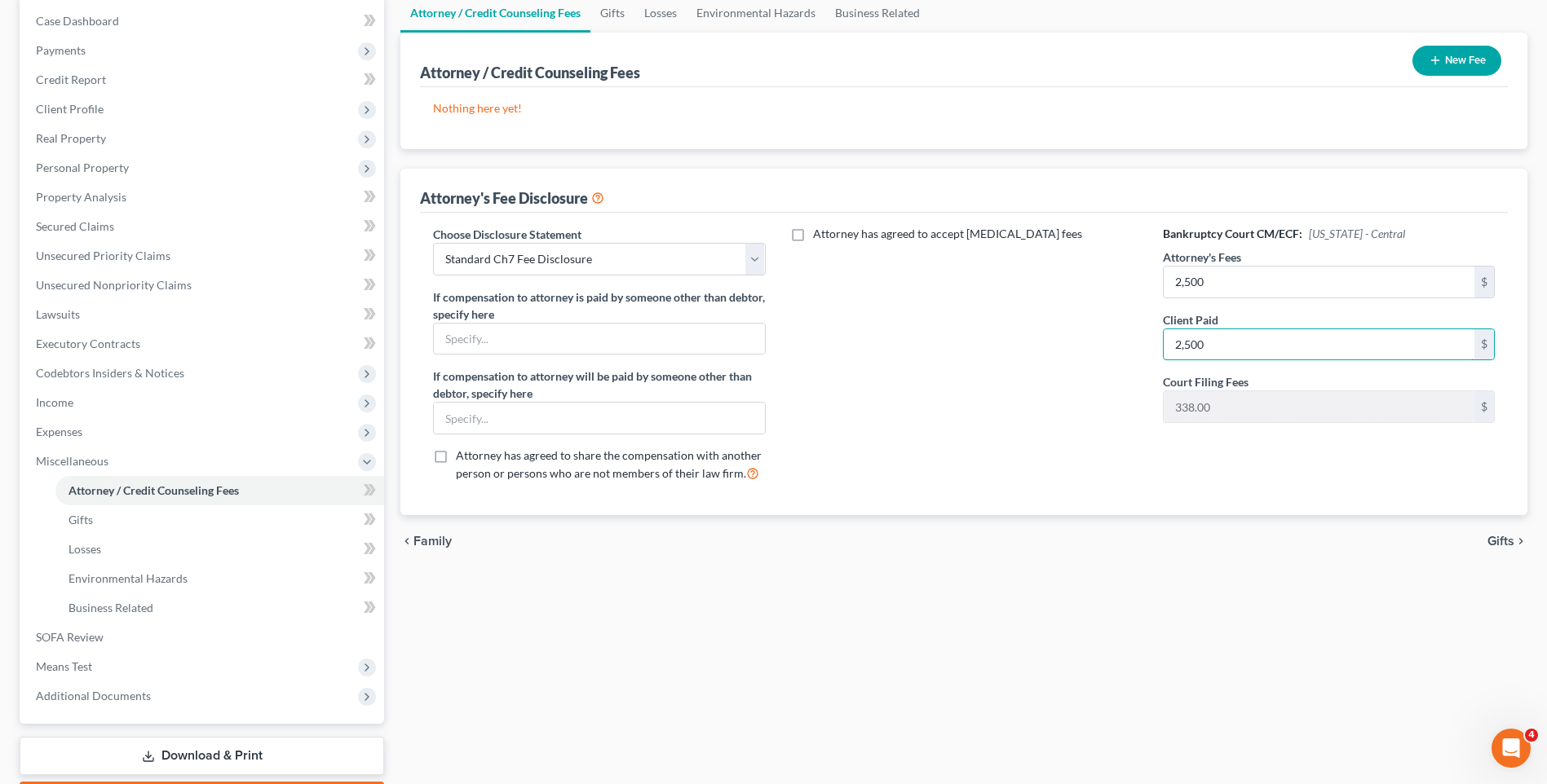
scroll to position [245, 0]
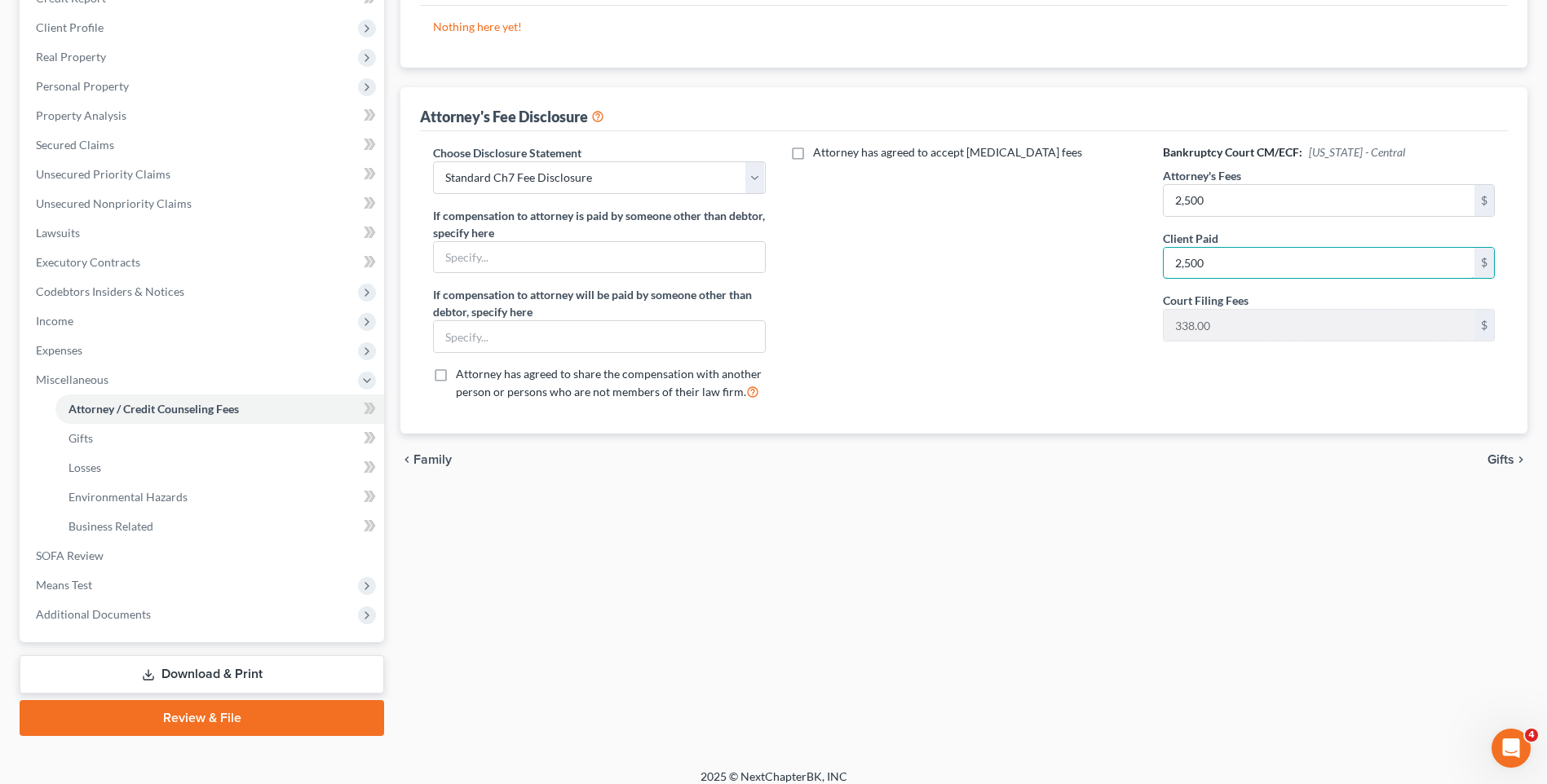
type input "2,500"
click at [1163, 398] on div "Bankruptcy Court CM/ECF: [US_STATE] - Central Attorney's Fees 2,500 $ Client Pa…" at bounding box center [1328, 279] width 364 height 270
click at [1500, 459] on span "Gifts" at bounding box center [1501, 460] width 27 height 13
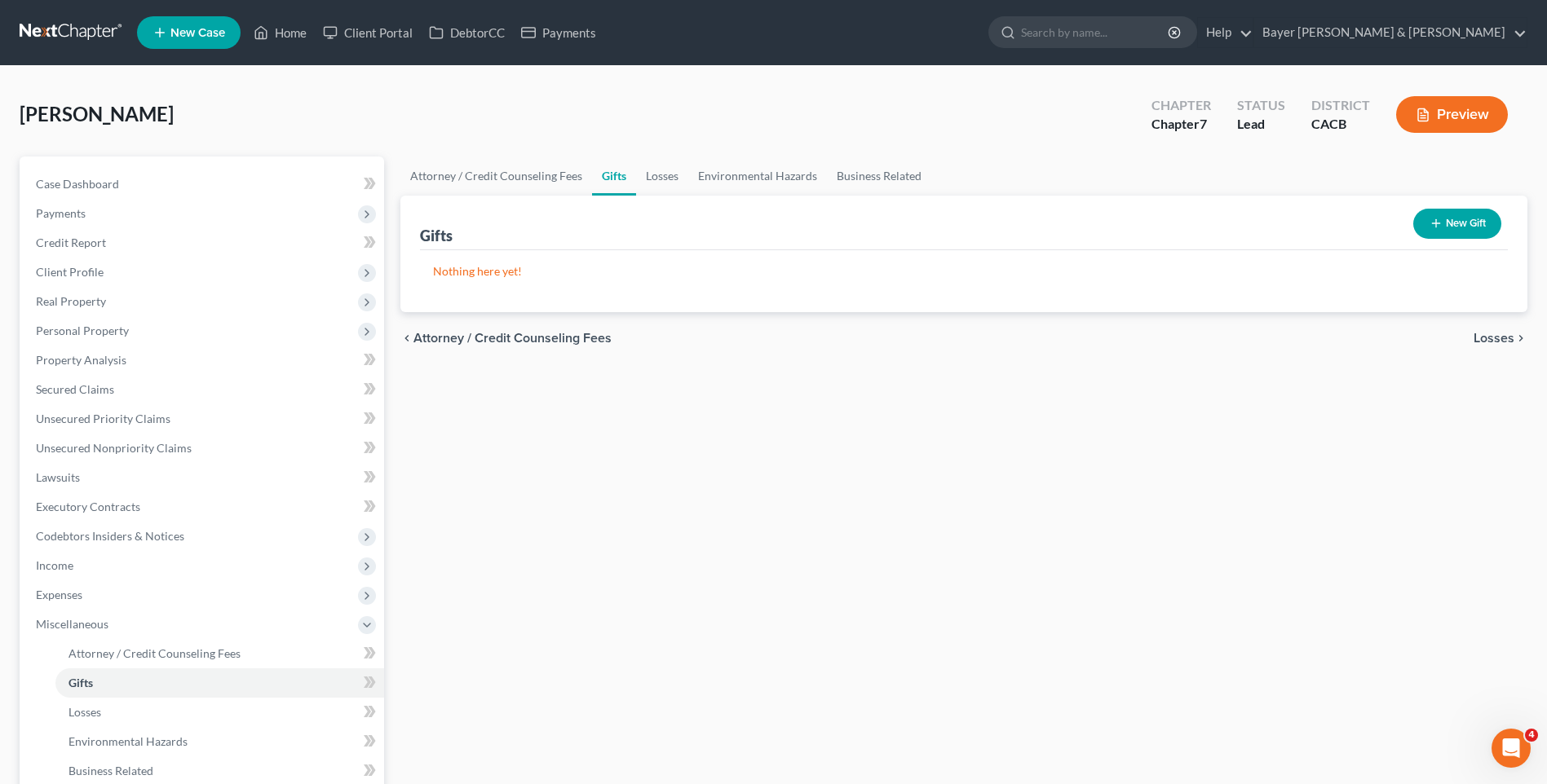
click at [1491, 338] on span "Losses" at bounding box center [1494, 338] width 41 height 13
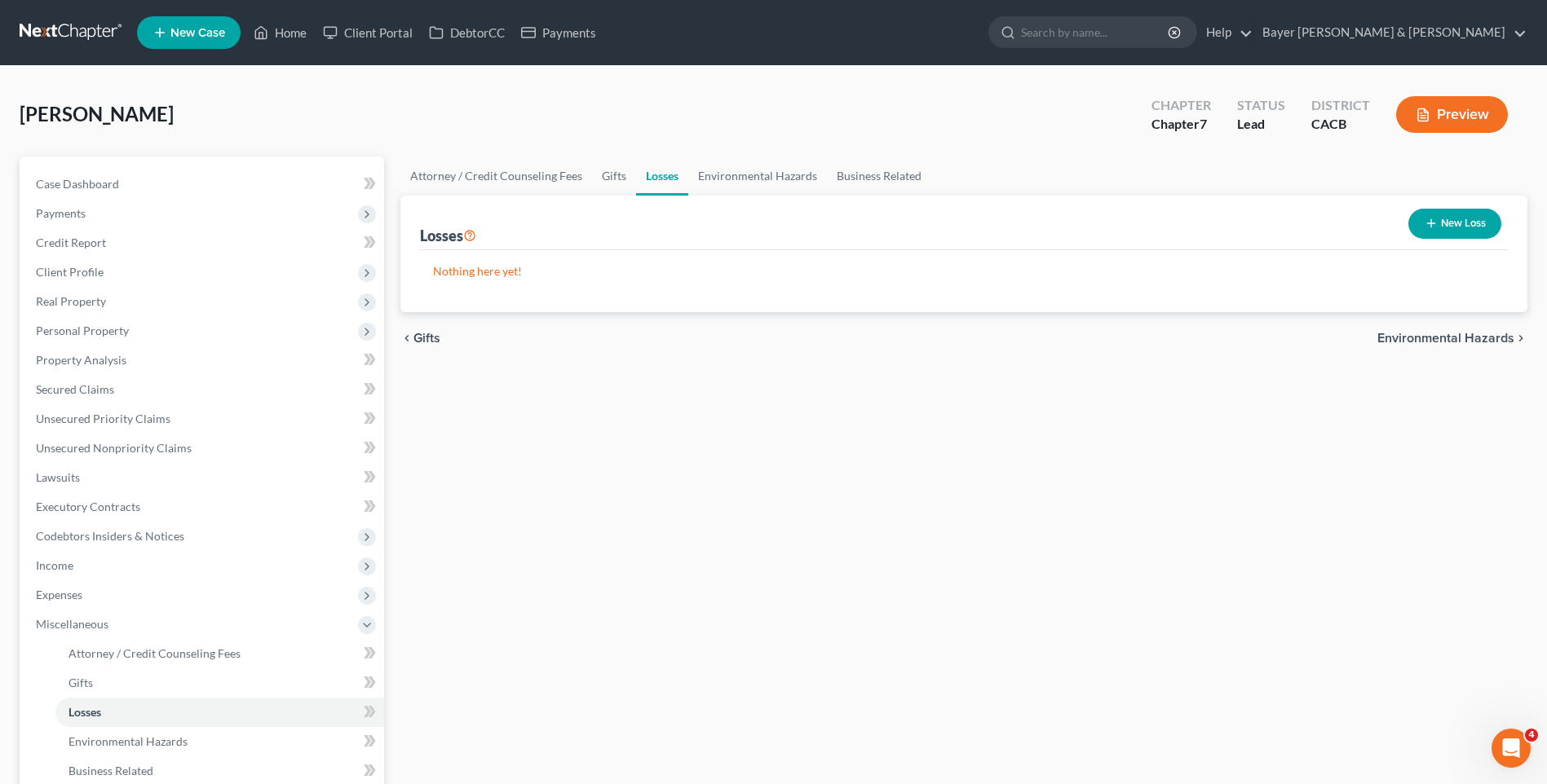
click at [1489, 333] on span "Environmental Hazards" at bounding box center [1446, 338] width 137 height 13
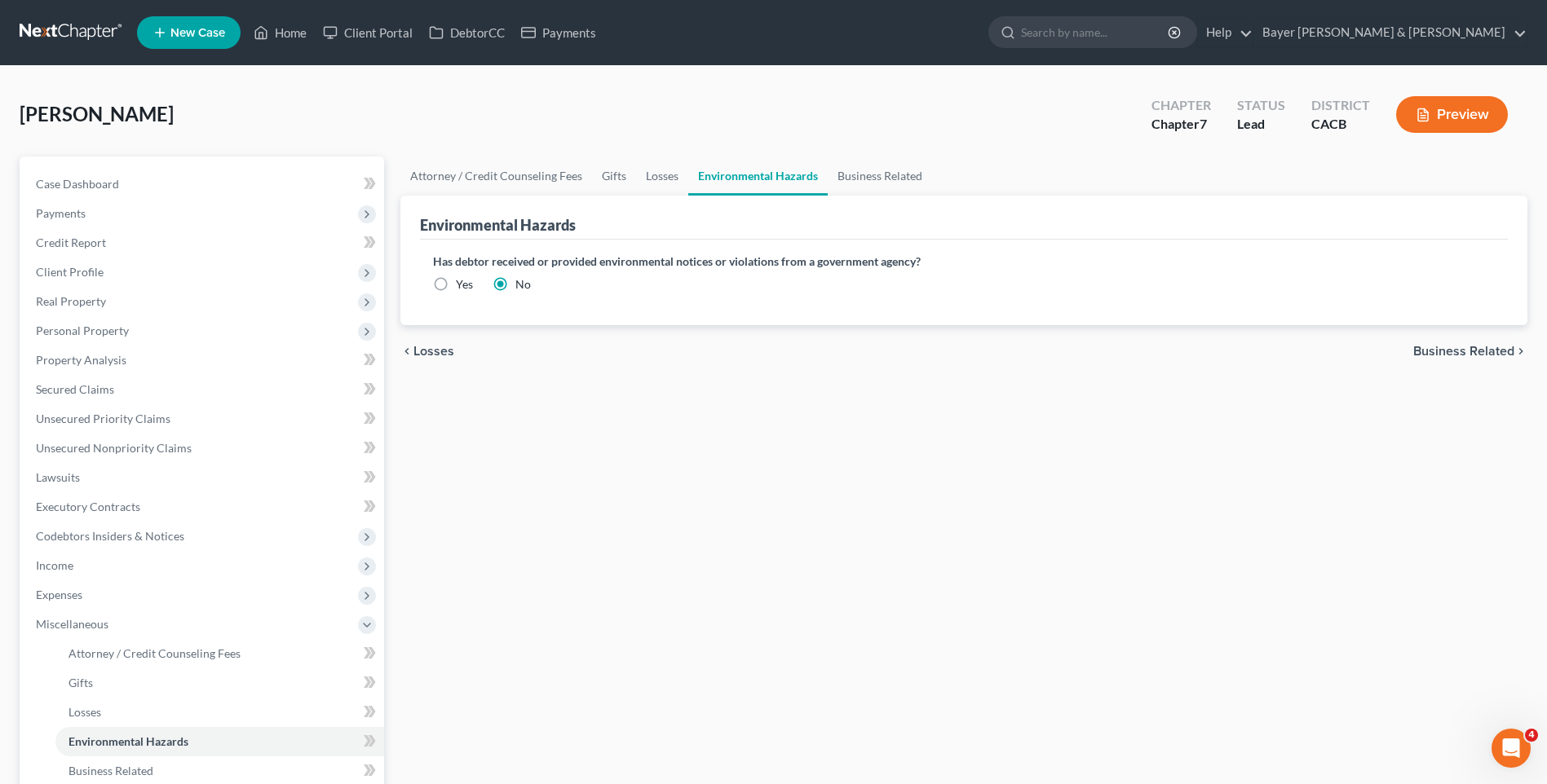
click at [1478, 347] on span "Business Related" at bounding box center [1464, 351] width 101 height 13
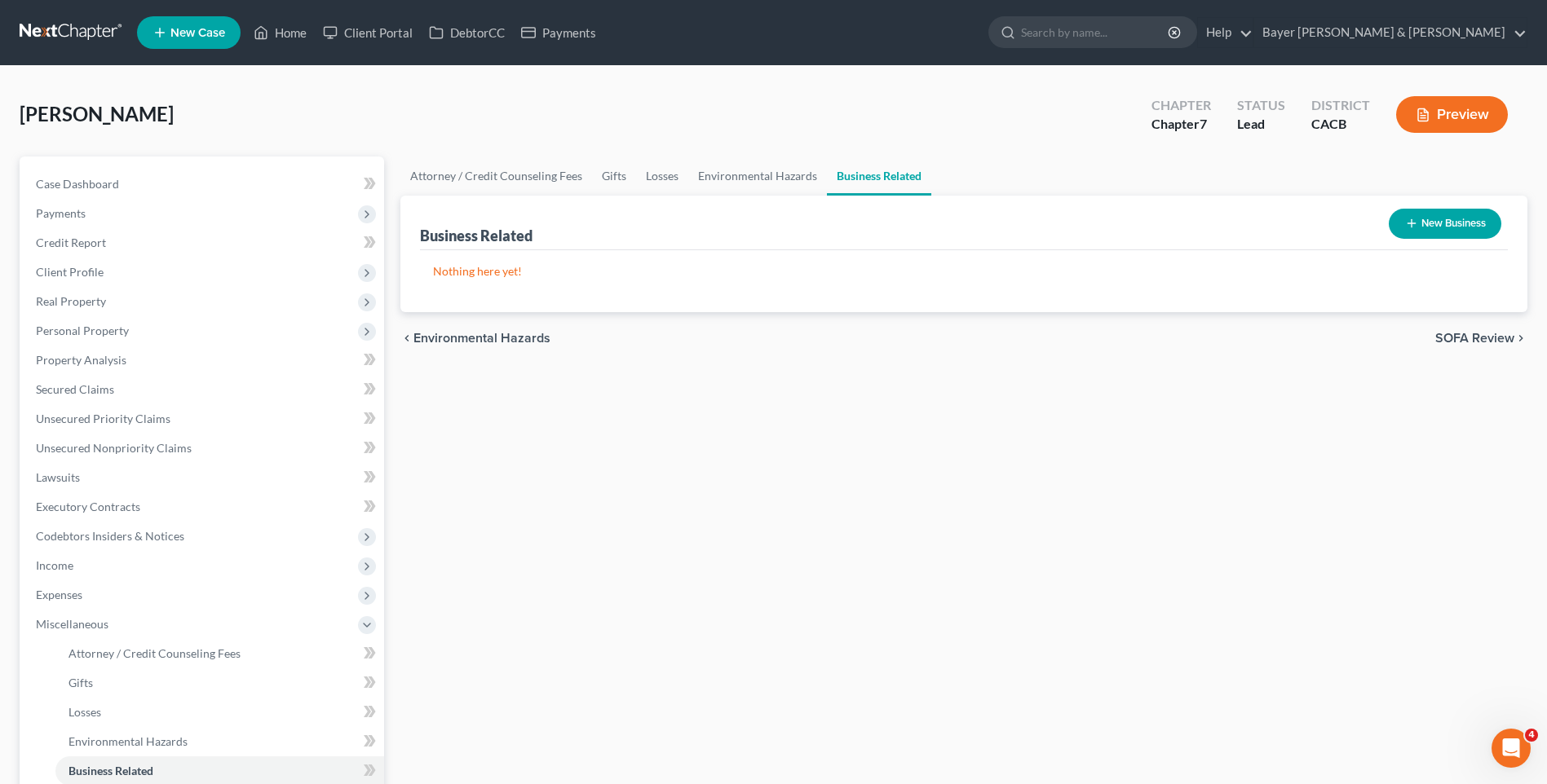
click at [1483, 333] on span "SOFA Review" at bounding box center [1475, 338] width 79 height 13
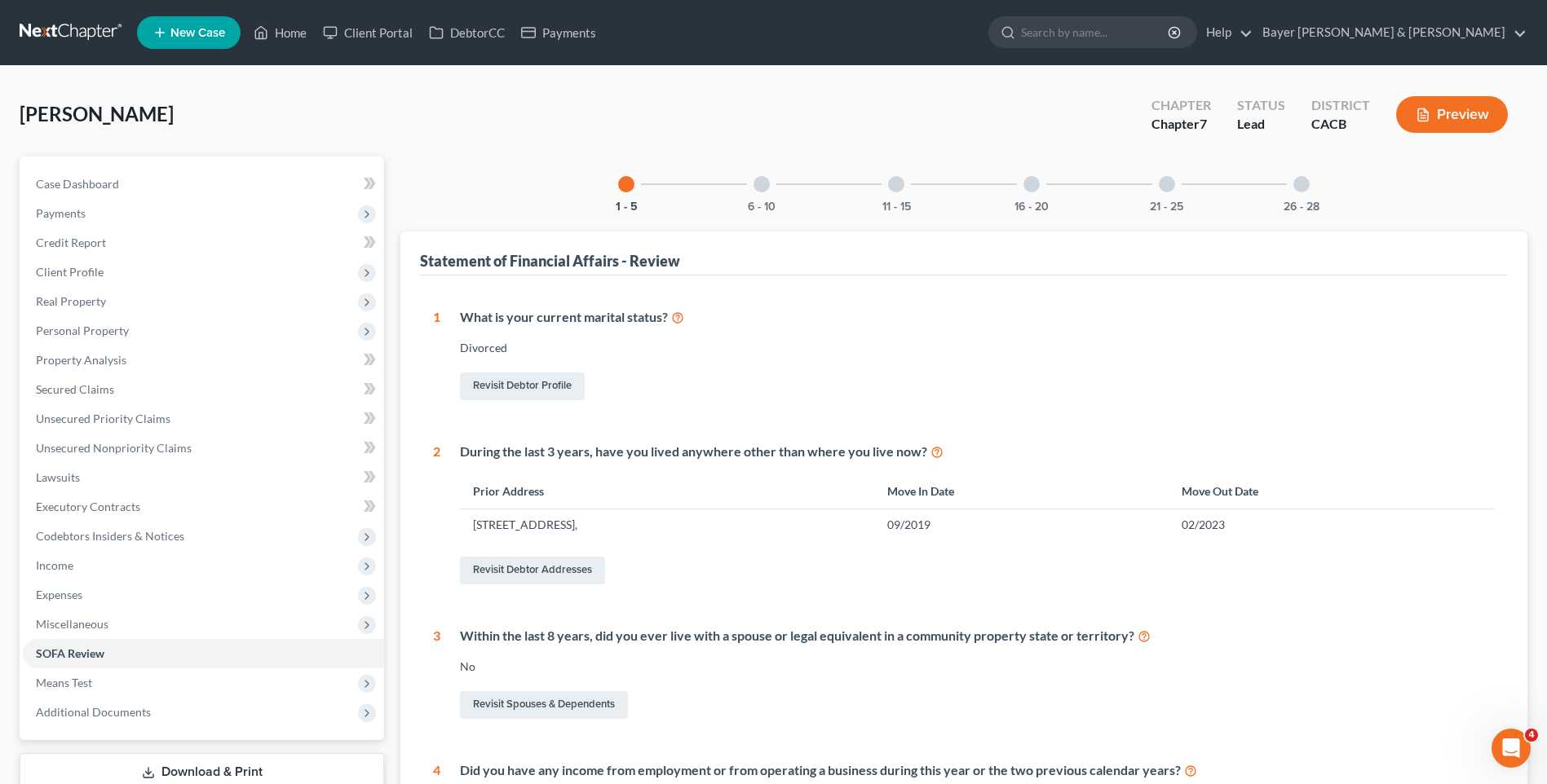
click at [765, 182] on div at bounding box center [761, 183] width 16 height 16
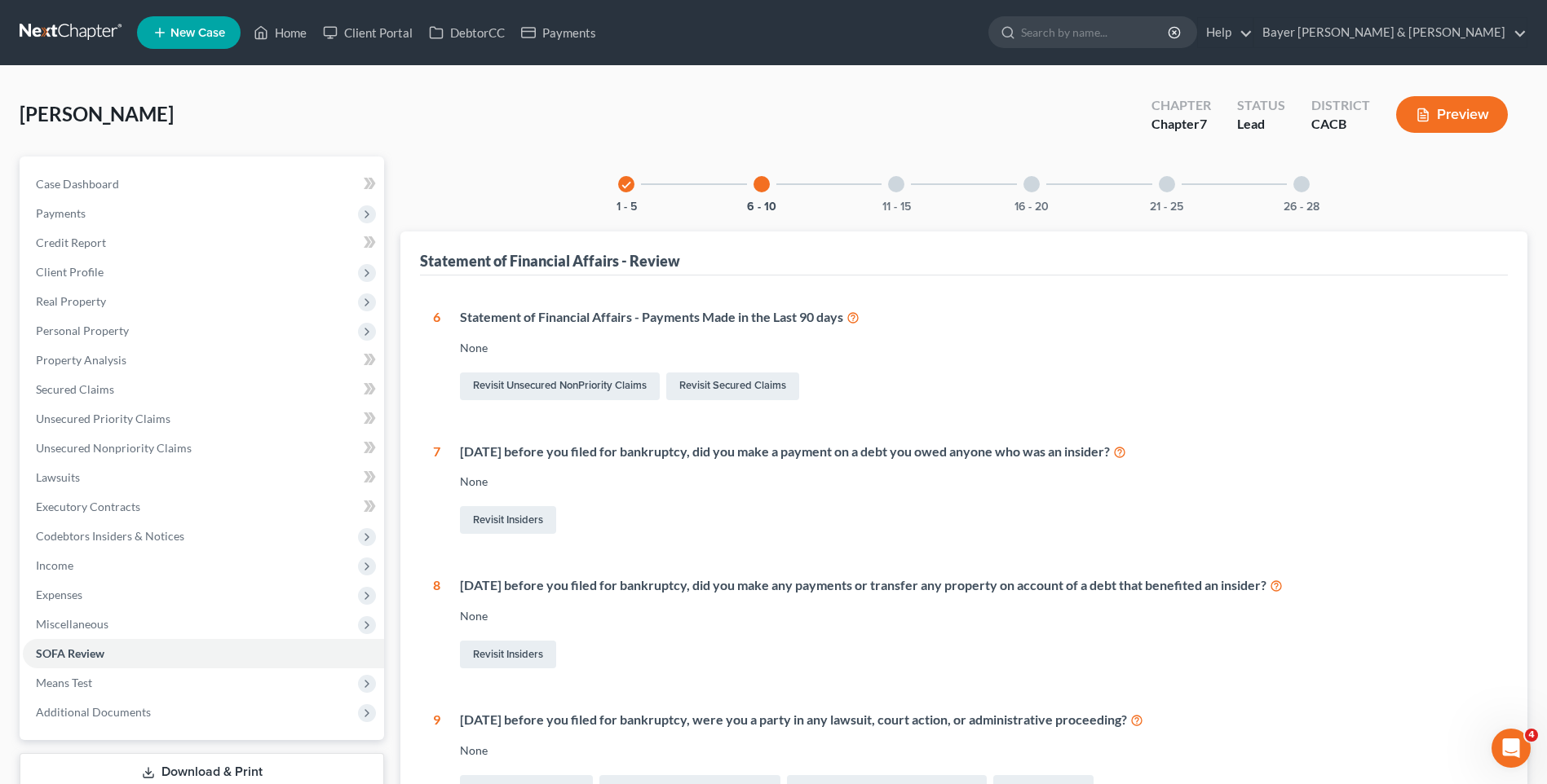
click at [898, 185] on div at bounding box center [896, 183] width 16 height 16
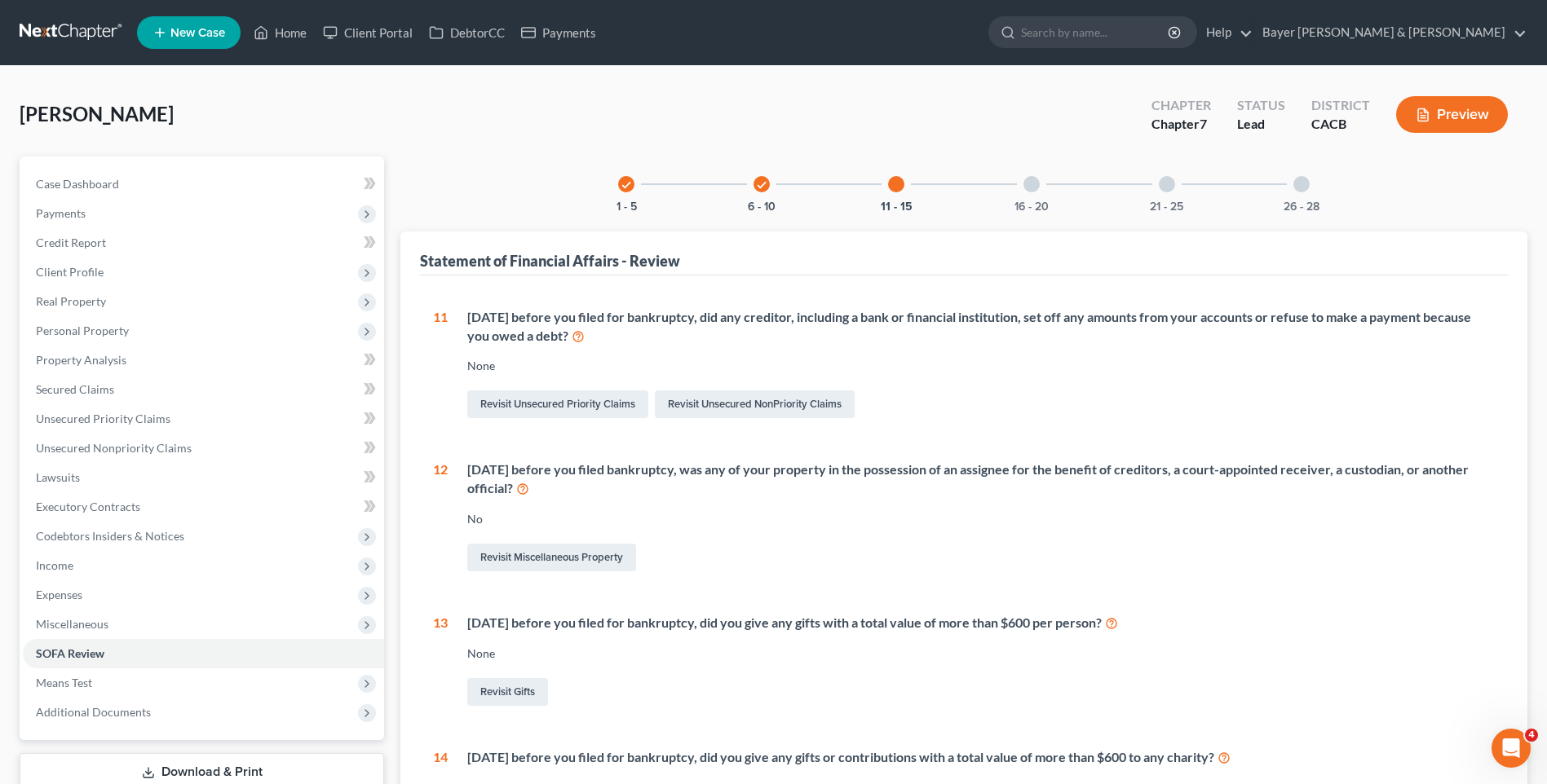
drag, startPoint x: 1038, startPoint y: 182, endPoint x: 1023, endPoint y: 186, distance: 15.5
click at [1035, 182] on div at bounding box center [1031, 183] width 16 height 16
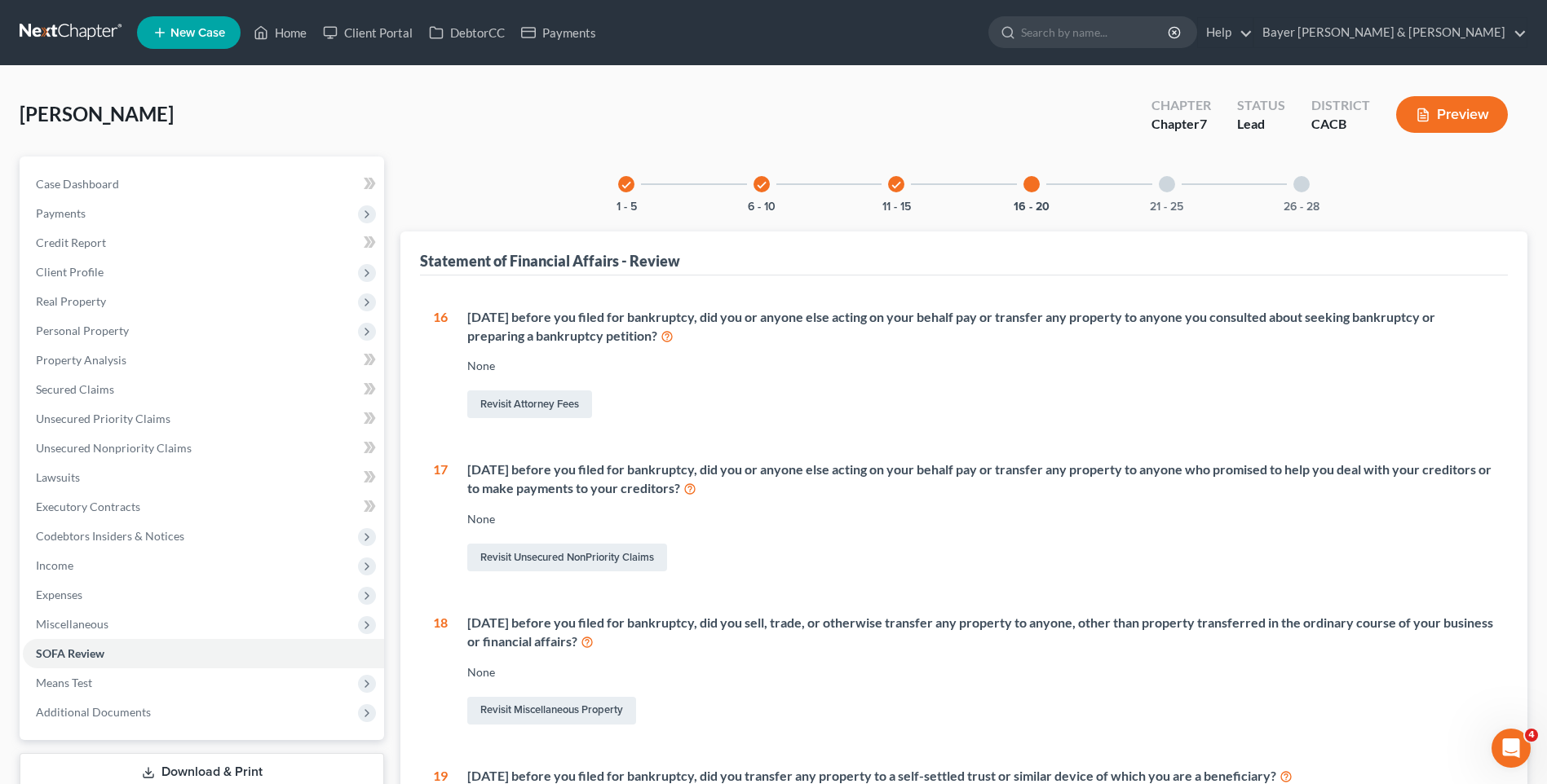
click at [1163, 180] on div at bounding box center [1166, 183] width 16 height 16
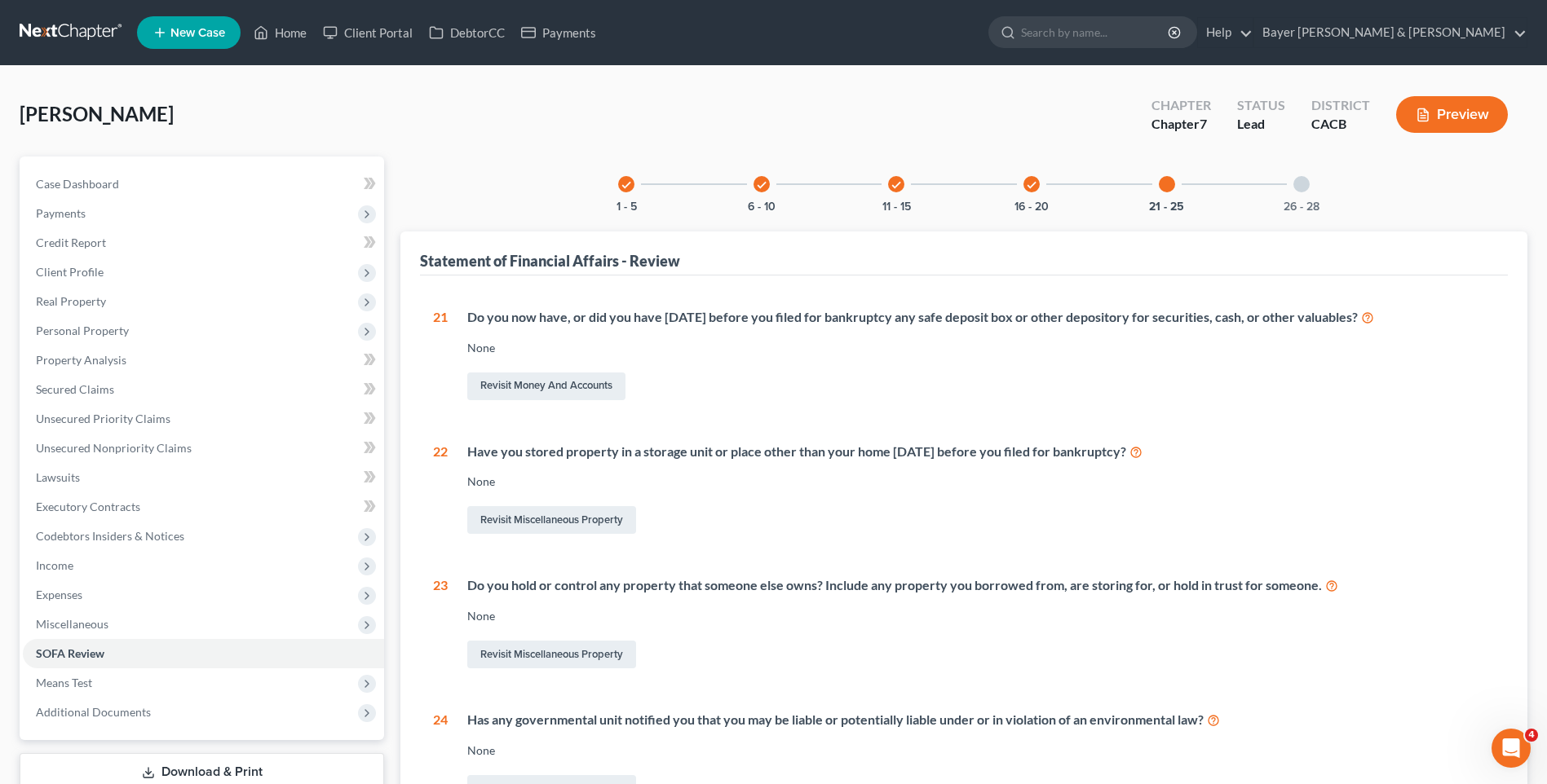
click at [1306, 184] on div at bounding box center [1301, 183] width 16 height 16
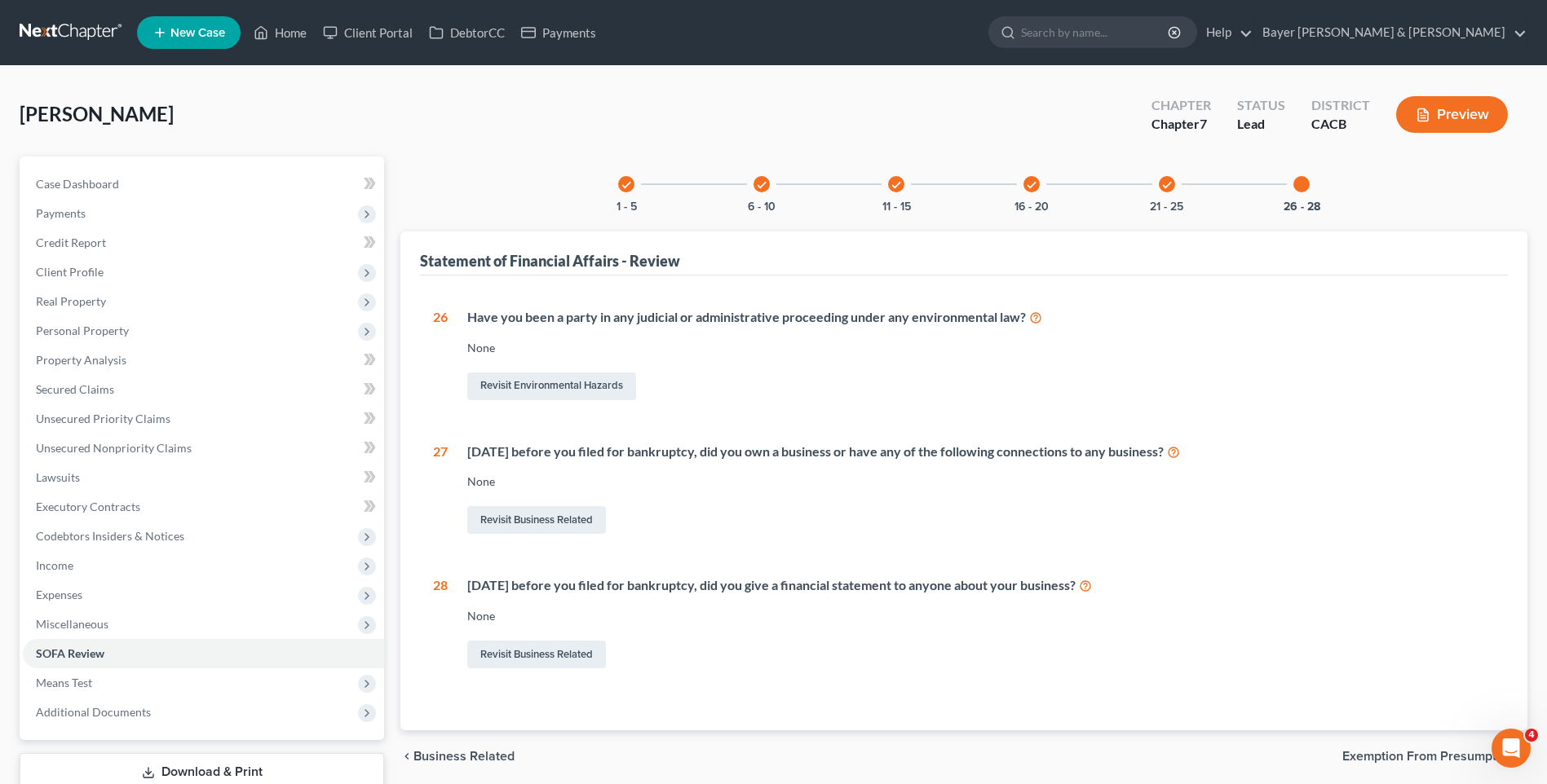
click at [1412, 754] on span "Exemption from Presumption" at bounding box center [1429, 756] width 172 height 13
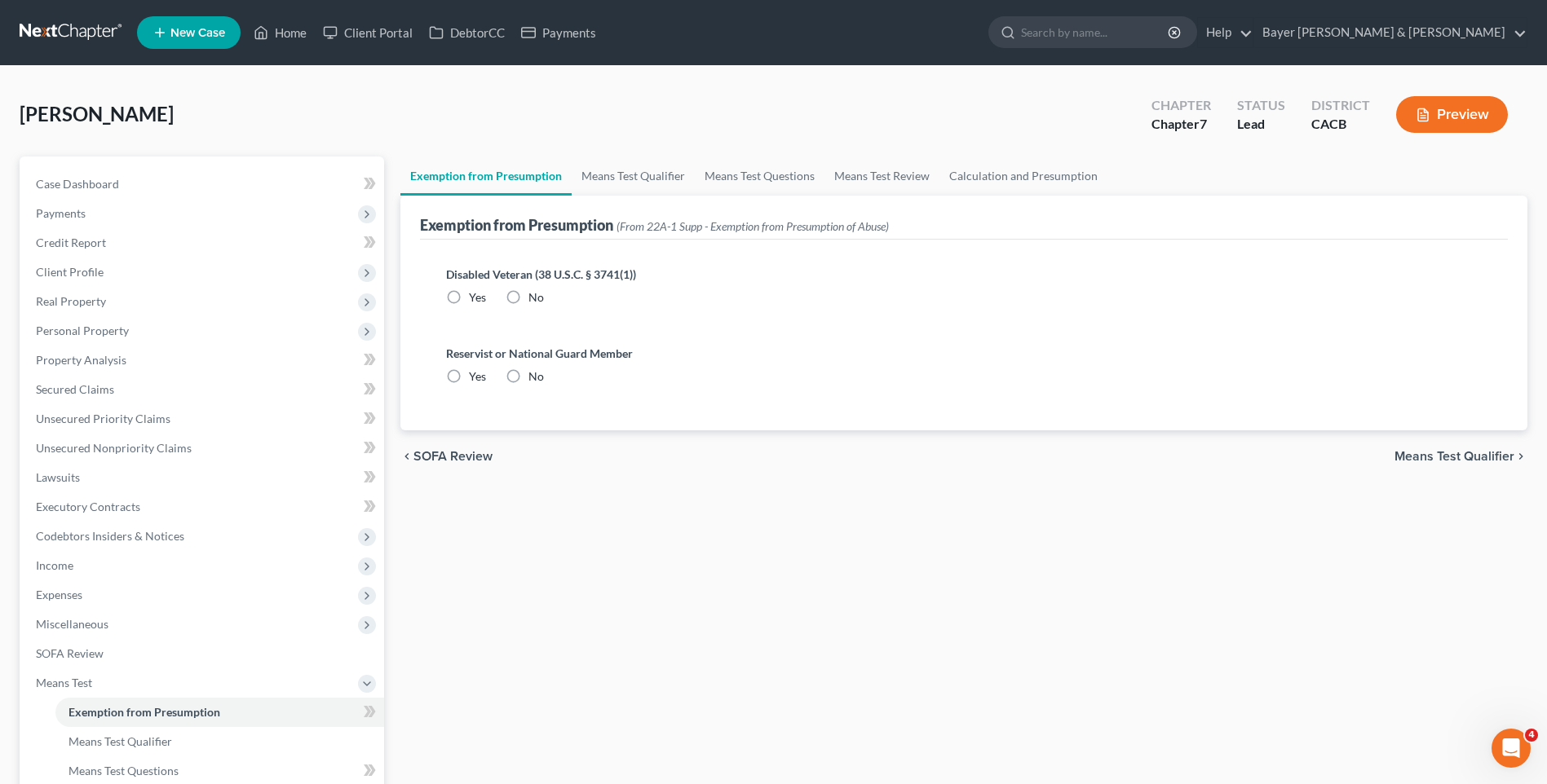
click at [528, 297] on label "No" at bounding box center [536, 297] width 15 height 16
click at [535, 297] on input "No" at bounding box center [540, 295] width 11 height 11
radio input "true"
click at [528, 379] on label "No" at bounding box center [536, 376] width 15 height 16
click at [535, 379] on input "No" at bounding box center [540, 373] width 11 height 11
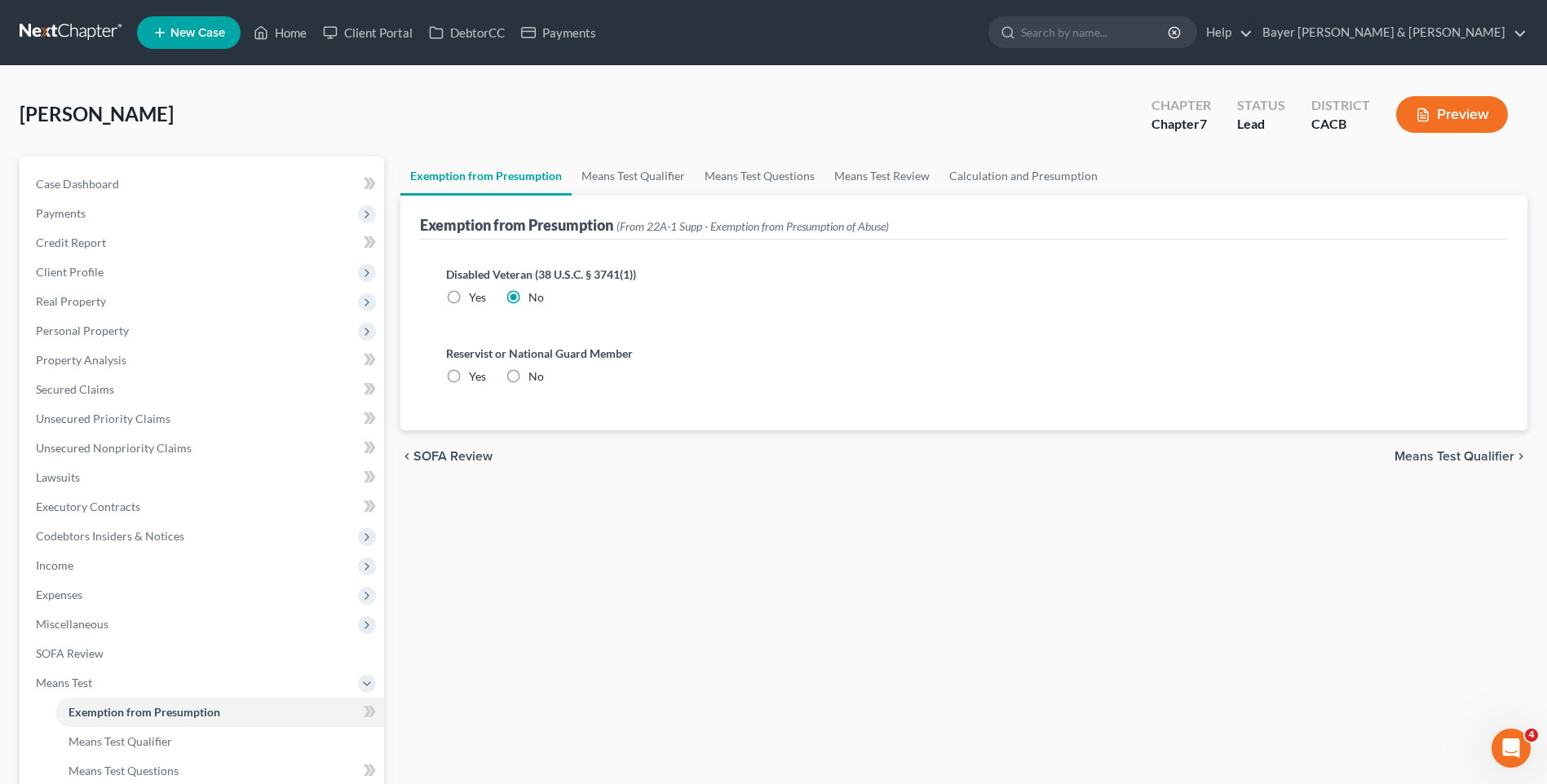
radio input "true"
click at [1420, 456] on span "Means Test Qualifier" at bounding box center [1454, 456] width 120 height 13
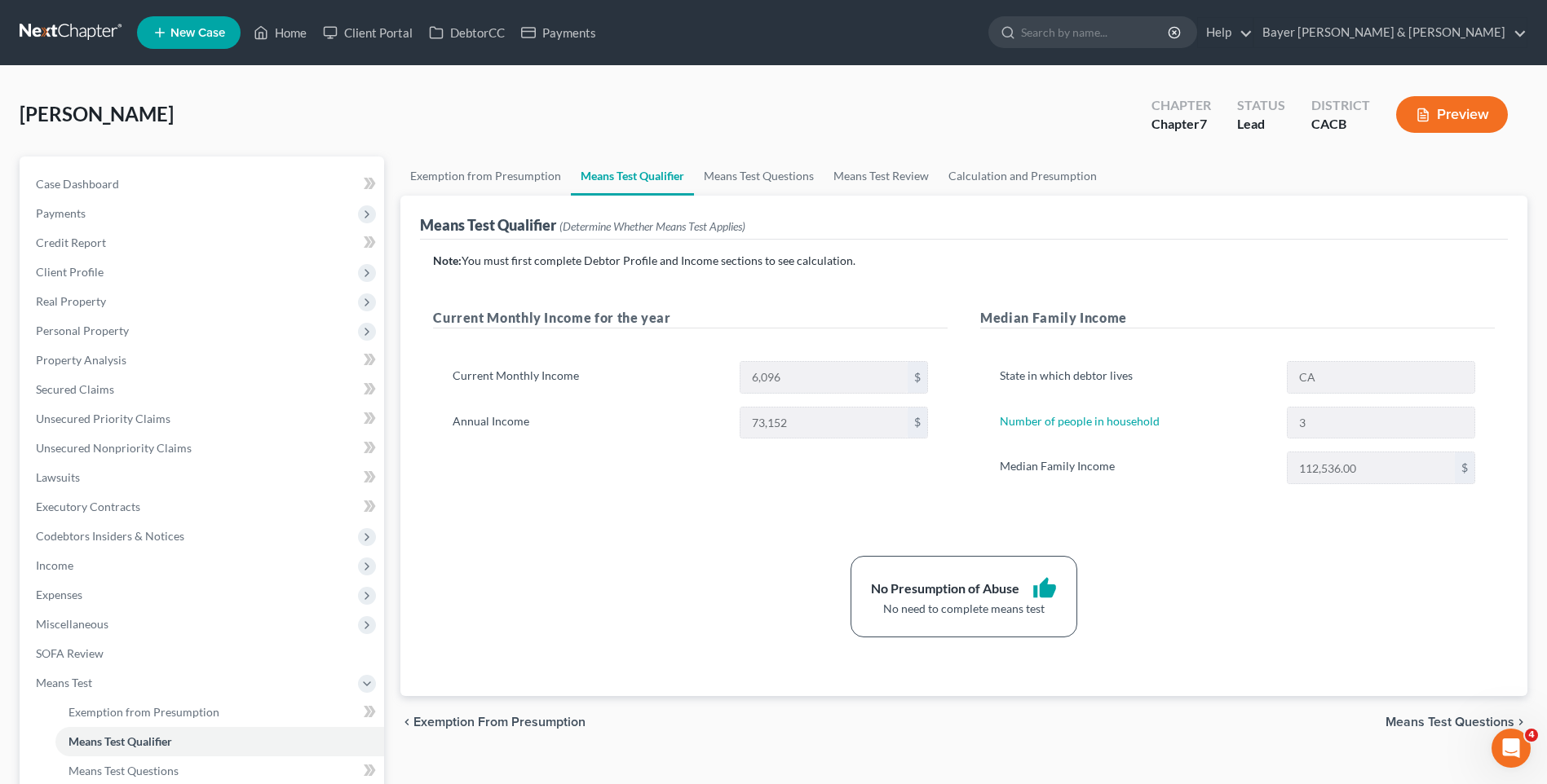
click at [1466, 116] on button "Preview" at bounding box center [1452, 114] width 112 height 36
